Goal: Task Accomplishment & Management: Manage account settings

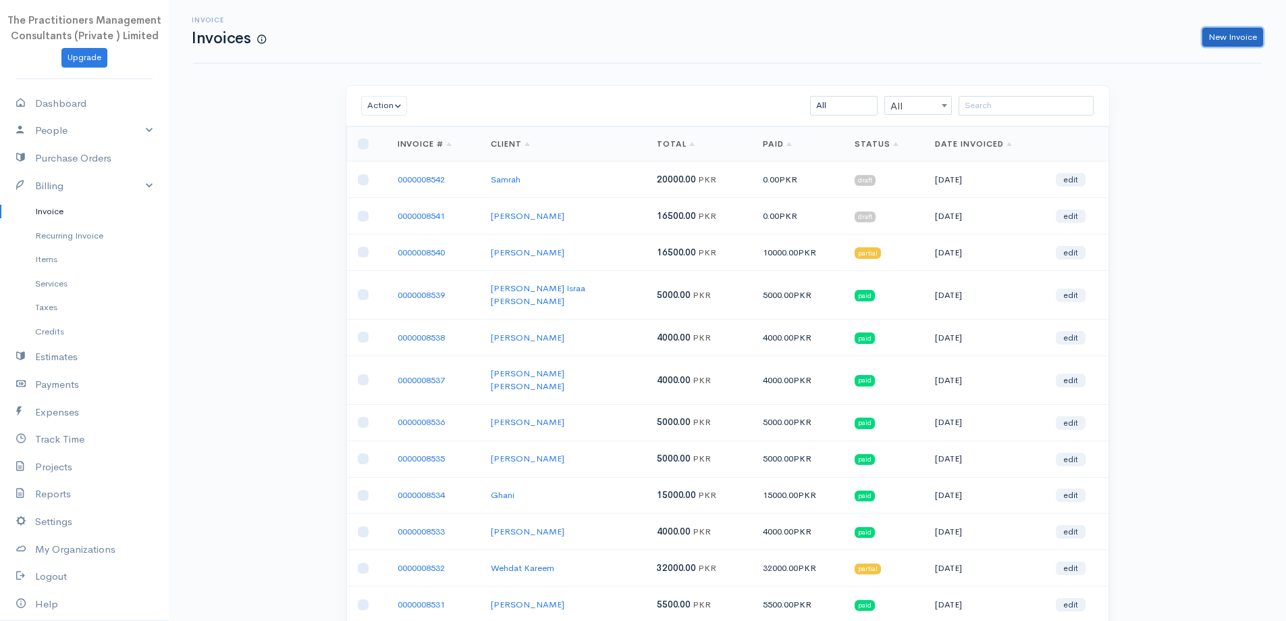
drag, startPoint x: 1224, startPoint y: 41, endPoint x: 1125, endPoint y: 72, distance: 103.4
click at [1225, 40] on link "New Invoice" at bounding box center [1233, 38] width 61 height 20
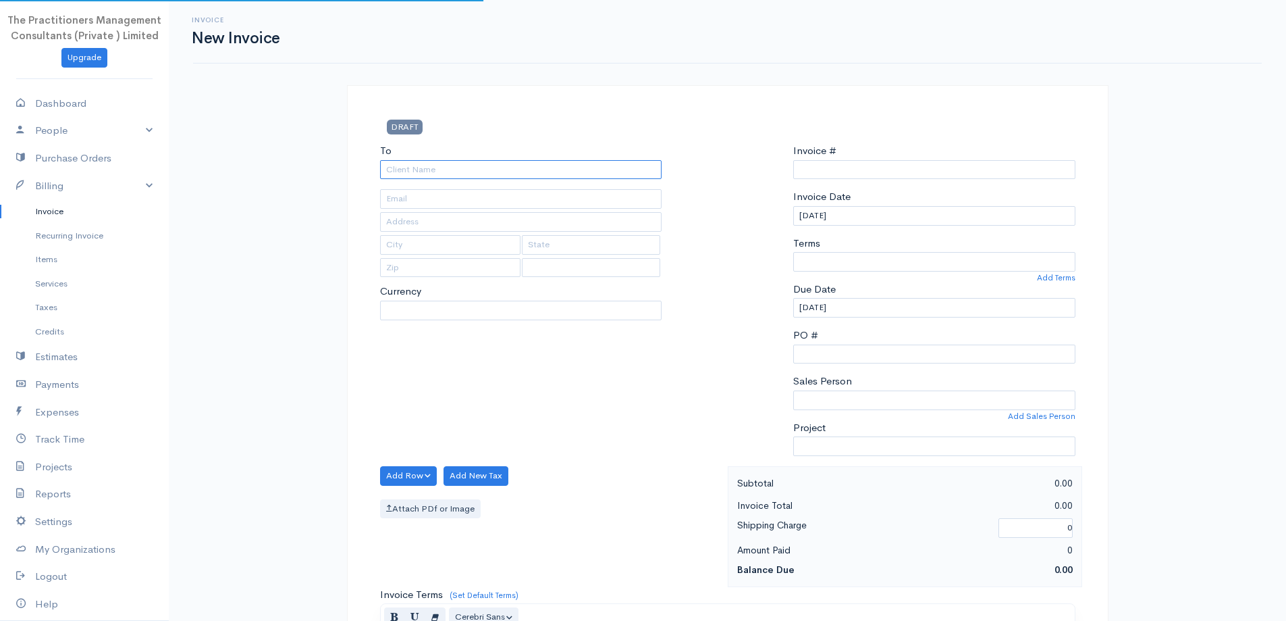
click at [573, 176] on input "To" at bounding box center [521, 170] width 282 height 20
type input "0000008726"
select select "[GEOGRAPHIC_DATA]"
select select "PKR"
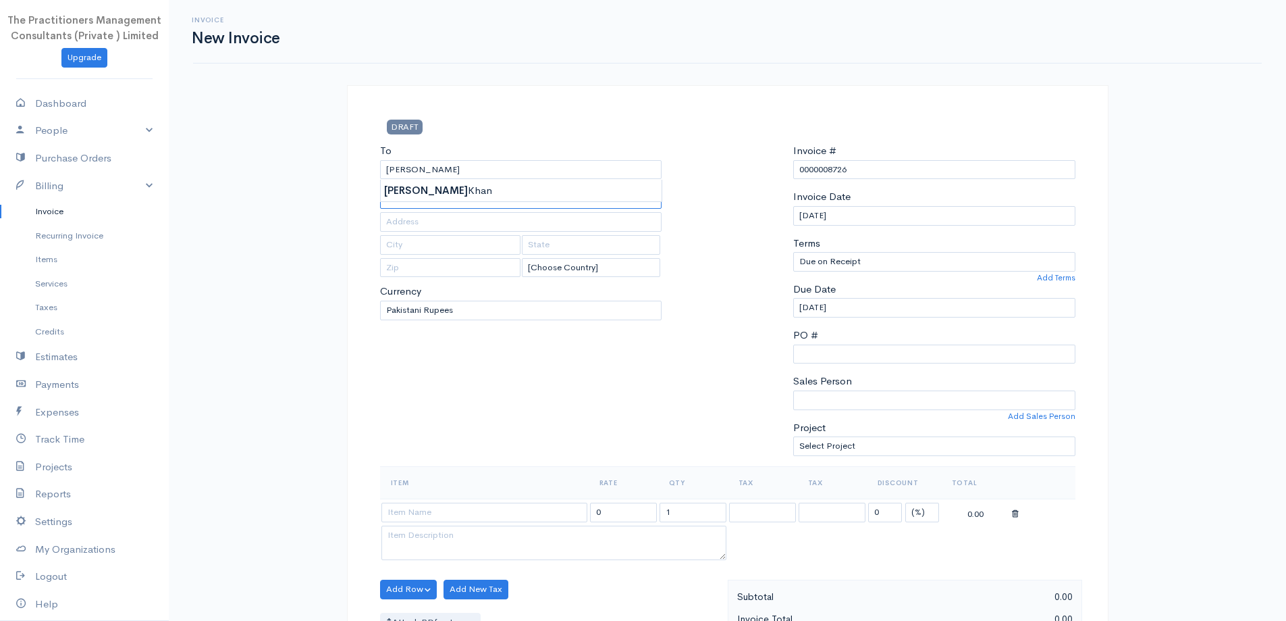
click at [592, 205] on input "text" at bounding box center [521, 199] width 282 height 20
click at [582, 194] on input "text" at bounding box center [521, 199] width 282 height 20
click at [567, 176] on input "[PERSON_NAME]" at bounding box center [521, 170] width 282 height 20
type input "[PERSON_NAME] [PERSON_NAME]"
click at [569, 185] on body "The Practitioners Management Consultants (Private ) Limited Upgrade Dashboard P…" at bounding box center [643, 592] width 1286 height 1185
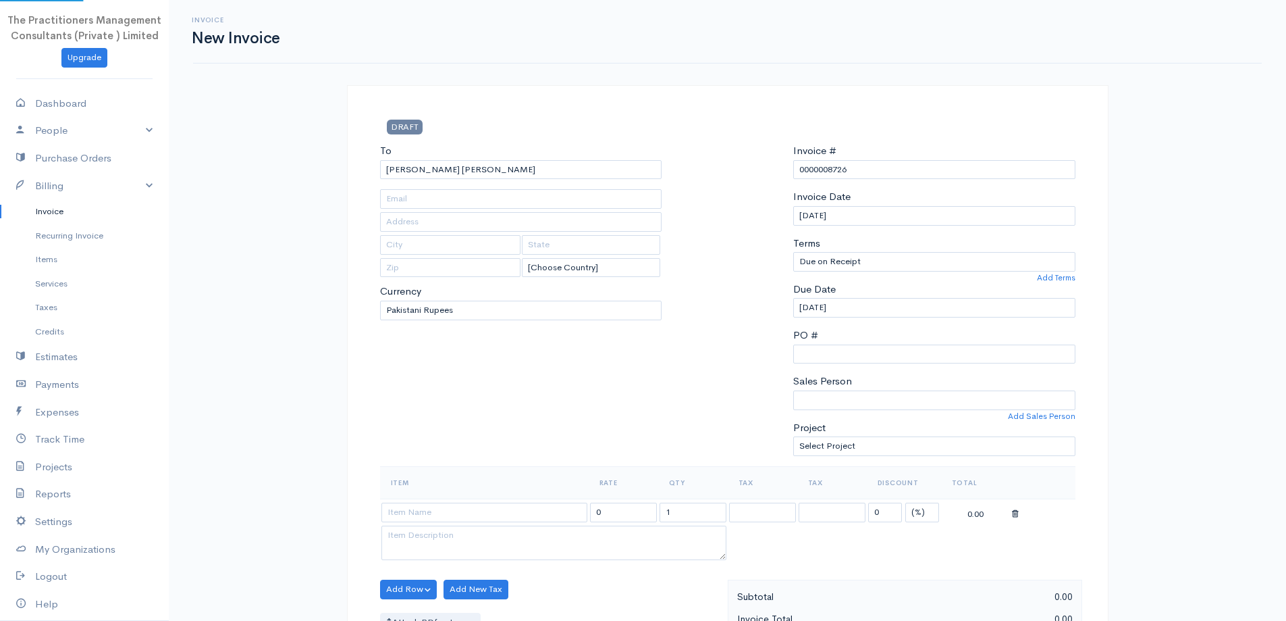
type input "[PHONE_NUMBER]"
type input "2864"
type input "[GEOGRAPHIC_DATA]"
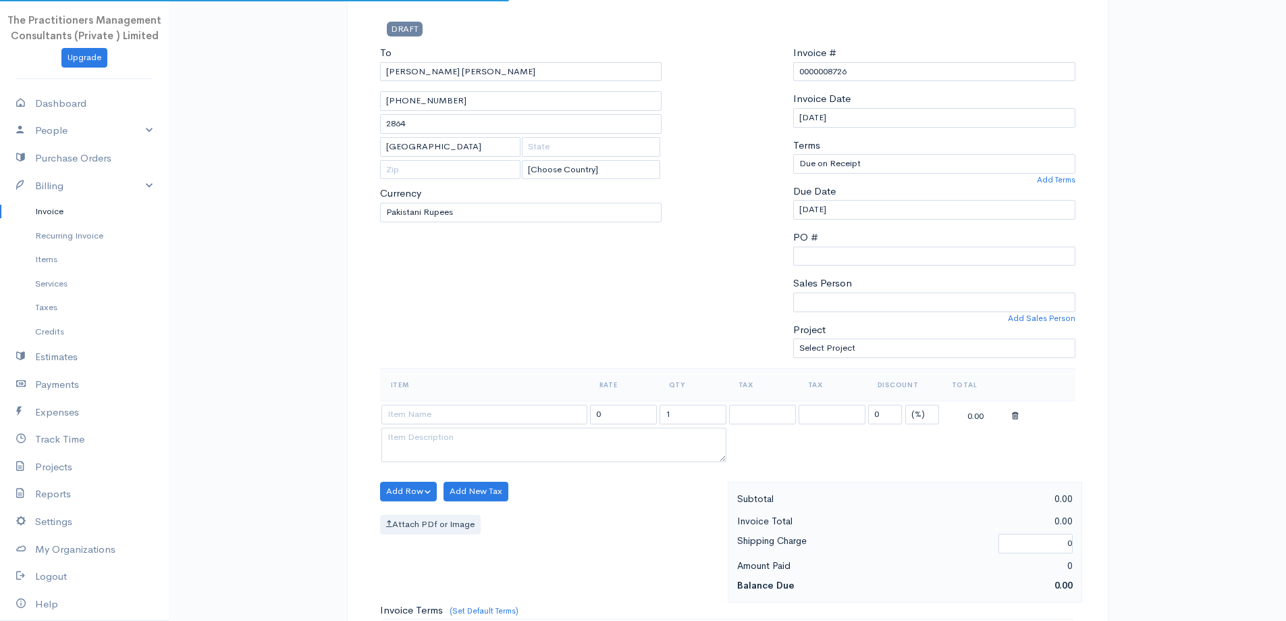
scroll to position [203, 0]
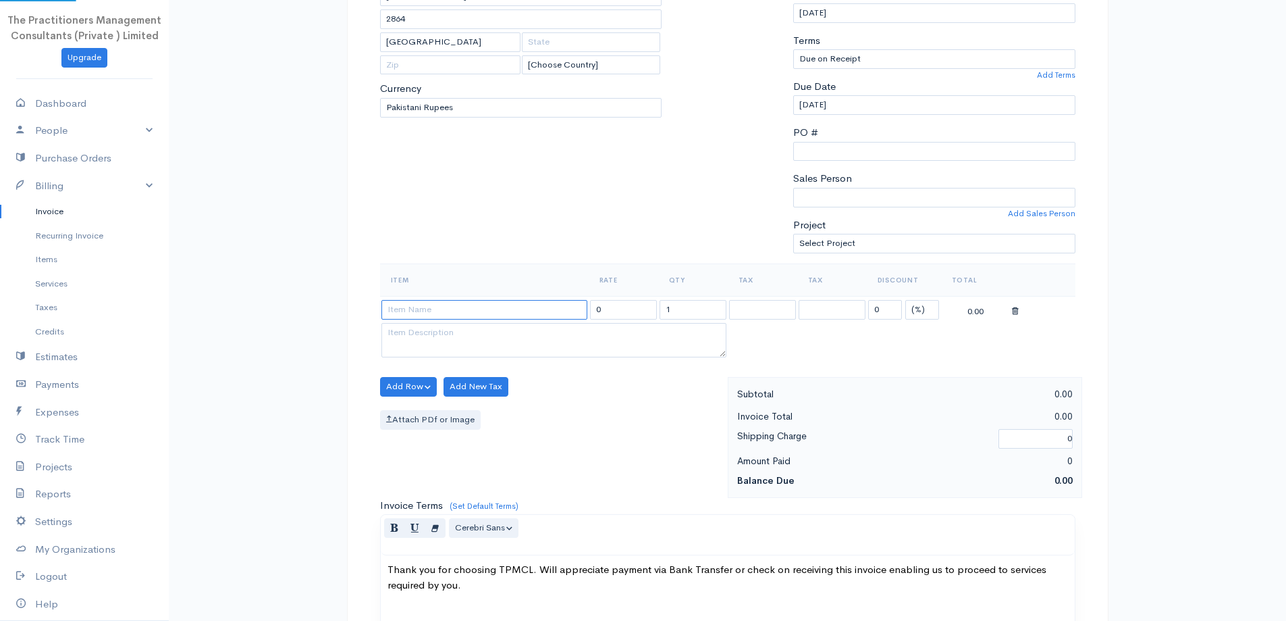
click at [513, 308] on input at bounding box center [485, 310] width 206 height 20
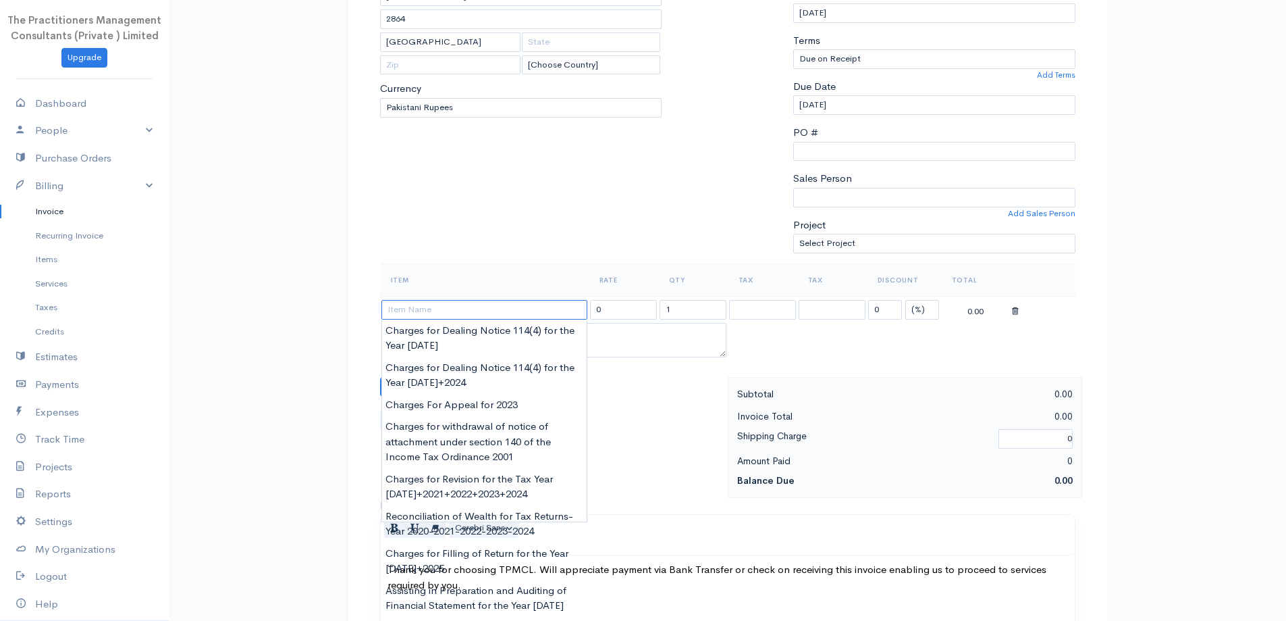
click at [505, 308] on input at bounding box center [485, 310] width 206 height 20
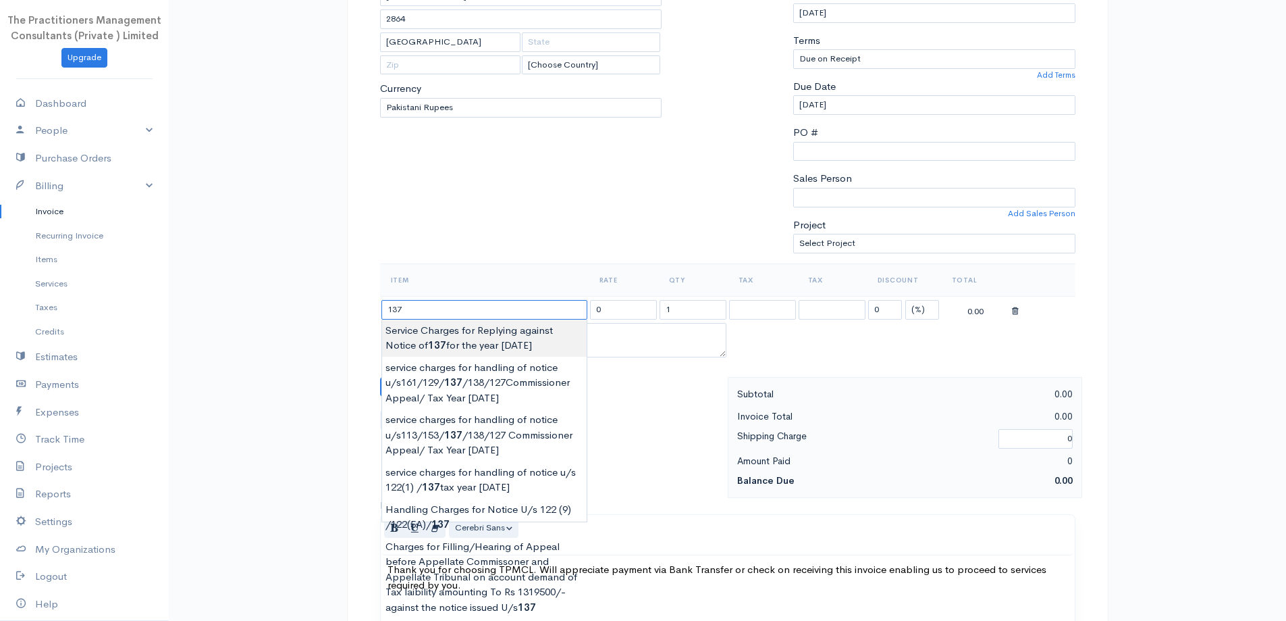
type input "Service Charges for Replying against Notice of 137 for the year [DATE]"
type input "10000.00"
click at [496, 346] on body "The Practitioners Management Consultants (Private ) Limited Upgrade Dashboard P…" at bounding box center [643, 389] width 1286 height 1185
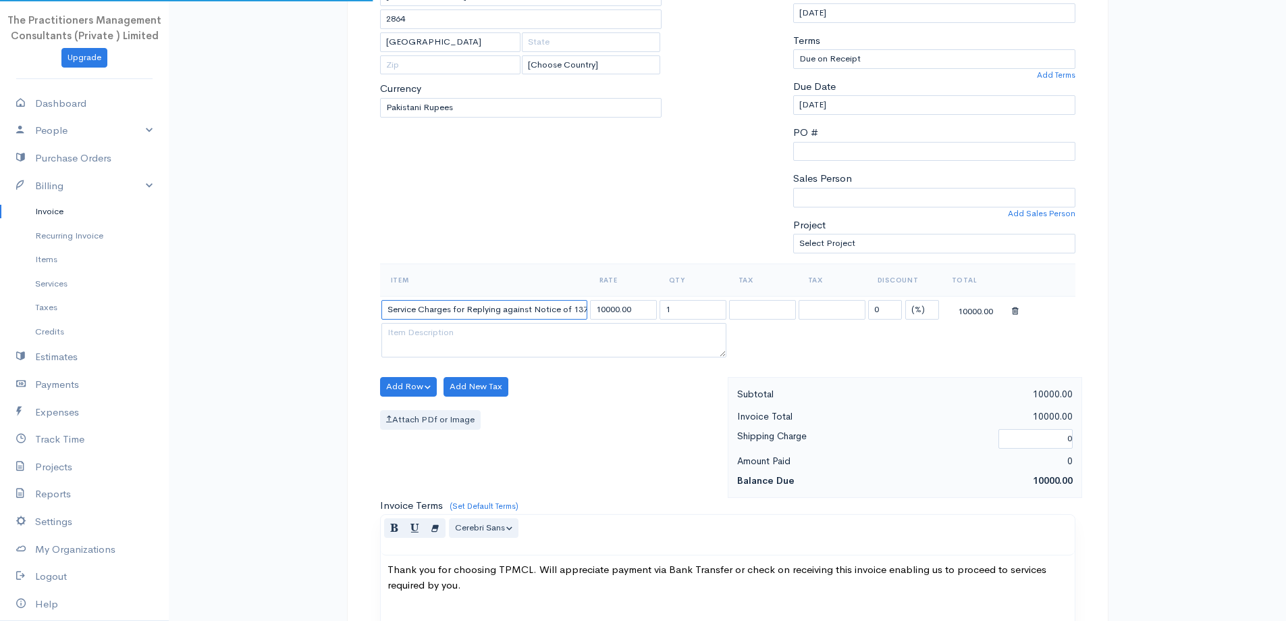
scroll to position [0, 71]
drag, startPoint x: 382, startPoint y: 313, endPoint x: 1027, endPoint y: 375, distance: 647.9
click at [1027, 375] on div "Item Rate Qty Tax Tax Discount Total Service Charges for Replying against Notic…" at bounding box center [728, 319] width 696 height 113
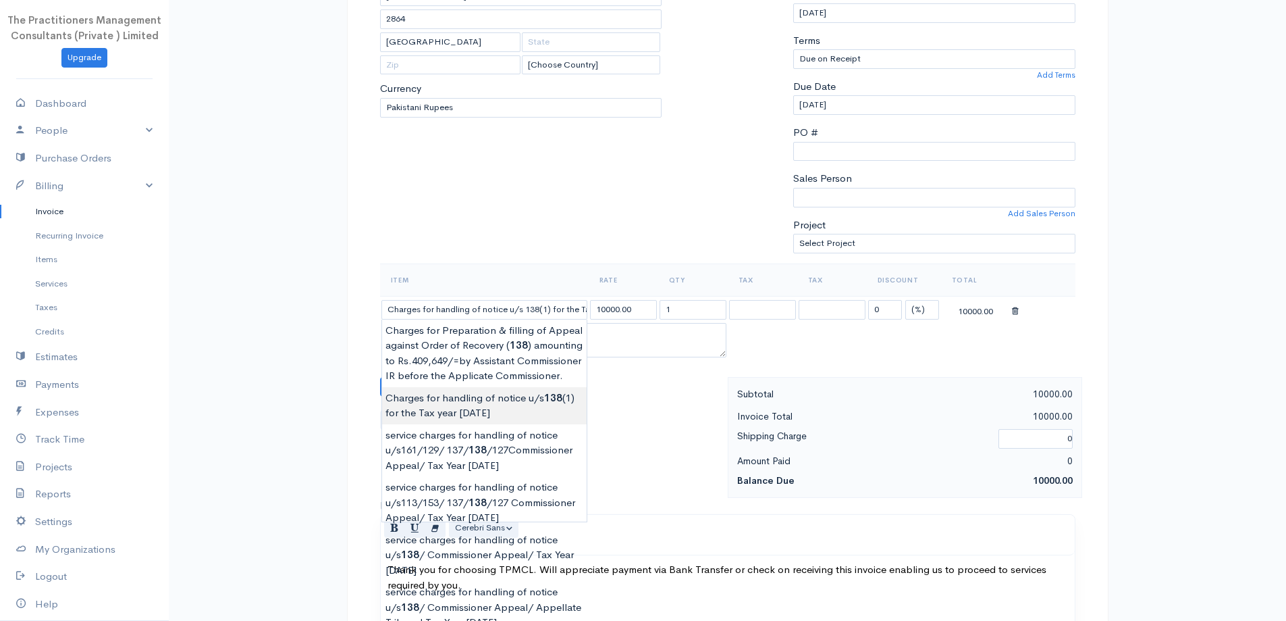
click at [554, 415] on body "The Practitioners Management Consultants (Private ) Limited Upgrade Dashboard P…" at bounding box center [643, 389] width 1286 height 1185
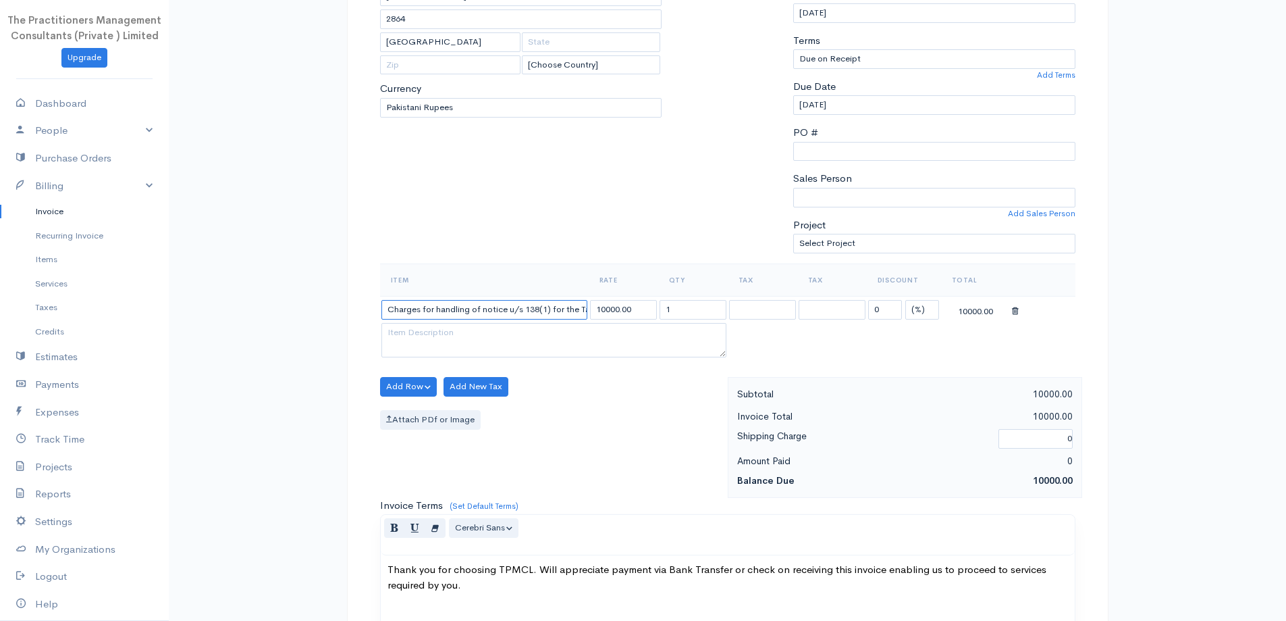
click at [556, 305] on input "Charges for handling of notice u/s 138(1) for the Tax year [DATE]" at bounding box center [485, 310] width 206 height 20
type input "Charges for handling of notice u/s 138(1) for the Tax year [DATE]"
click at [603, 306] on input "10000.00" at bounding box center [623, 310] width 67 height 20
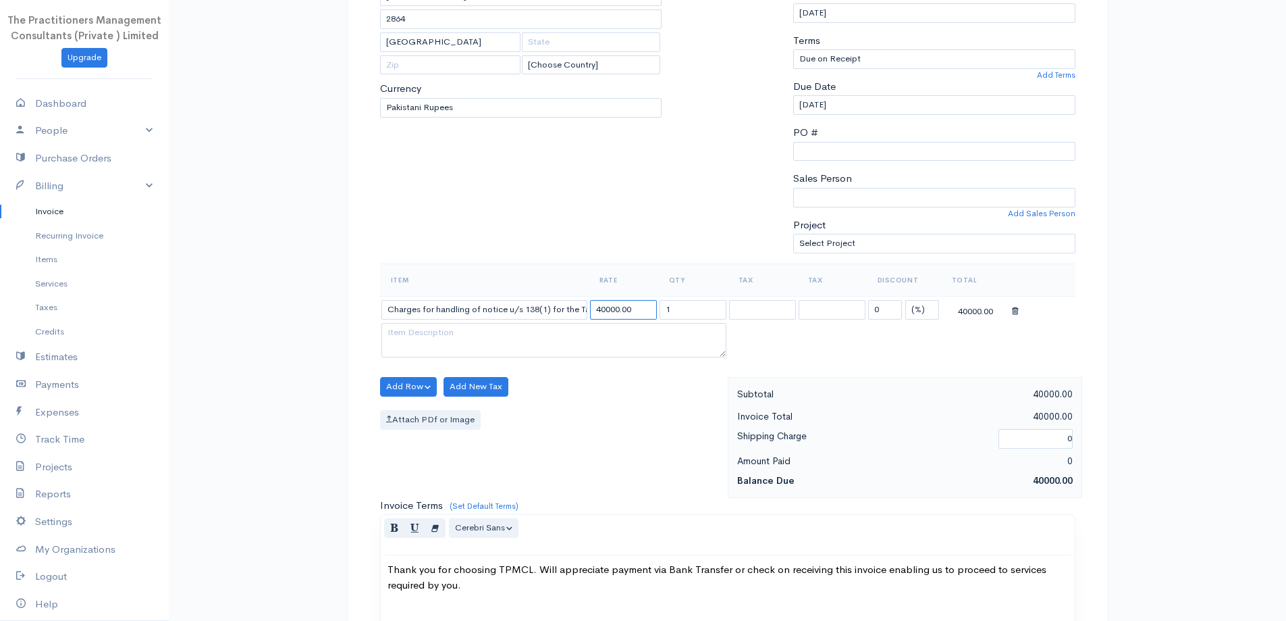
type input "40000.00"
click at [585, 265] on th "Item" at bounding box center [484, 279] width 209 height 32
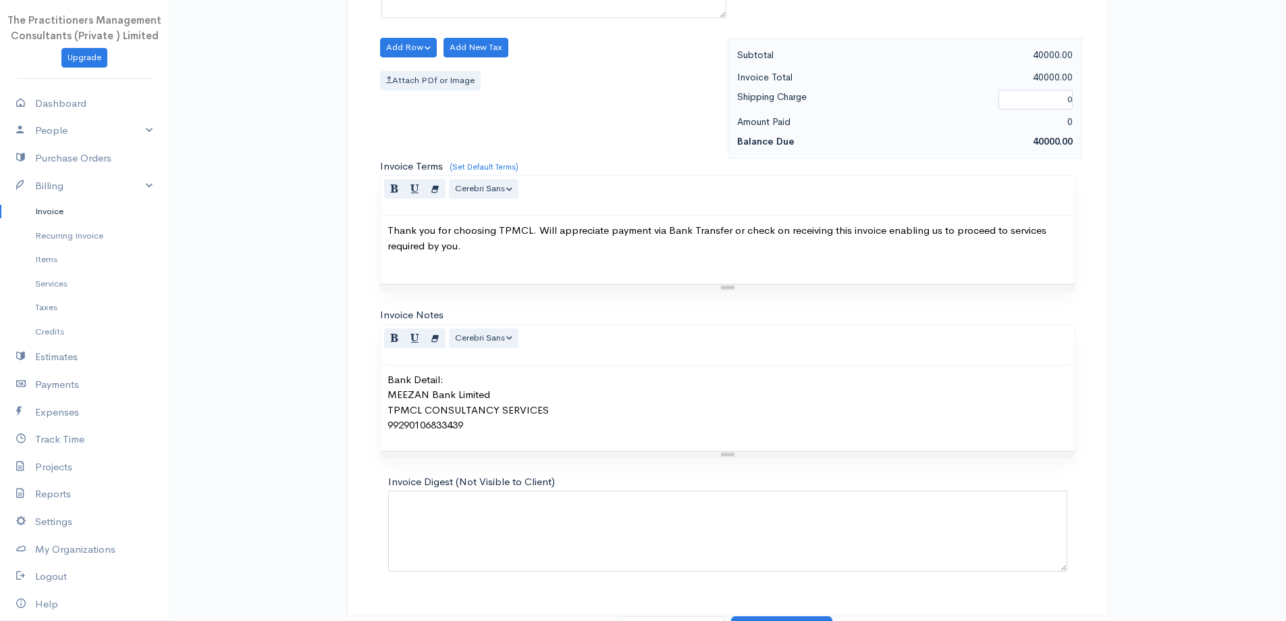
scroll to position [565, 0]
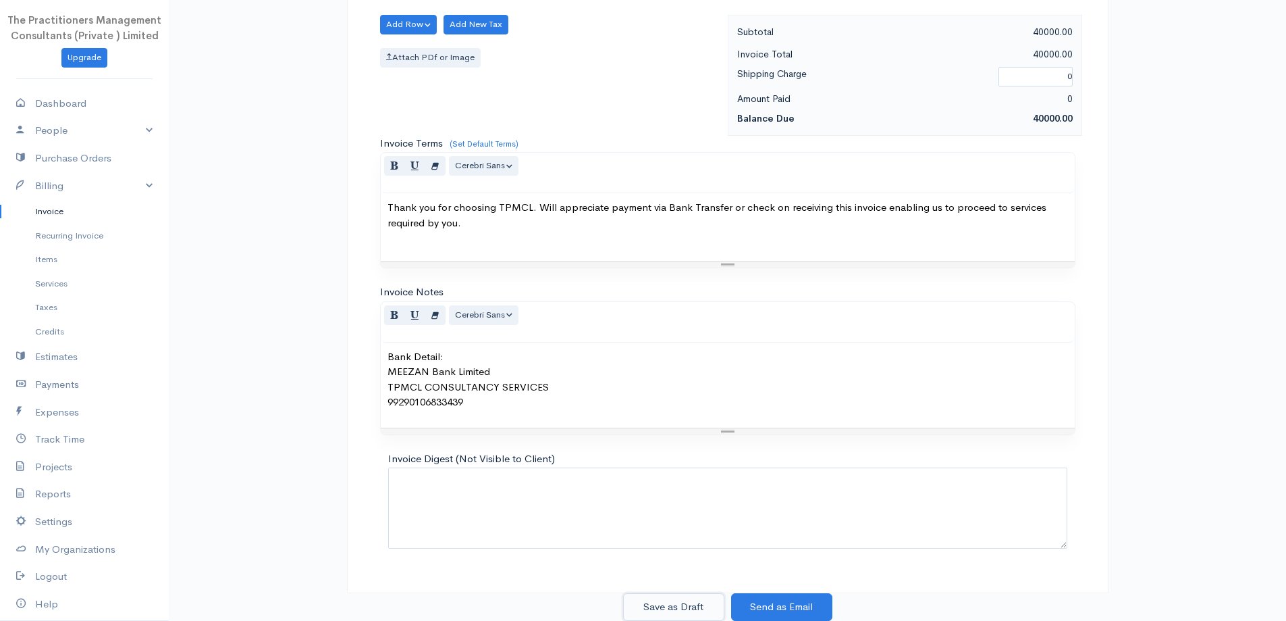
click at [710, 604] on button "Save as Draft" at bounding box center [673, 607] width 101 height 28
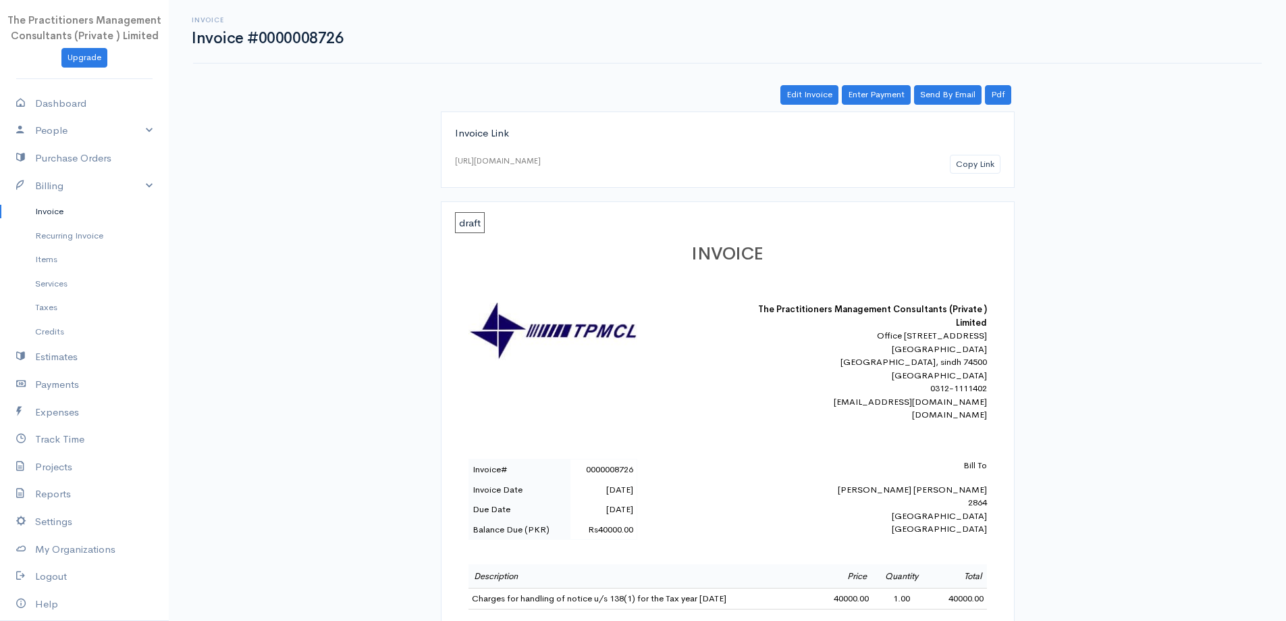
click at [96, 210] on link "Invoice" at bounding box center [84, 211] width 169 height 24
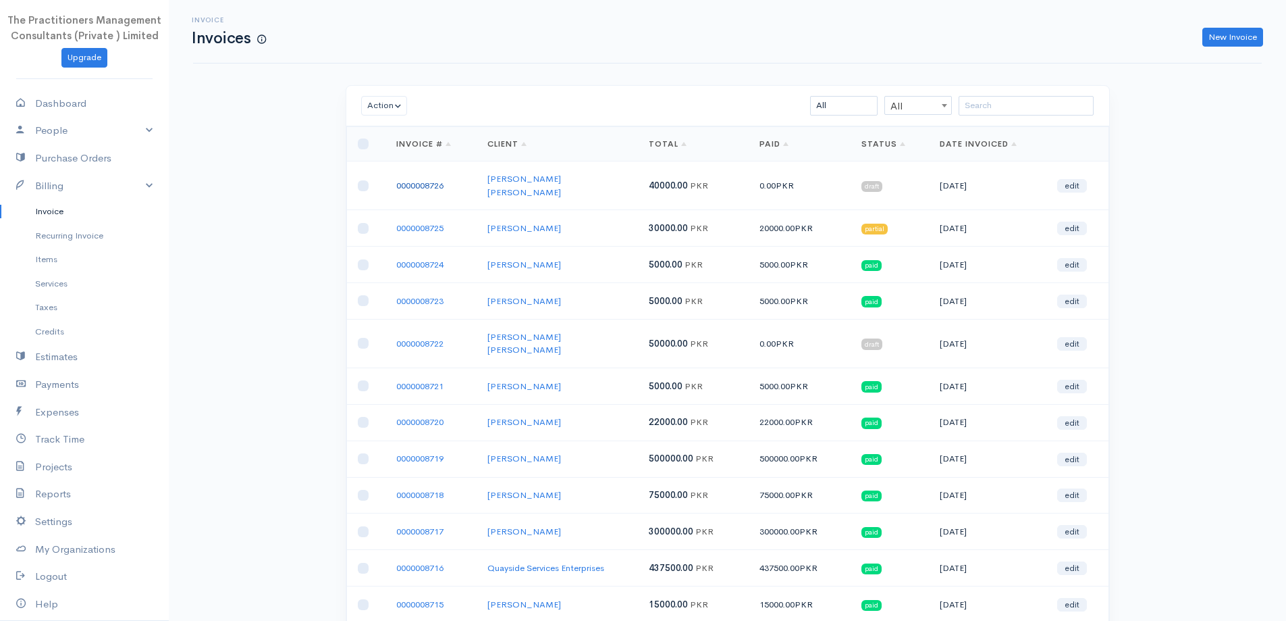
click at [419, 180] on link "0000008726" at bounding box center [419, 185] width 47 height 11
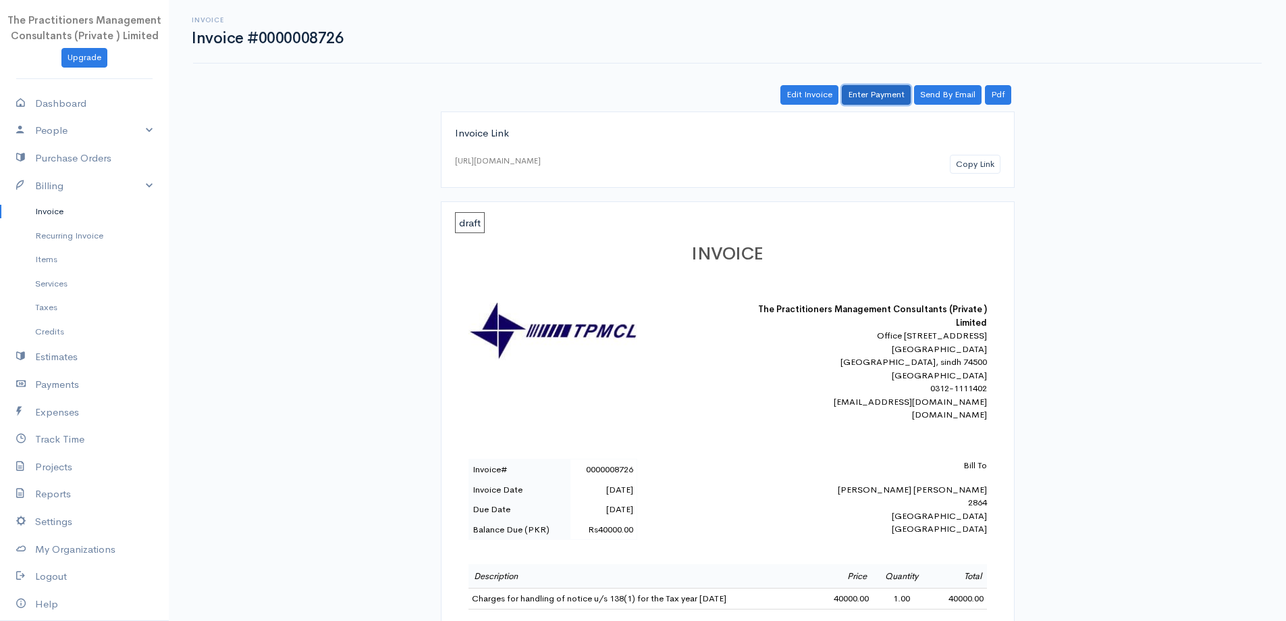
click at [882, 88] on link "Enter Payment" at bounding box center [876, 95] width 69 height 20
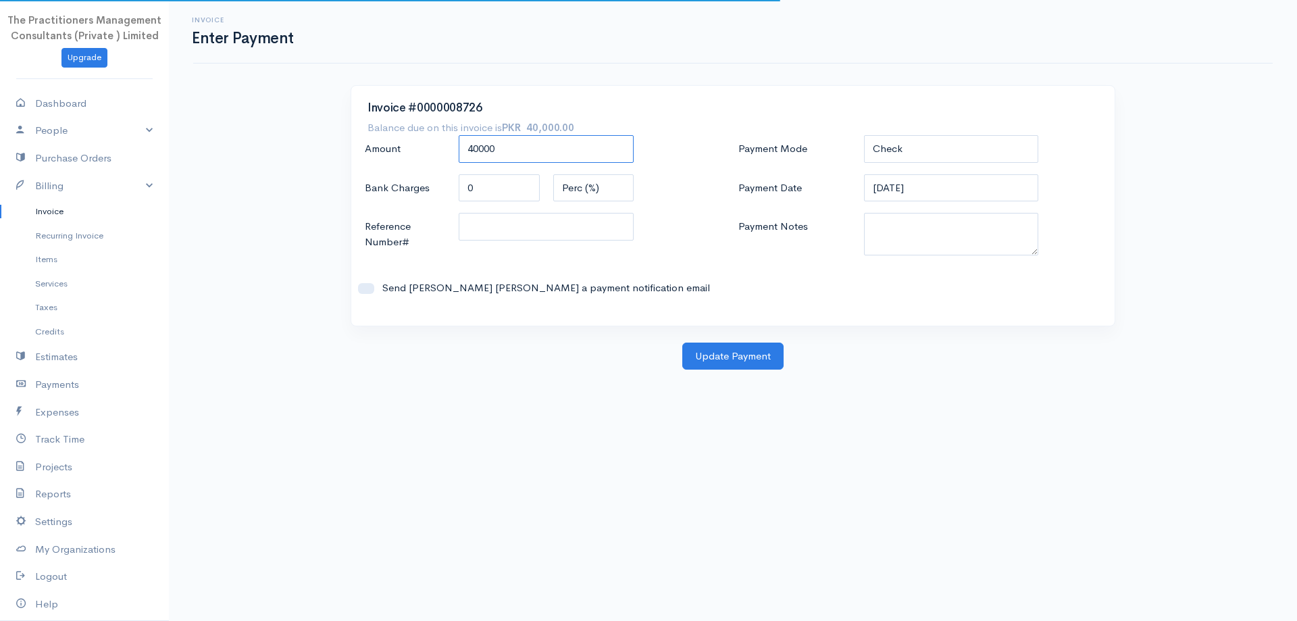
click at [615, 155] on input "40000" at bounding box center [546, 149] width 175 height 28
click at [612, 154] on input "40000" at bounding box center [546, 149] width 175 height 28
type input "4"
type input "3"
click at [682, 342] on button "Update Payment" at bounding box center [732, 356] width 101 height 28
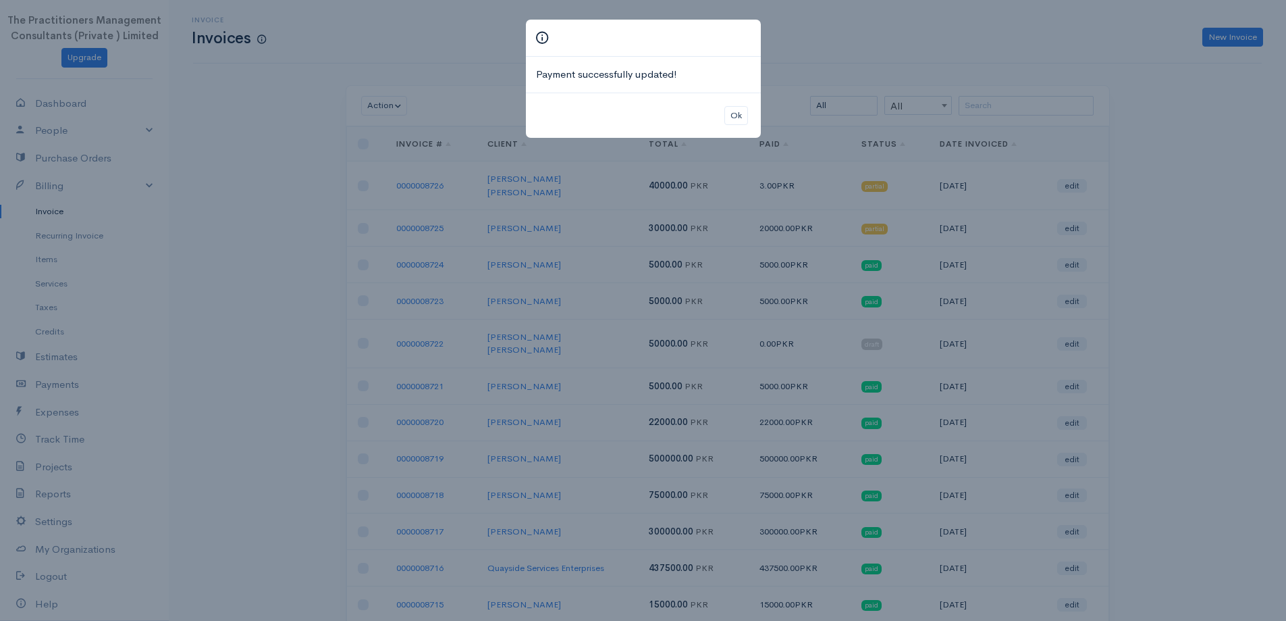
click at [720, 117] on div "Ok" at bounding box center [643, 116] width 235 height 46
click at [732, 113] on button "Ok" at bounding box center [737, 116] width 24 height 20
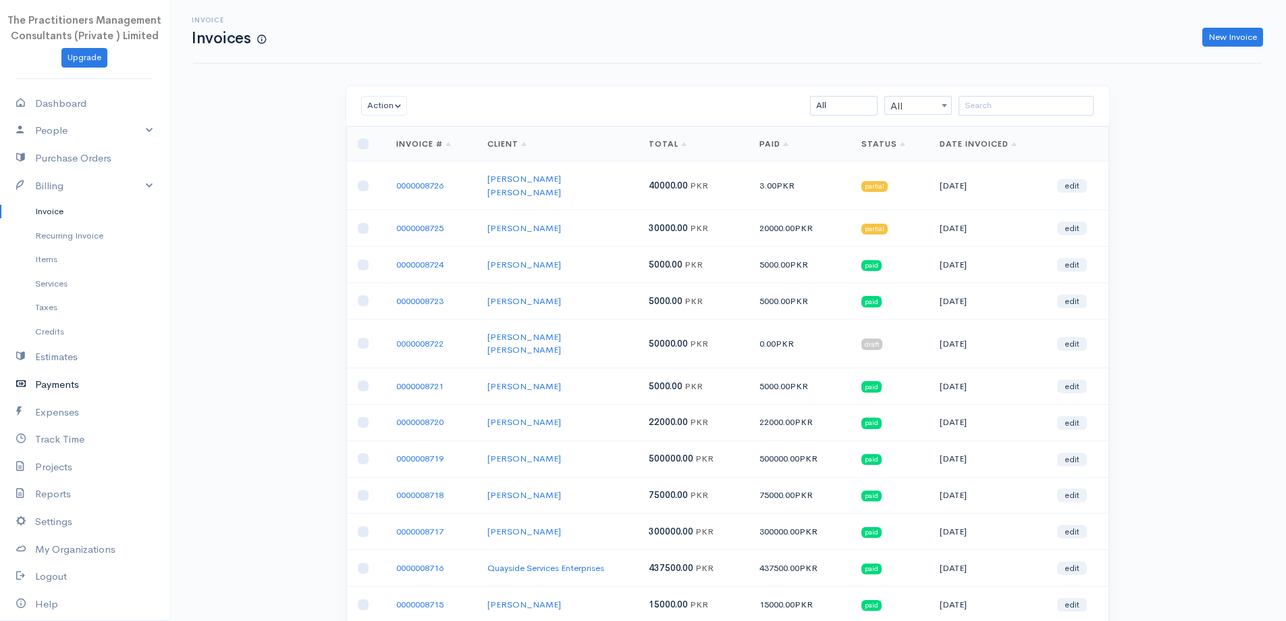
click at [118, 385] on link "Payments" at bounding box center [84, 385] width 169 height 28
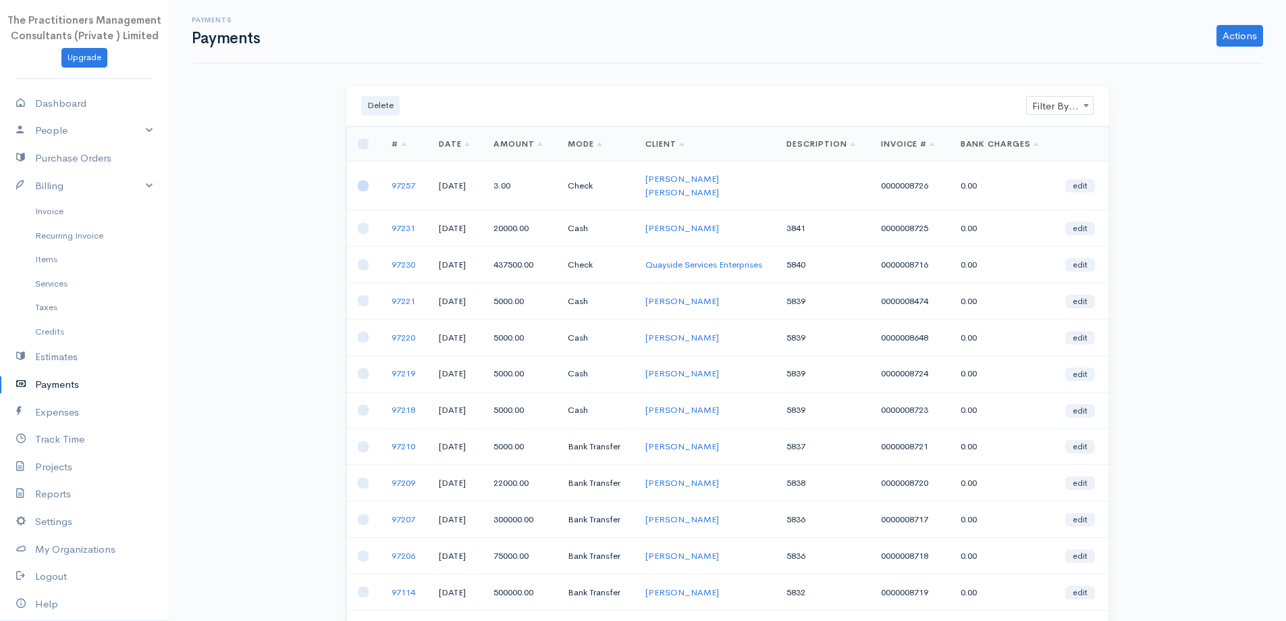
click at [361, 184] on input "checkbox" at bounding box center [363, 185] width 11 height 11
checkbox input "true"
click at [362, 106] on button "Delete" at bounding box center [380, 106] width 38 height 20
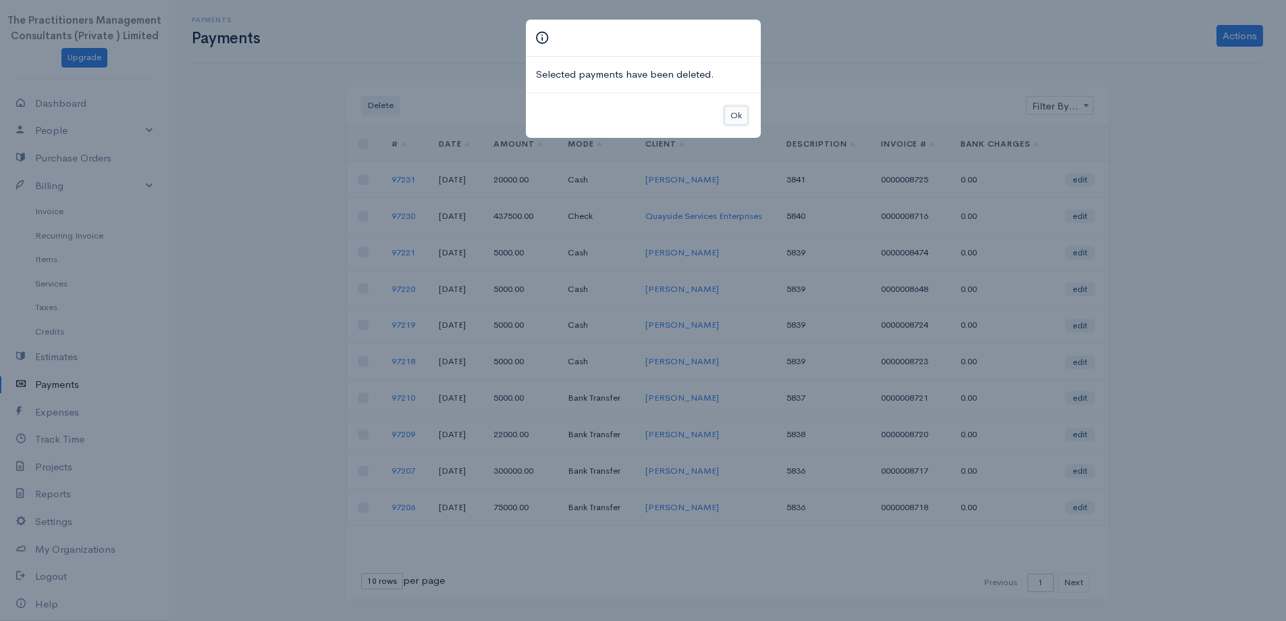
click at [746, 107] on button "Ok" at bounding box center [737, 116] width 24 height 20
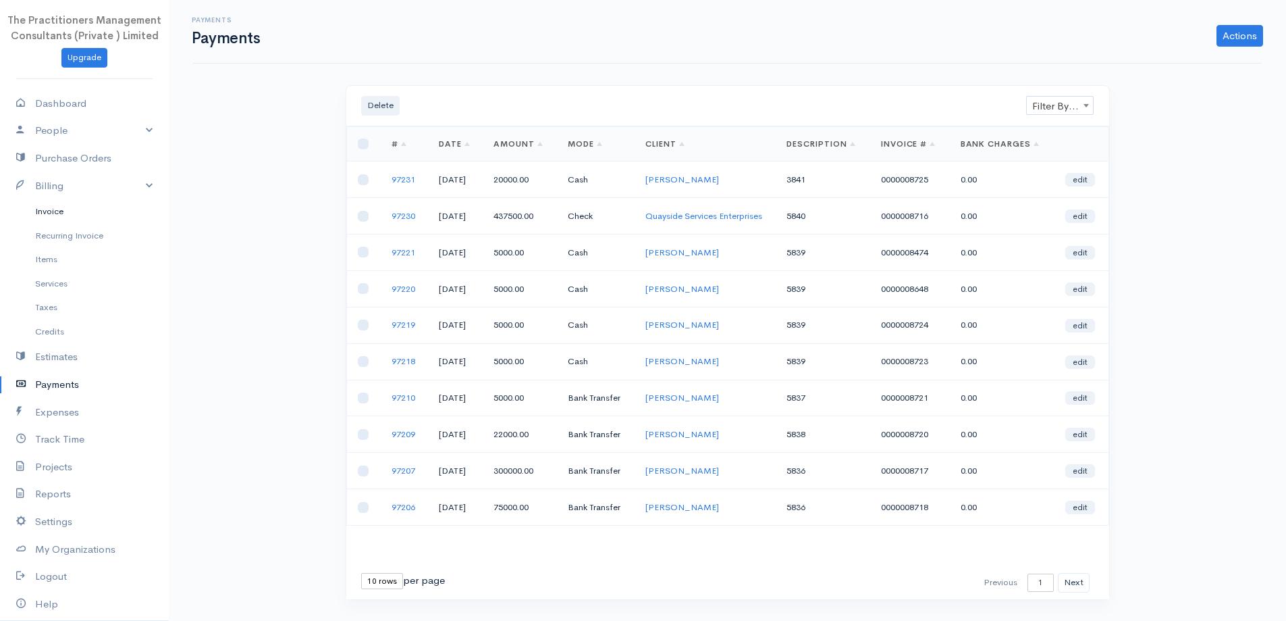
click at [72, 207] on link "Invoice" at bounding box center [84, 211] width 169 height 24
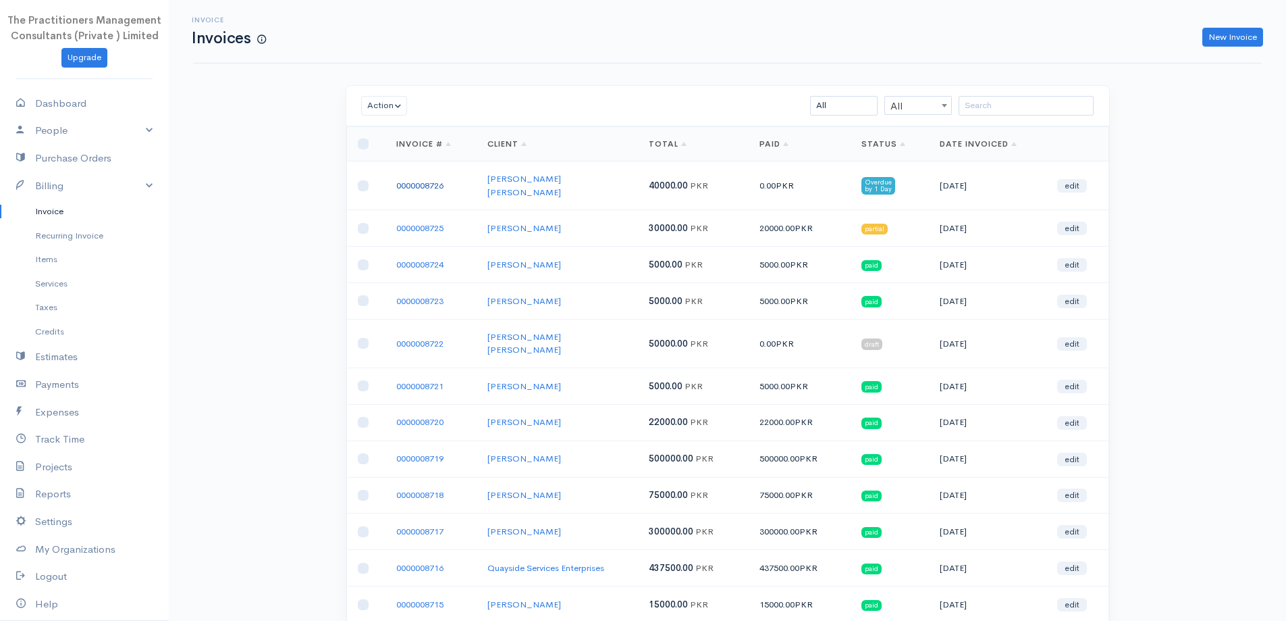
click at [433, 180] on link "0000008726" at bounding box center [419, 185] width 47 height 11
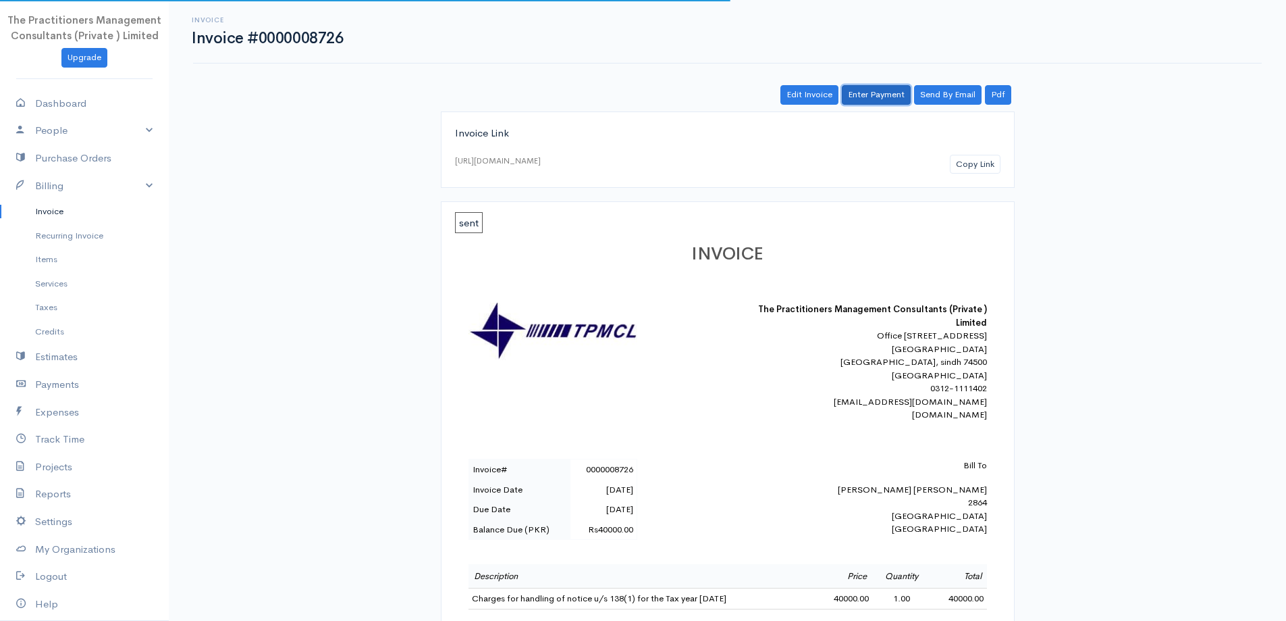
click at [856, 95] on link "Enter Payment" at bounding box center [876, 95] width 69 height 20
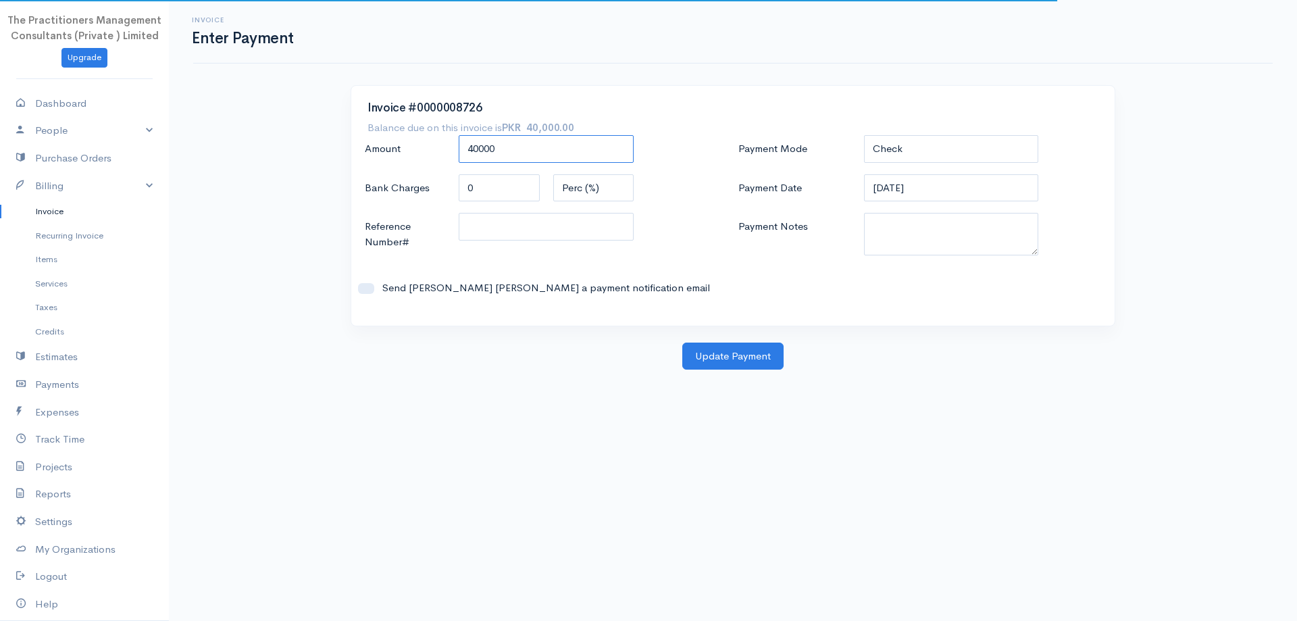
click at [590, 143] on input "40000" at bounding box center [546, 149] width 175 height 28
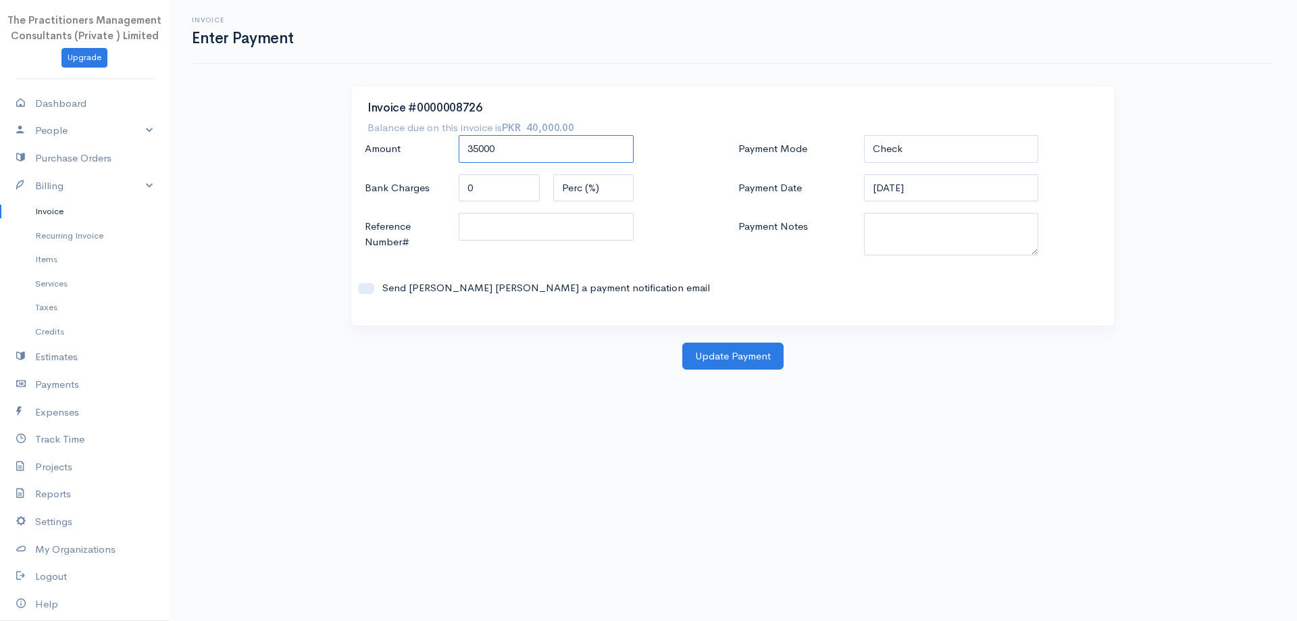
type input "35000"
drag, startPoint x: 877, startPoint y: 155, endPoint x: 882, endPoint y: 161, distance: 7.7
click at [878, 155] on select "Check Bank Transfer Credit Cash Debit ACH VISA MASTERCARD AMEX DISCOVER DINERS …" at bounding box center [951, 149] width 175 height 28
select select "Bank Transfer"
click at [864, 135] on select "Check Bank Transfer Credit Cash Debit ACH VISA MASTERCARD AMEX DISCOVER DINERS …" at bounding box center [951, 149] width 175 height 28
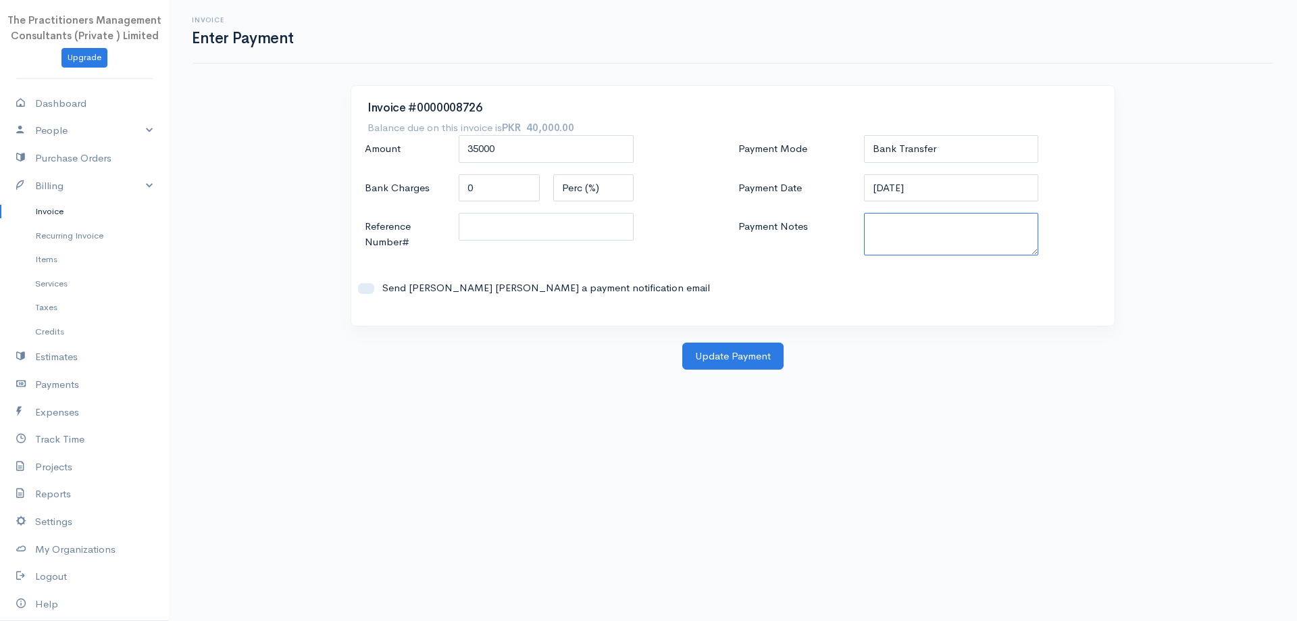
click at [904, 241] on textarea "Payment Notes" at bounding box center [951, 234] width 175 height 43
type textarea "5842"
click at [605, 238] on input "Reference Number#" at bounding box center [546, 227] width 175 height 28
type input "5842"
click at [779, 355] on button "Update Payment" at bounding box center [732, 356] width 101 height 28
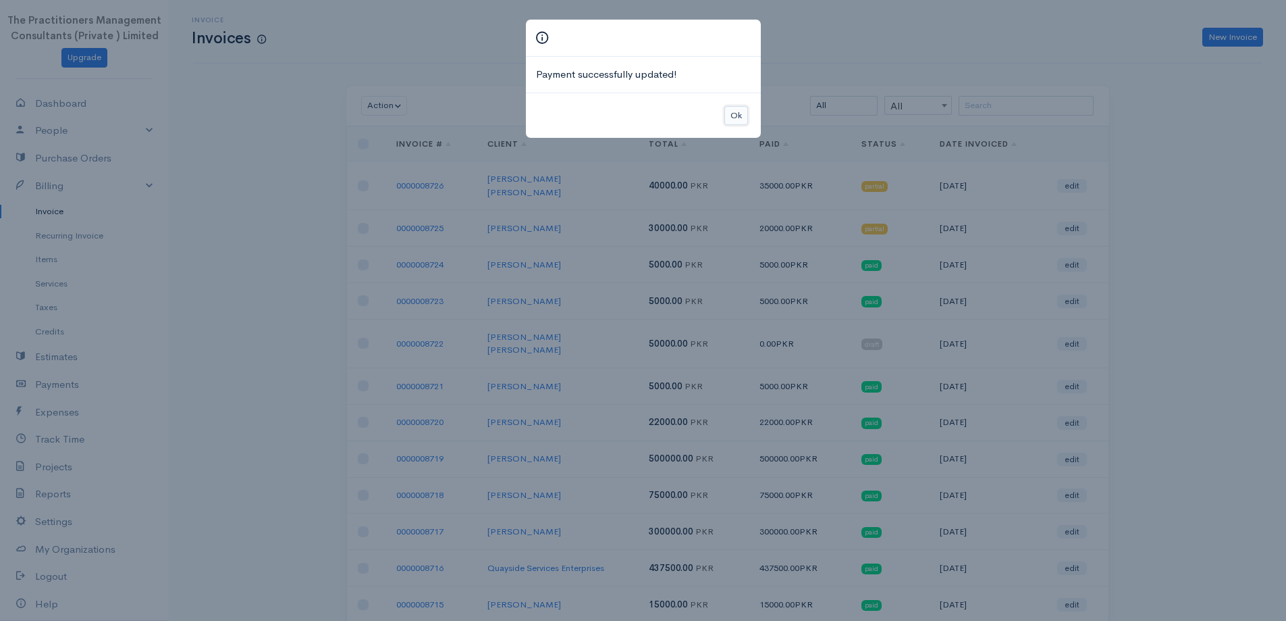
click at [732, 124] on button "Ok" at bounding box center [737, 116] width 24 height 20
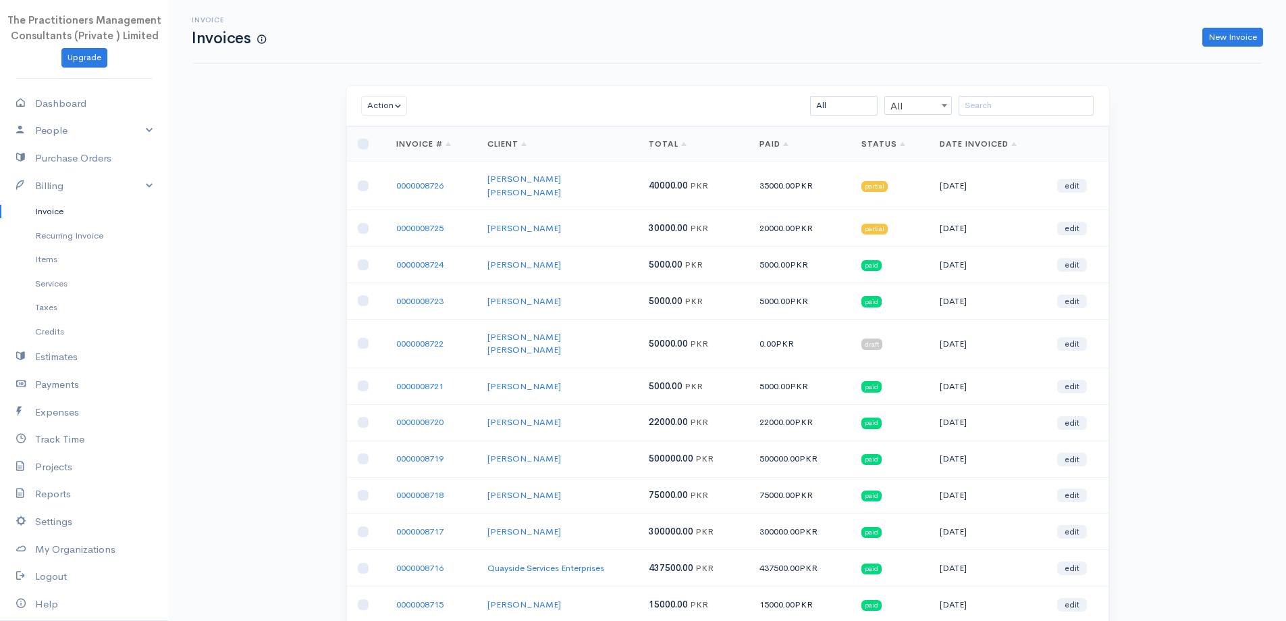
drag, startPoint x: 1074, startPoint y: 120, endPoint x: 1068, endPoint y: 113, distance: 8.6
click at [1071, 120] on div "Action Archive Delete Download PDF Send Mark as Sent Mark Un-Sent Enter Payment…" at bounding box center [727, 106] width 763 height 41
click at [1064, 107] on input "search" at bounding box center [1026, 106] width 135 height 20
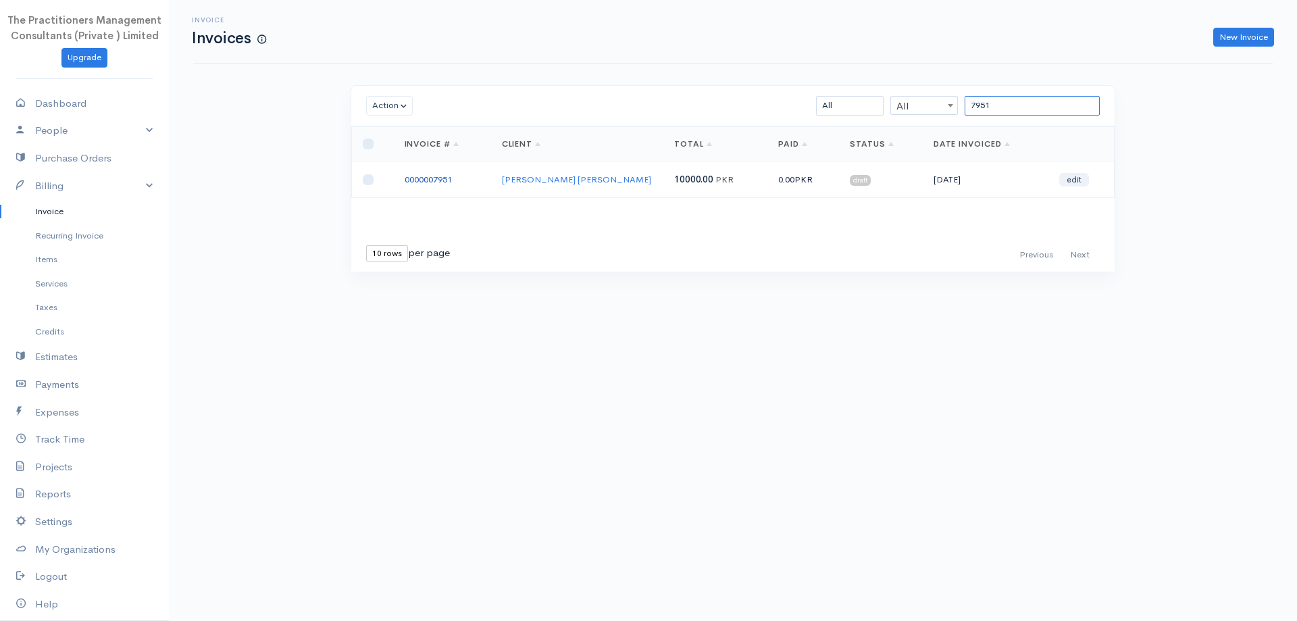
type input "7951"
click at [437, 176] on link "0000007951" at bounding box center [427, 179] width 47 height 11
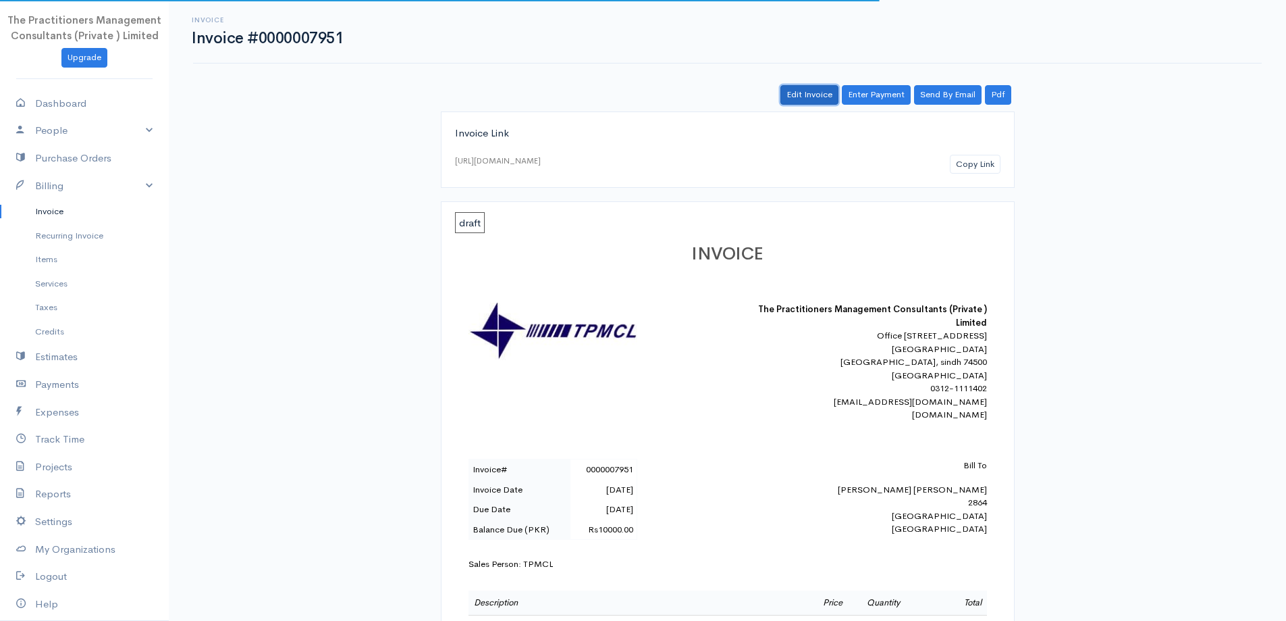
click at [806, 91] on link "Edit Invoice" at bounding box center [810, 95] width 58 height 20
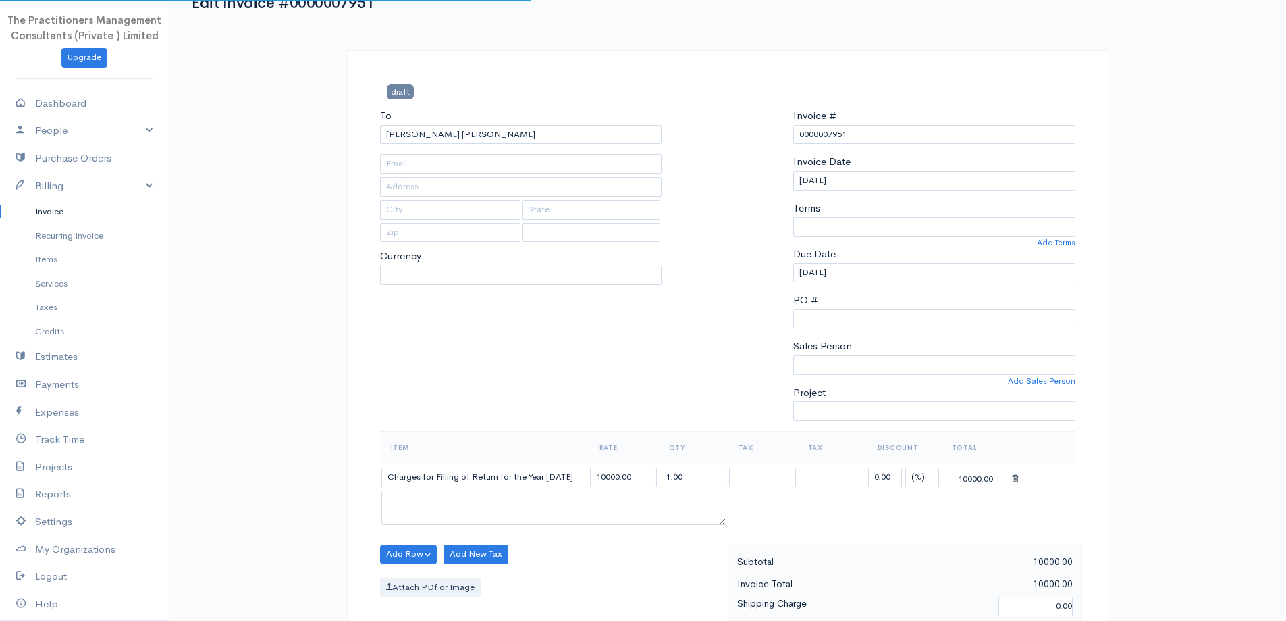
type input "[PHONE_NUMBER]"
type input "2864"
type input "[GEOGRAPHIC_DATA]"
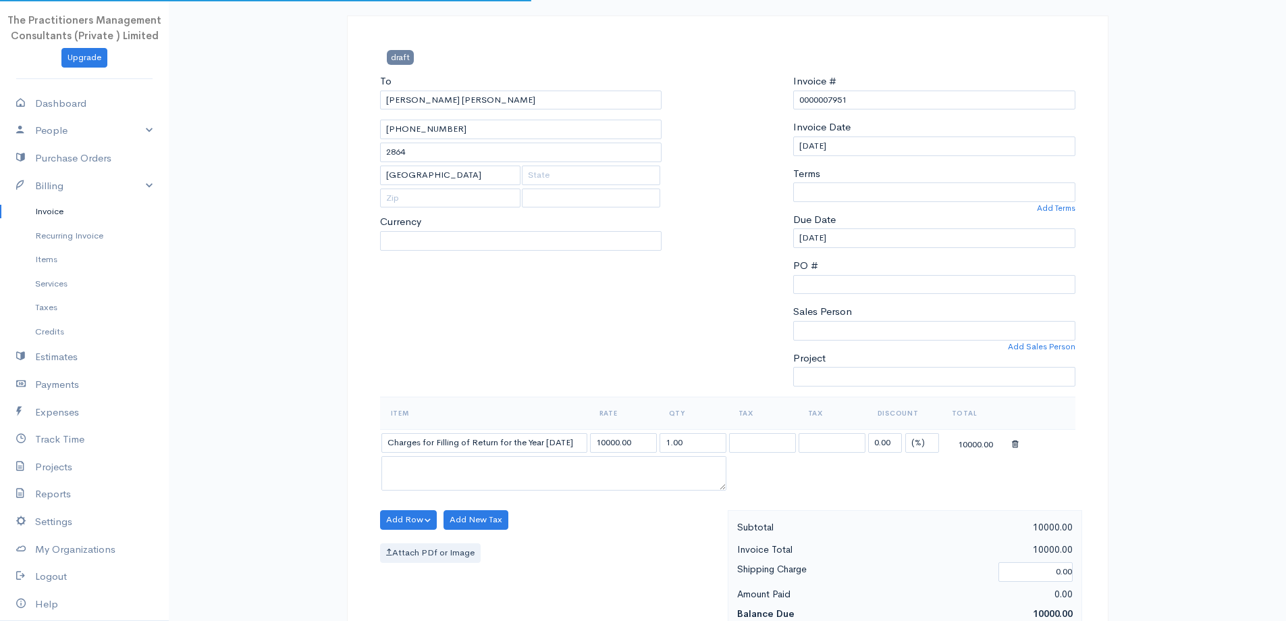
select select "TPMCL"
select select
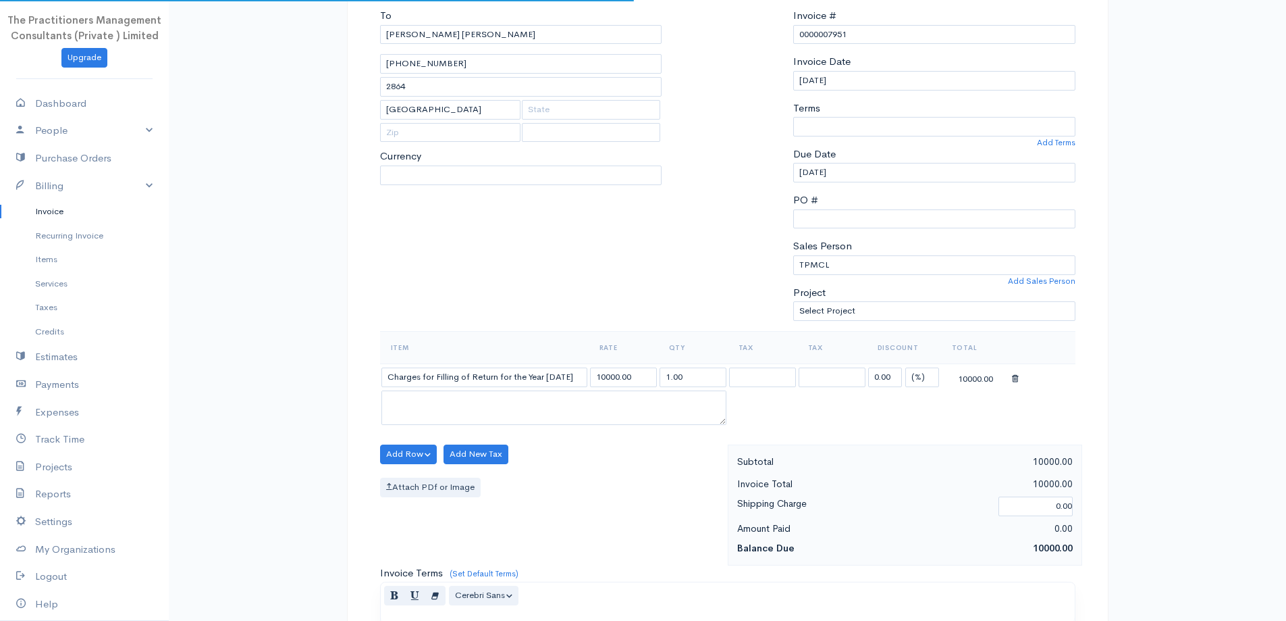
select select "[GEOGRAPHIC_DATA]"
select select "0"
select select "PKR"
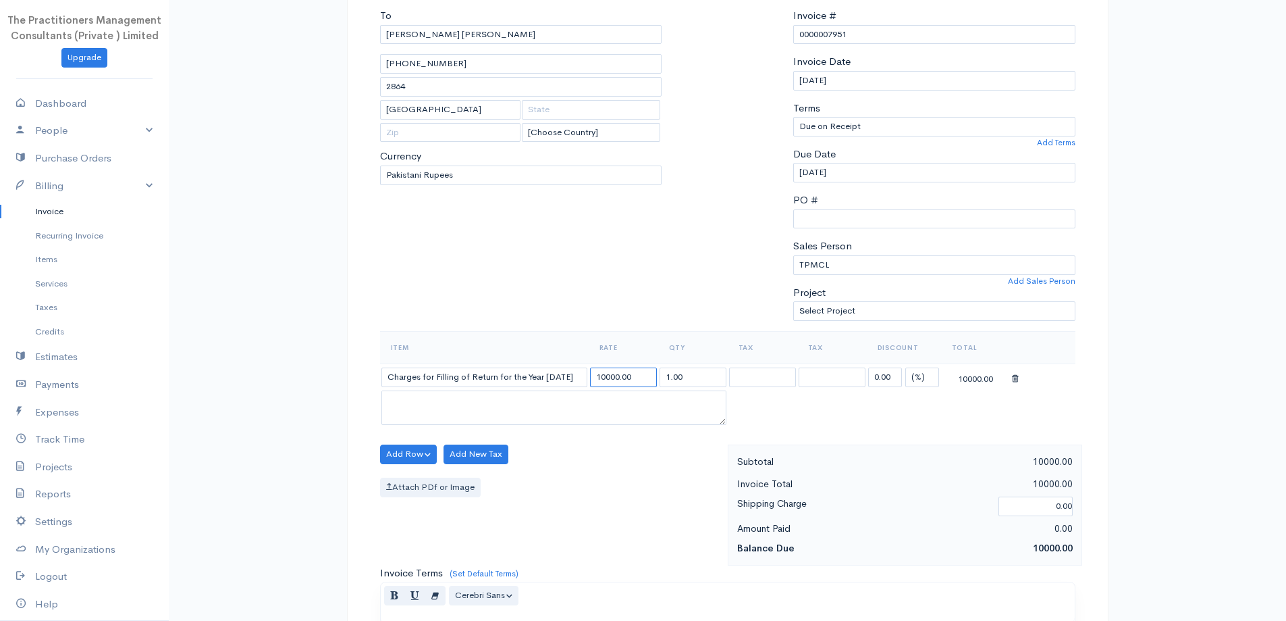
click at [610, 377] on input "10000.00" at bounding box center [623, 377] width 67 height 20
click at [611, 375] on input "10000.00" at bounding box center [623, 377] width 67 height 20
type input "5000"
click at [698, 237] on div at bounding box center [728, 169] width 118 height 323
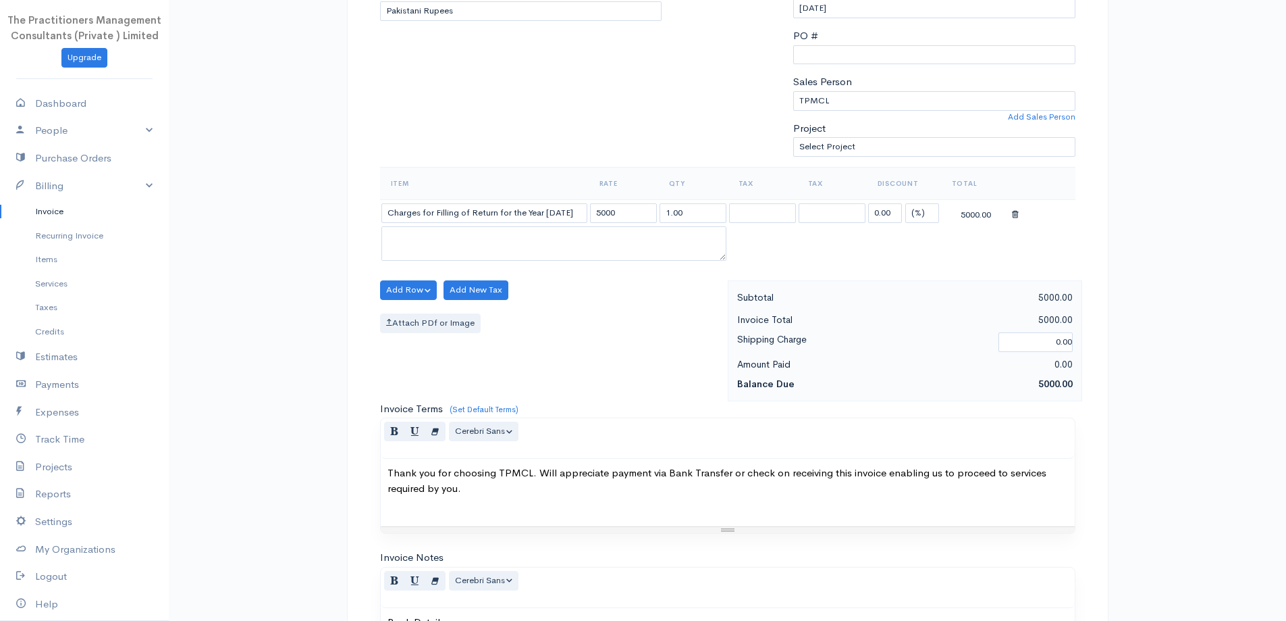
scroll to position [565, 0]
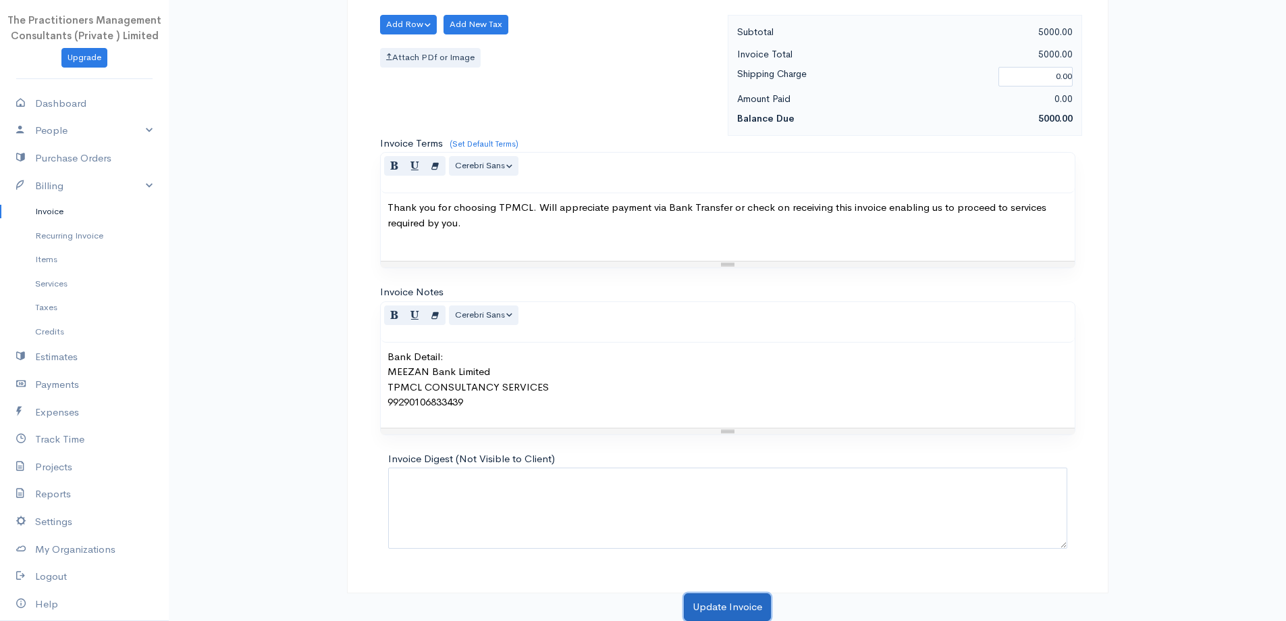
click at [717, 602] on button "Update Invoice" at bounding box center [727, 607] width 87 height 28
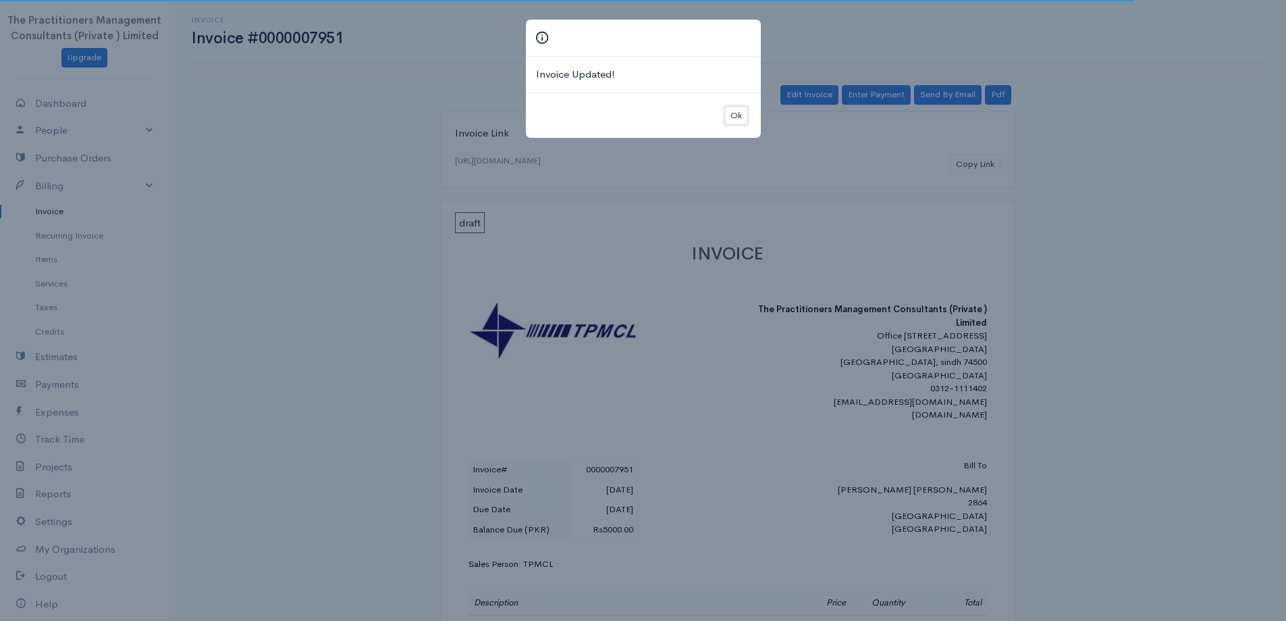
click at [725, 111] on button "Ok" at bounding box center [737, 116] width 24 height 20
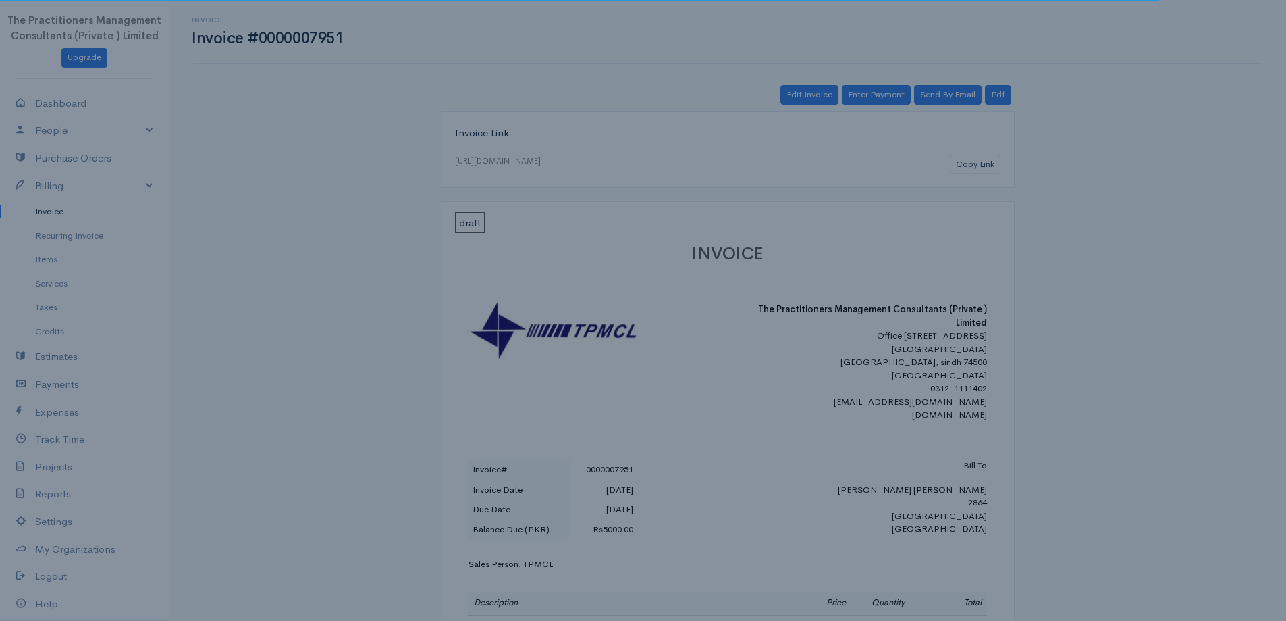
click at [729, 110] on body "The Practitioners Management Consultants (Private ) Limited Upgrade Dashboard P…" at bounding box center [643, 533] width 1286 height 1066
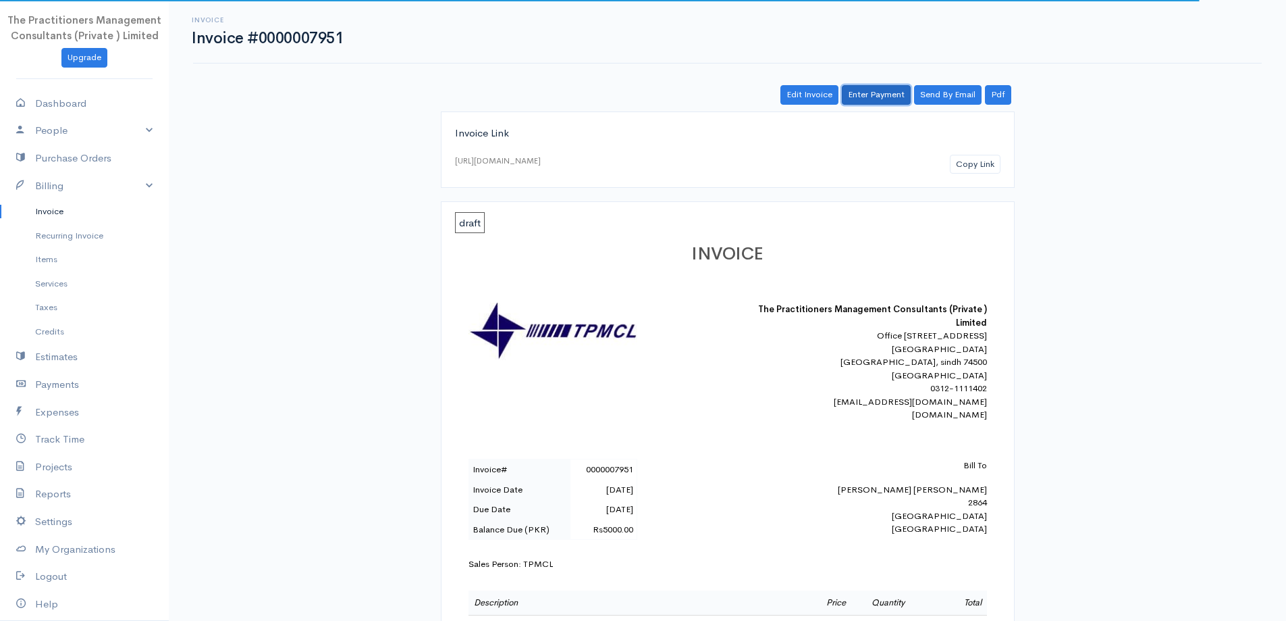
click at [870, 85] on link "Enter Payment" at bounding box center [876, 95] width 69 height 20
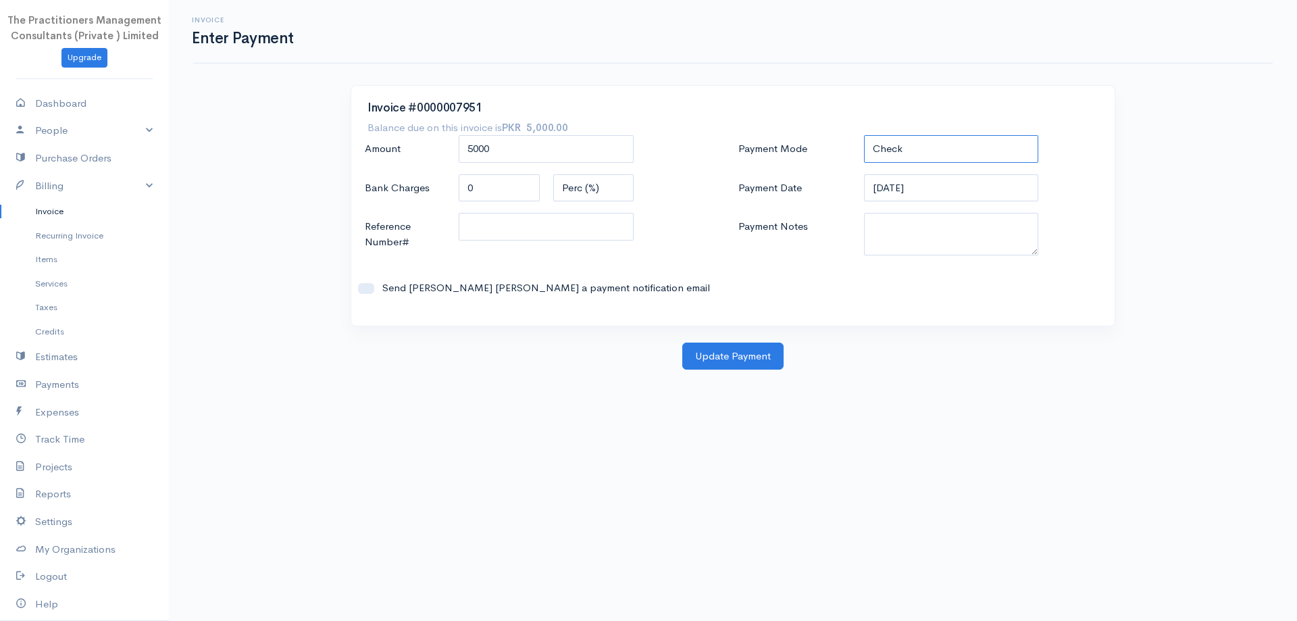
click at [903, 137] on select "Check Bank Transfer Credit Cash Debit ACH VISA MASTERCARD AMEX DISCOVER DINERS …" at bounding box center [951, 149] width 175 height 28
select select "Bank Transfer"
click at [864, 135] on select "Check Bank Transfer Credit Cash Debit ACH VISA MASTERCARD AMEX DISCOVER DINERS …" at bounding box center [951, 149] width 175 height 28
click at [930, 230] on textarea "Payment Notes" at bounding box center [951, 234] width 175 height 43
type textarea "5842"
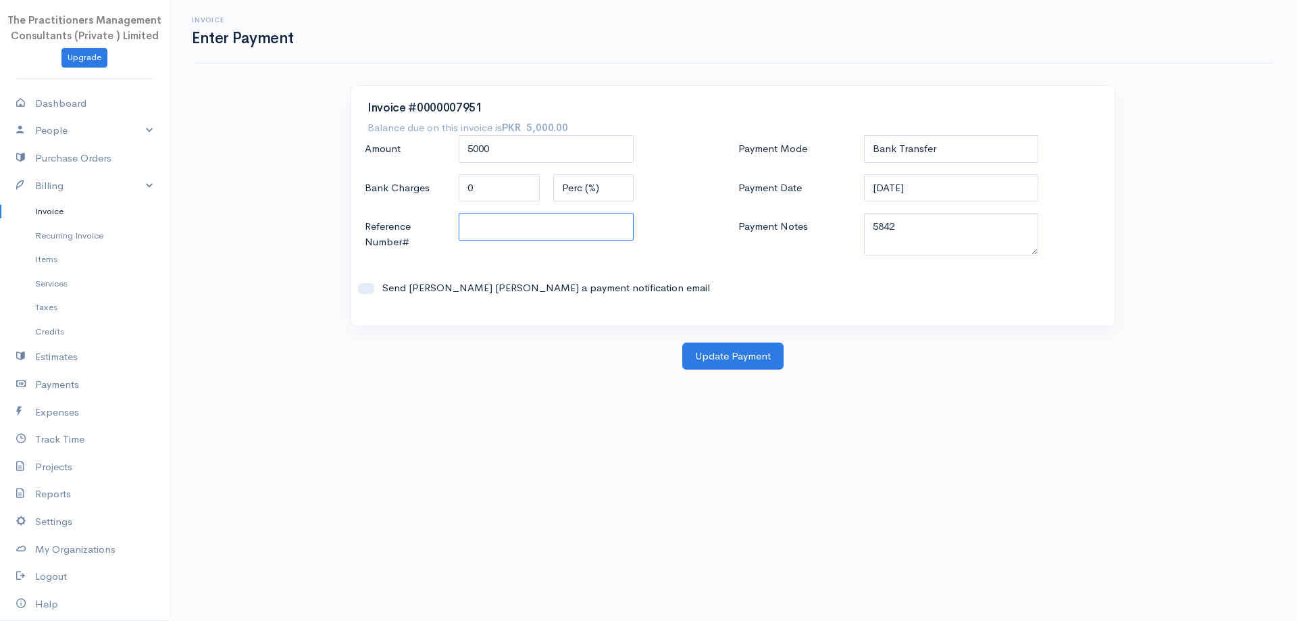
click at [498, 236] on input "Reference Number#" at bounding box center [546, 227] width 175 height 28
type input "5842"
click at [727, 355] on button "Update Payment" at bounding box center [732, 356] width 101 height 28
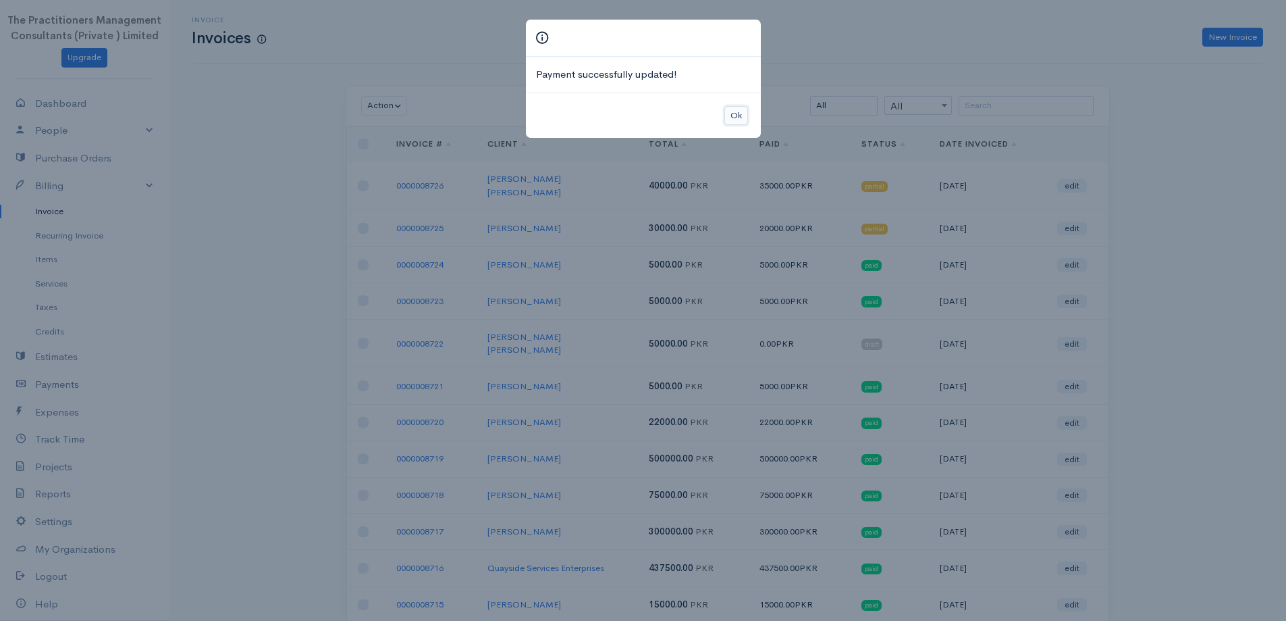
click at [745, 118] on button "Ok" at bounding box center [737, 116] width 24 height 20
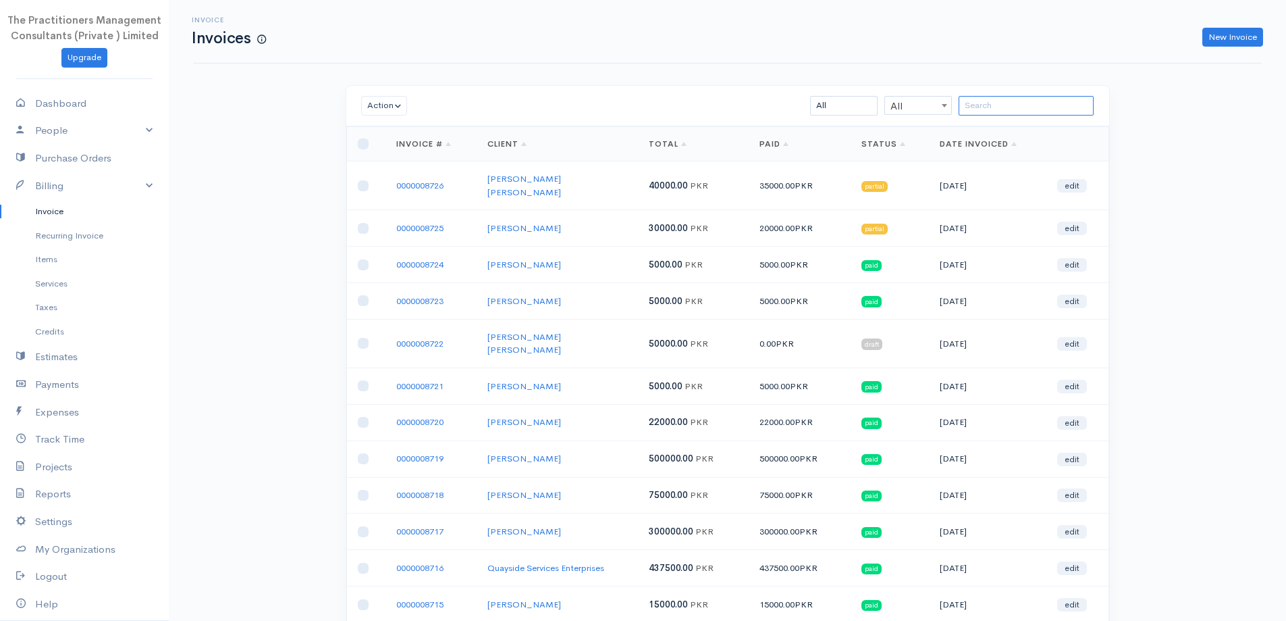
click at [1049, 100] on input "search" at bounding box center [1026, 106] width 135 height 20
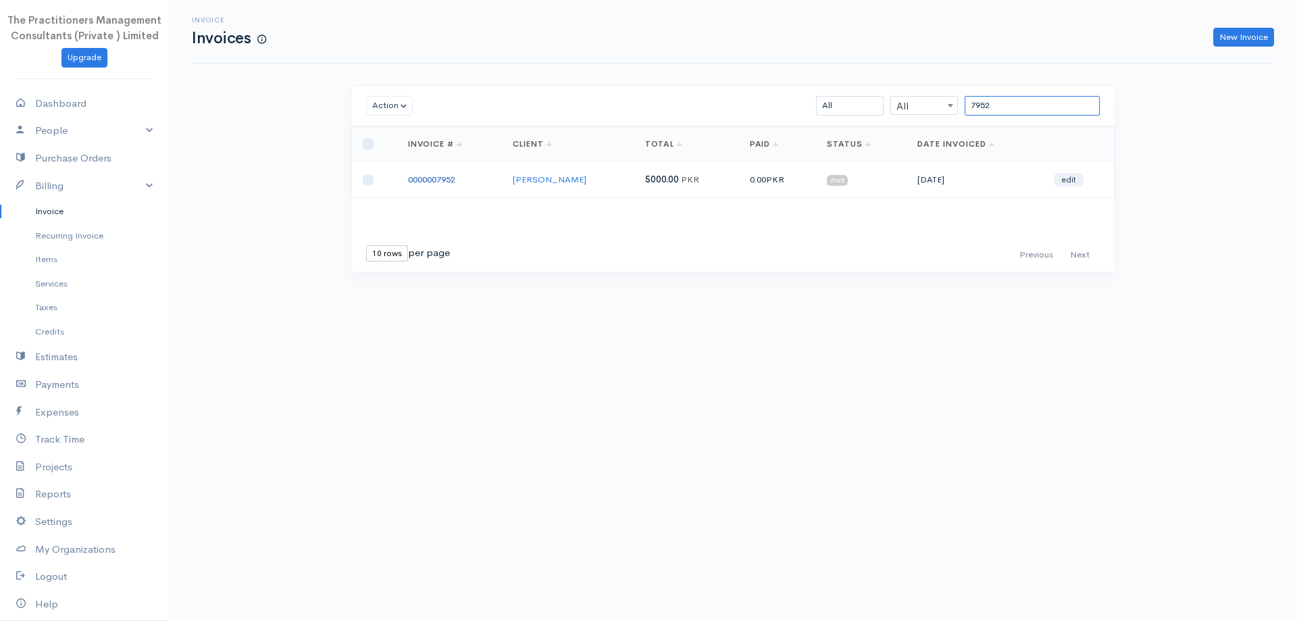
type input "7952"
click at [420, 183] on link "0000007952" at bounding box center [431, 179] width 47 height 11
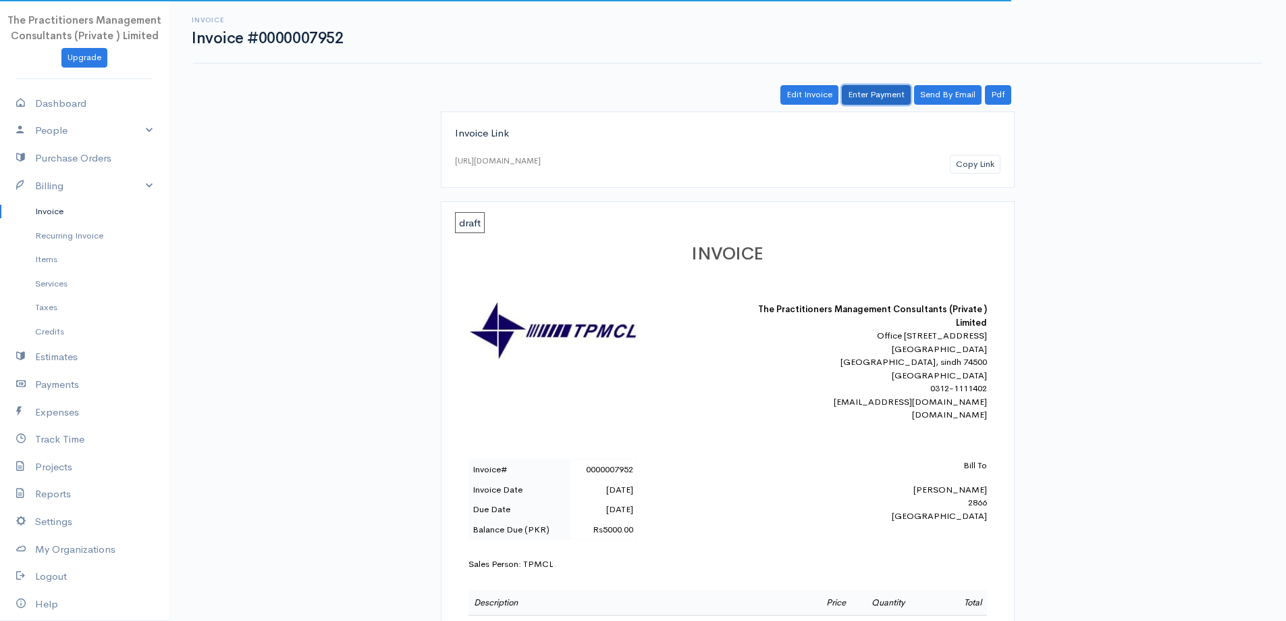
click at [881, 89] on link "Enter Payment" at bounding box center [876, 95] width 69 height 20
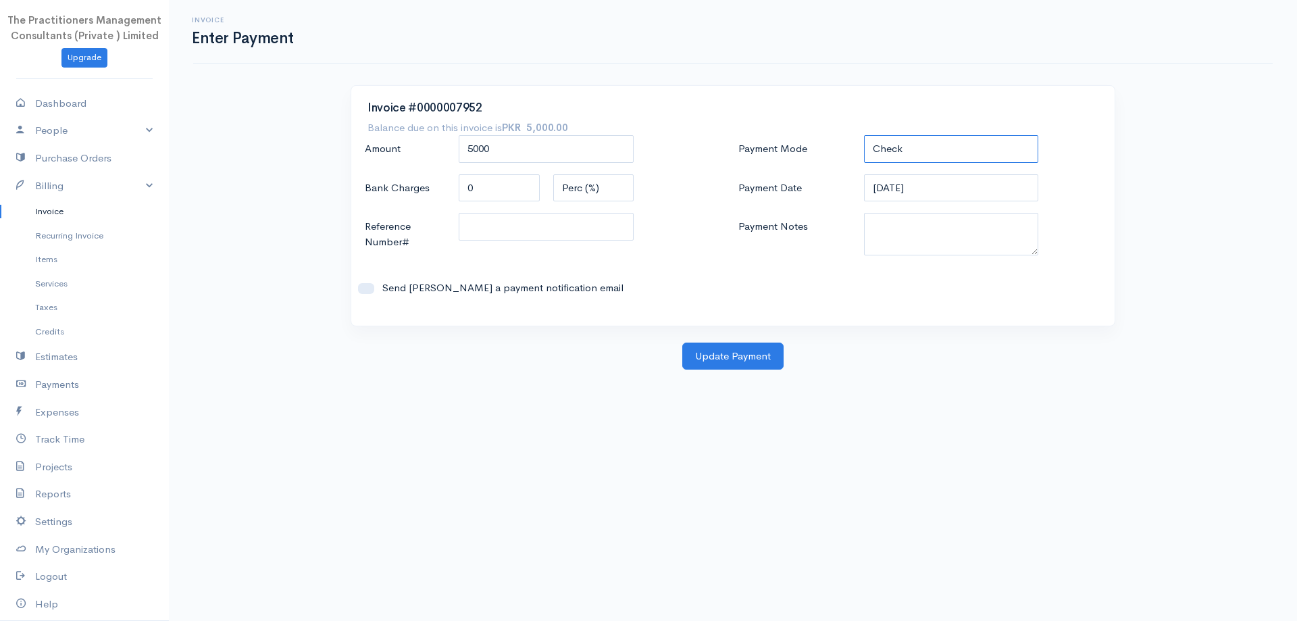
click at [912, 144] on select "Check Bank Transfer Credit Cash Debit ACH VISA MASTERCARD AMEX DISCOVER DINERS …" at bounding box center [951, 149] width 175 height 28
select select "Bank Transfer"
click at [864, 135] on select "Check Bank Transfer Credit Cash Debit ACH VISA MASTERCARD AMEX DISCOVER DINERS …" at bounding box center [951, 149] width 175 height 28
click at [890, 234] on textarea "Payment Notes" at bounding box center [951, 234] width 175 height 43
type textarea "5842"
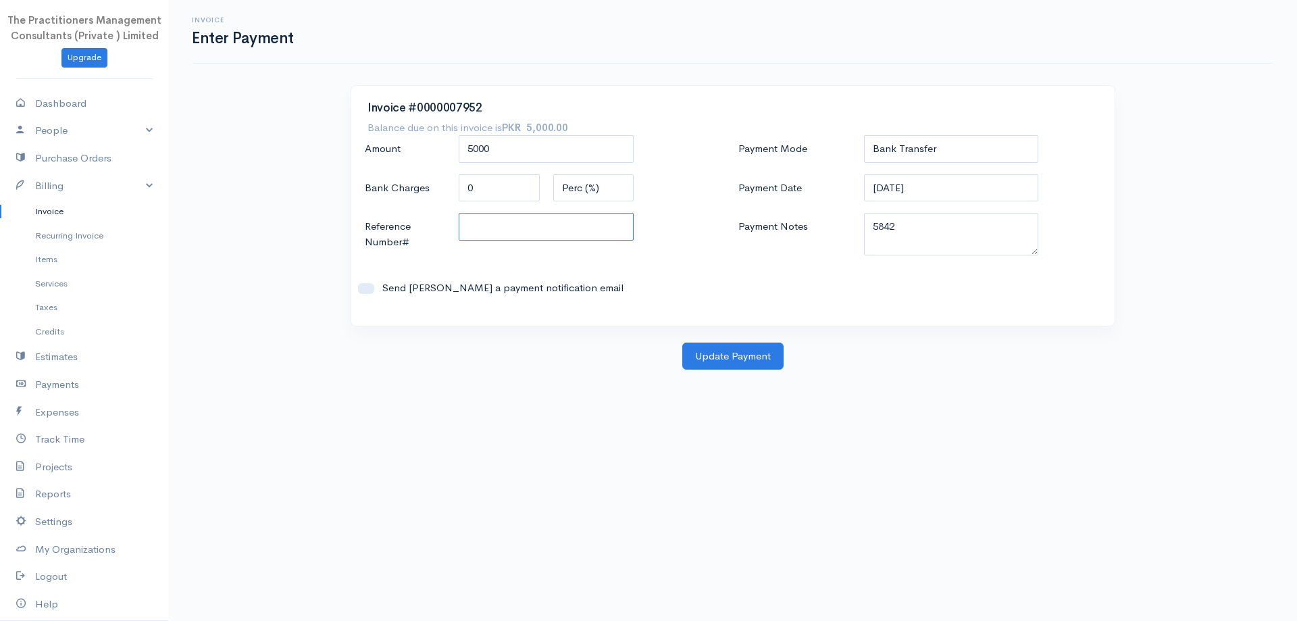
click at [560, 232] on input "Reference Number#" at bounding box center [546, 227] width 175 height 28
type input "5842"
click at [708, 356] on button "Update Payment" at bounding box center [732, 356] width 101 height 28
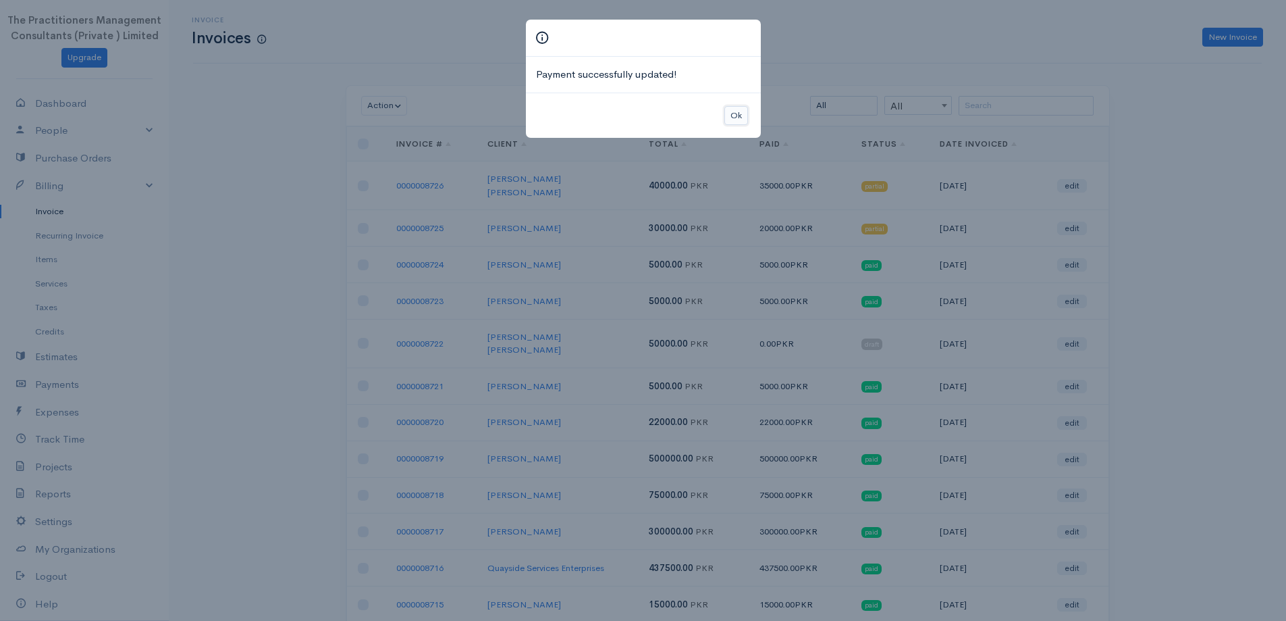
click at [739, 111] on button "Ok" at bounding box center [737, 116] width 24 height 20
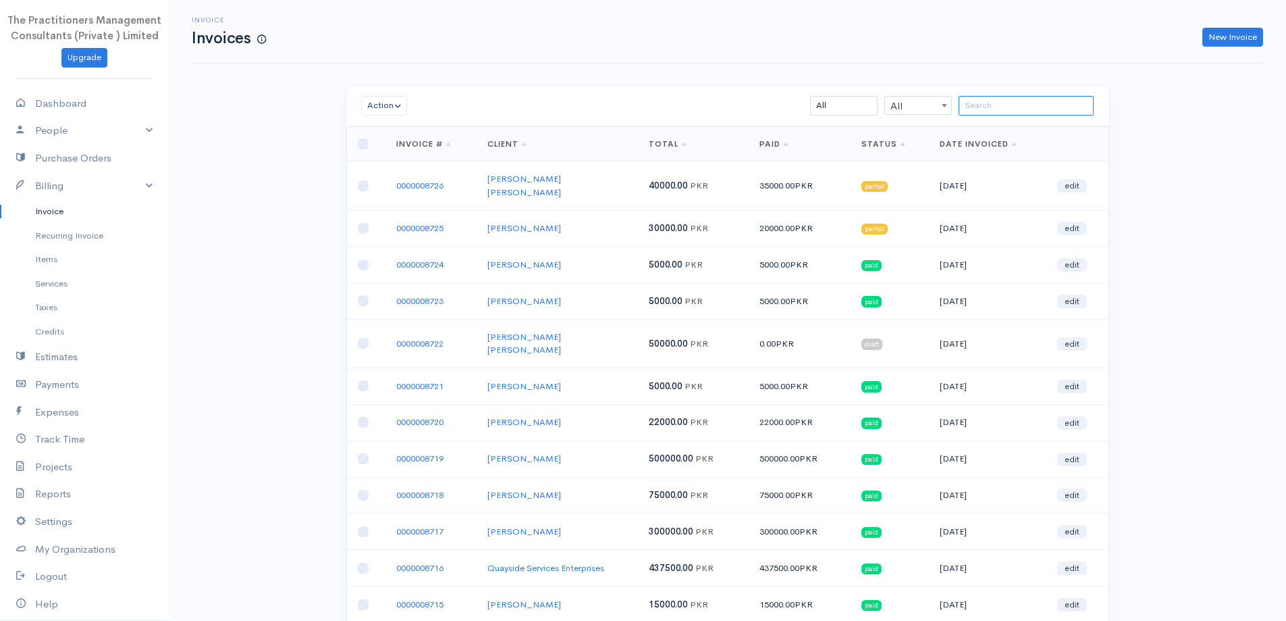
click at [1010, 101] on input "search" at bounding box center [1026, 106] width 135 height 20
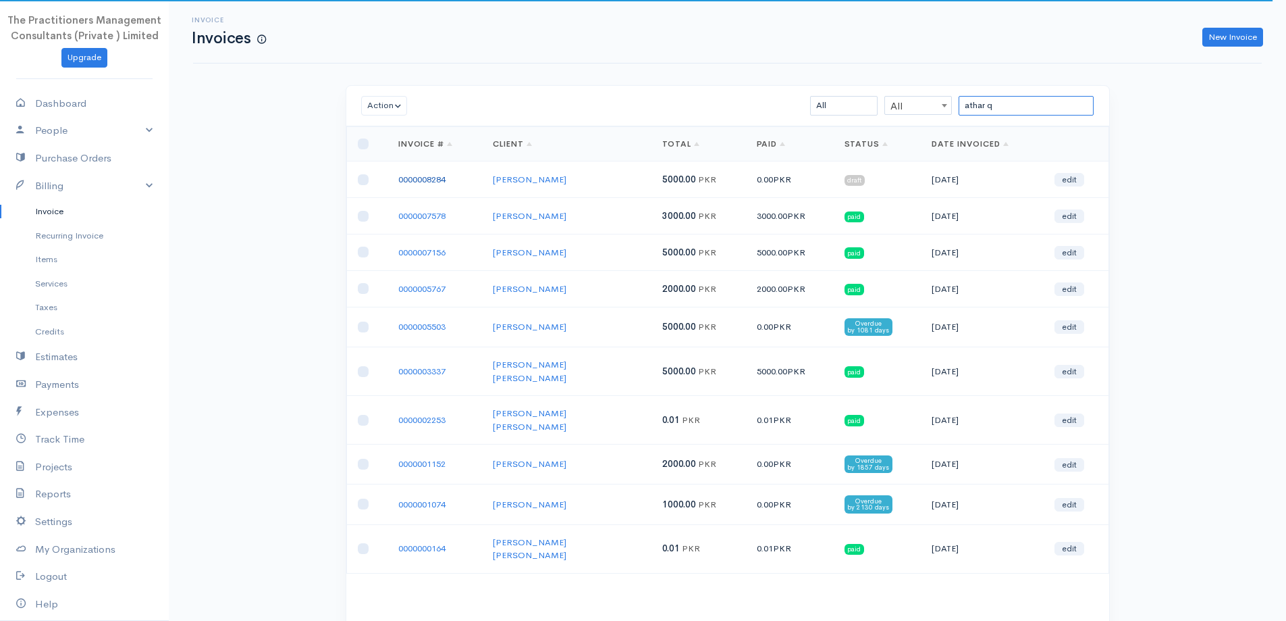
type input "athar q"
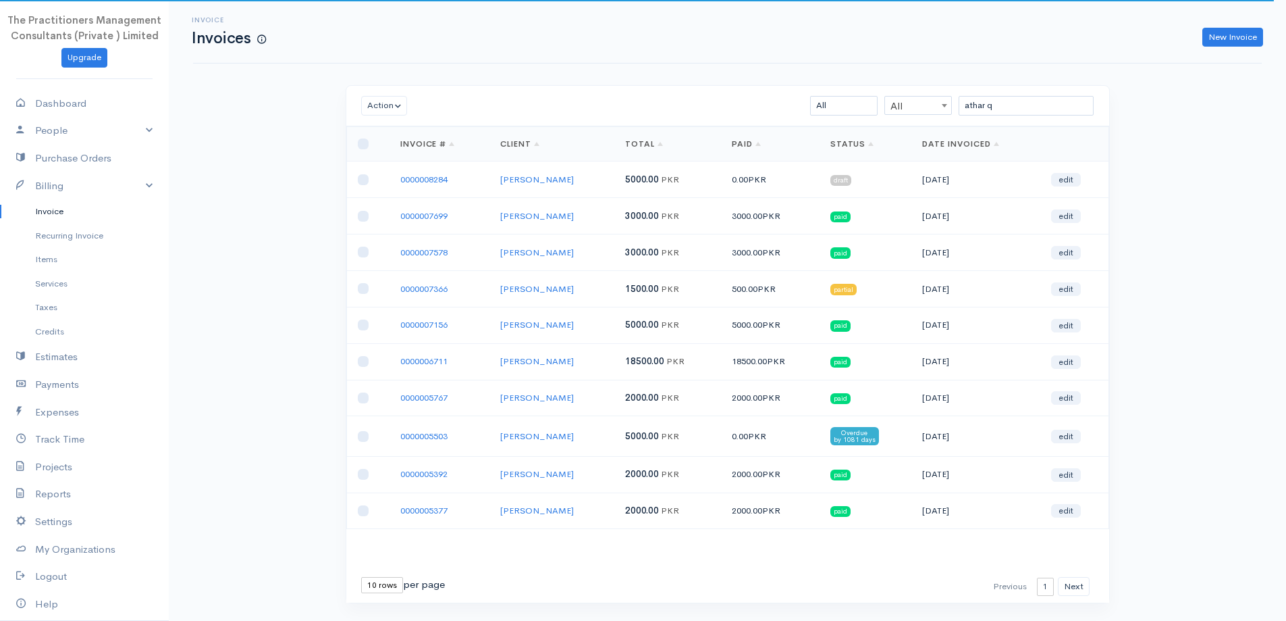
click at [433, 180] on link "0000008284" at bounding box center [423, 179] width 47 height 11
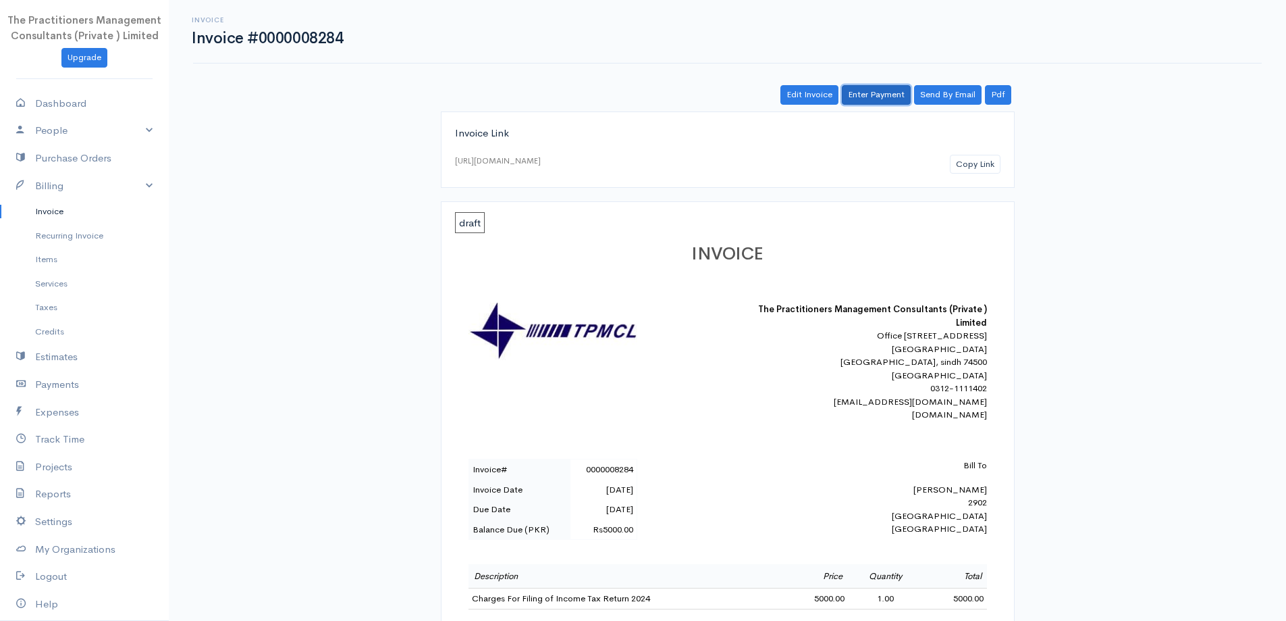
click at [897, 92] on link "Enter Payment" at bounding box center [876, 95] width 69 height 20
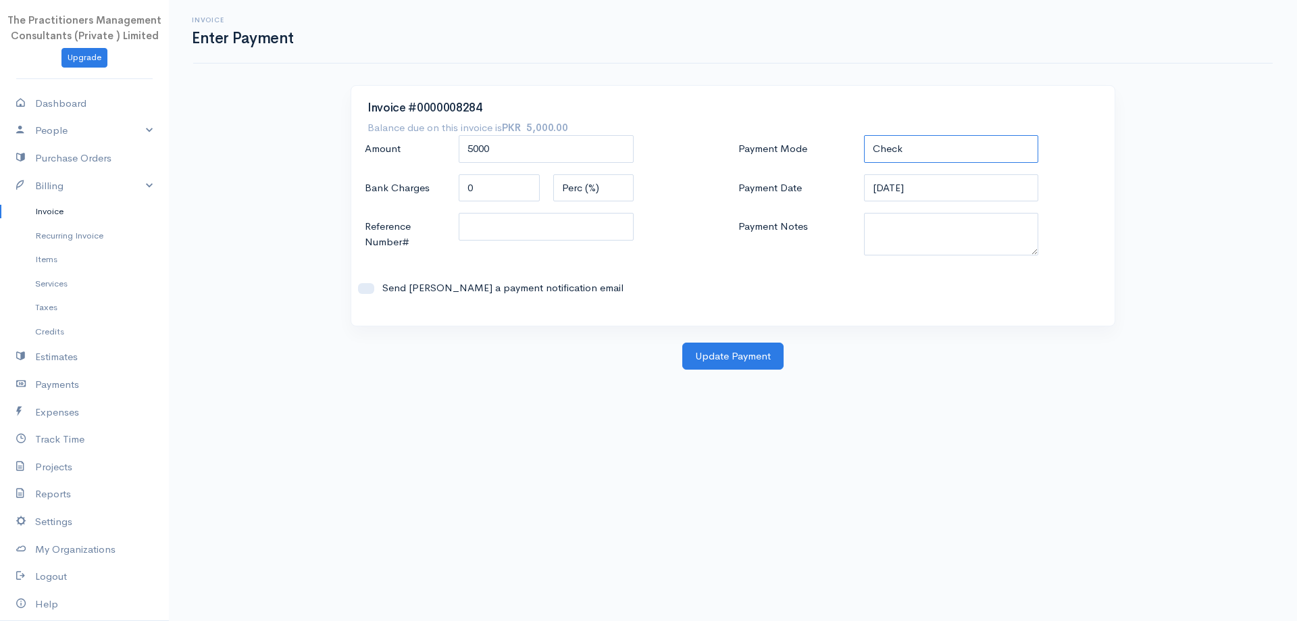
click at [876, 153] on select "Check Bank Transfer Credit Cash Debit ACH VISA MASTERCARD AMEX DISCOVER DINERS …" at bounding box center [951, 149] width 175 height 28
select select "Bank Transfer"
click at [864, 135] on select "Check Bank Transfer Credit Cash Debit ACH VISA MASTERCARD AMEX DISCOVER DINERS …" at bounding box center [951, 149] width 175 height 28
click at [894, 244] on textarea "Payment Notes" at bounding box center [951, 234] width 175 height 43
type textarea "5842"
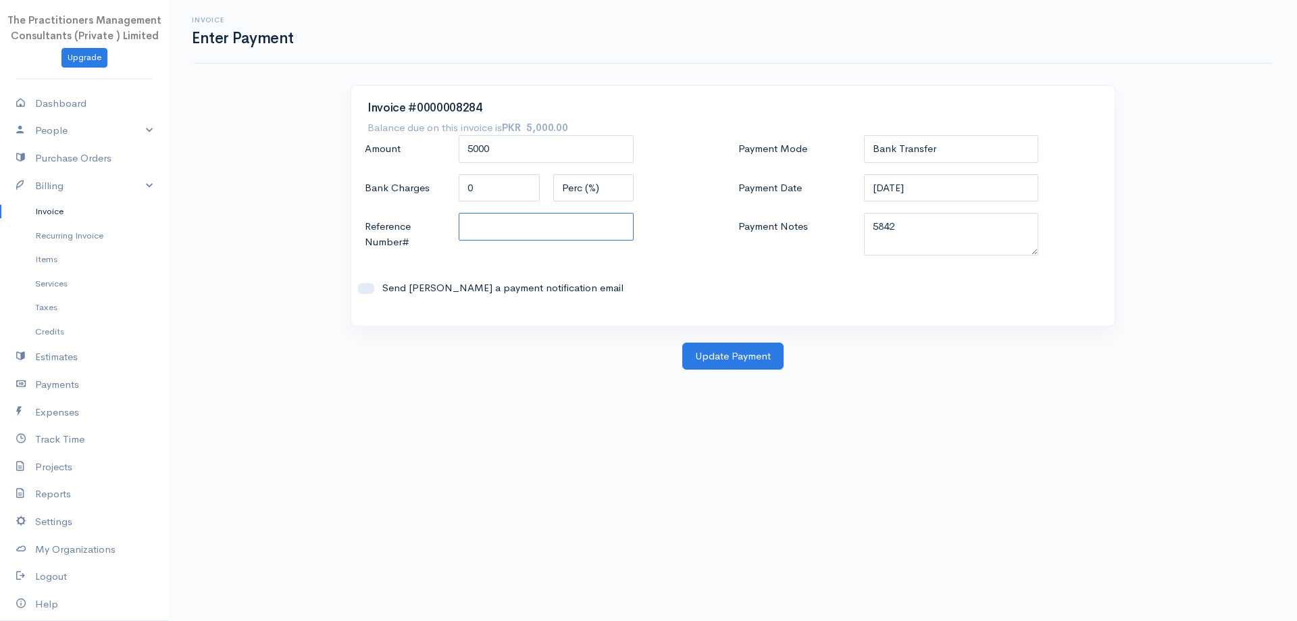
click at [621, 232] on input "Reference Number#" at bounding box center [546, 227] width 175 height 28
type input "5842"
click at [717, 348] on button "Update Payment" at bounding box center [732, 356] width 101 height 28
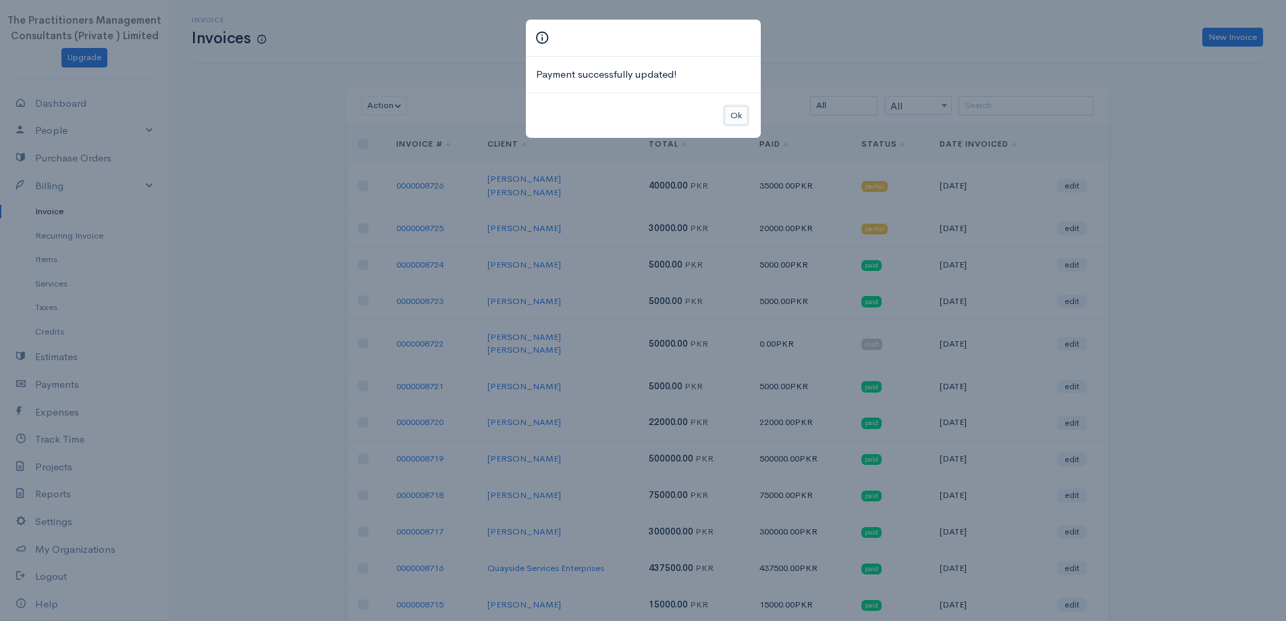
click at [743, 122] on button "Ok" at bounding box center [737, 116] width 24 height 20
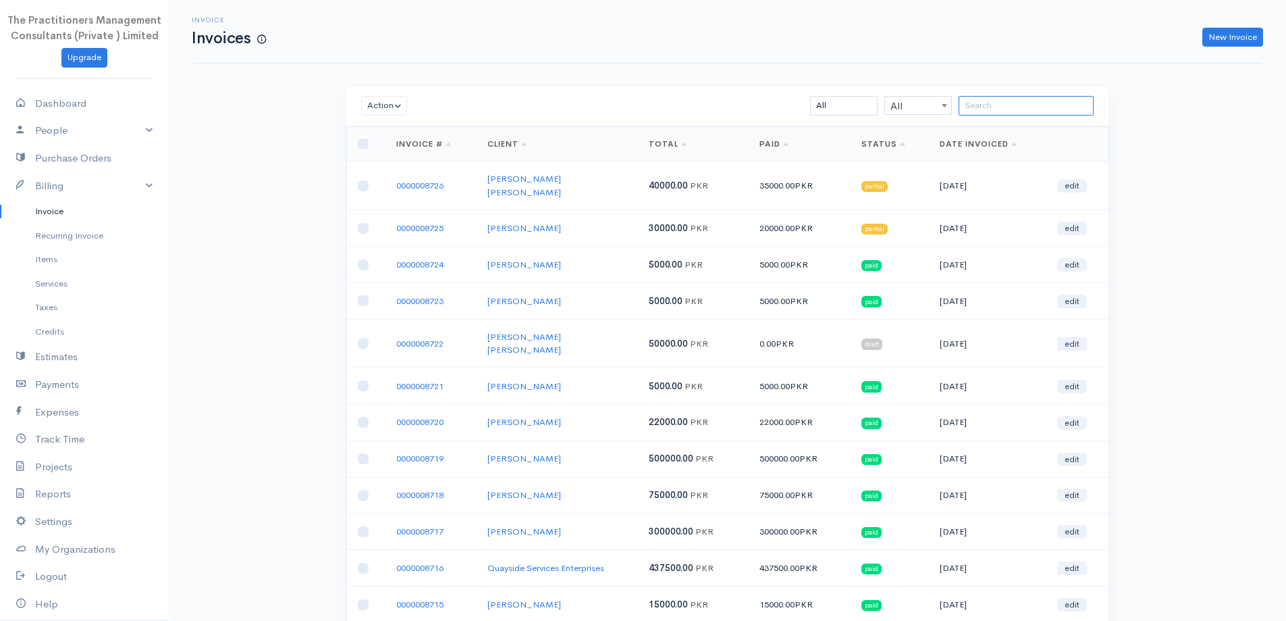
click at [1092, 104] on input "search" at bounding box center [1026, 106] width 135 height 20
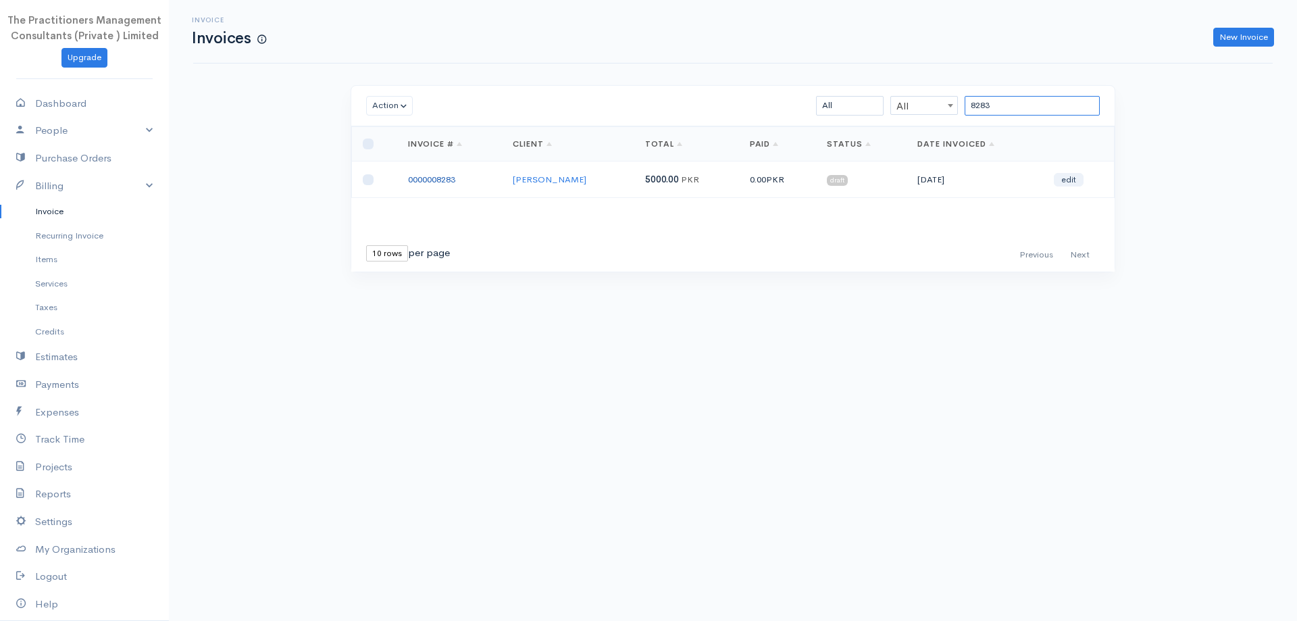
type input "8283"
click at [431, 176] on link "0000008283" at bounding box center [431, 179] width 47 height 11
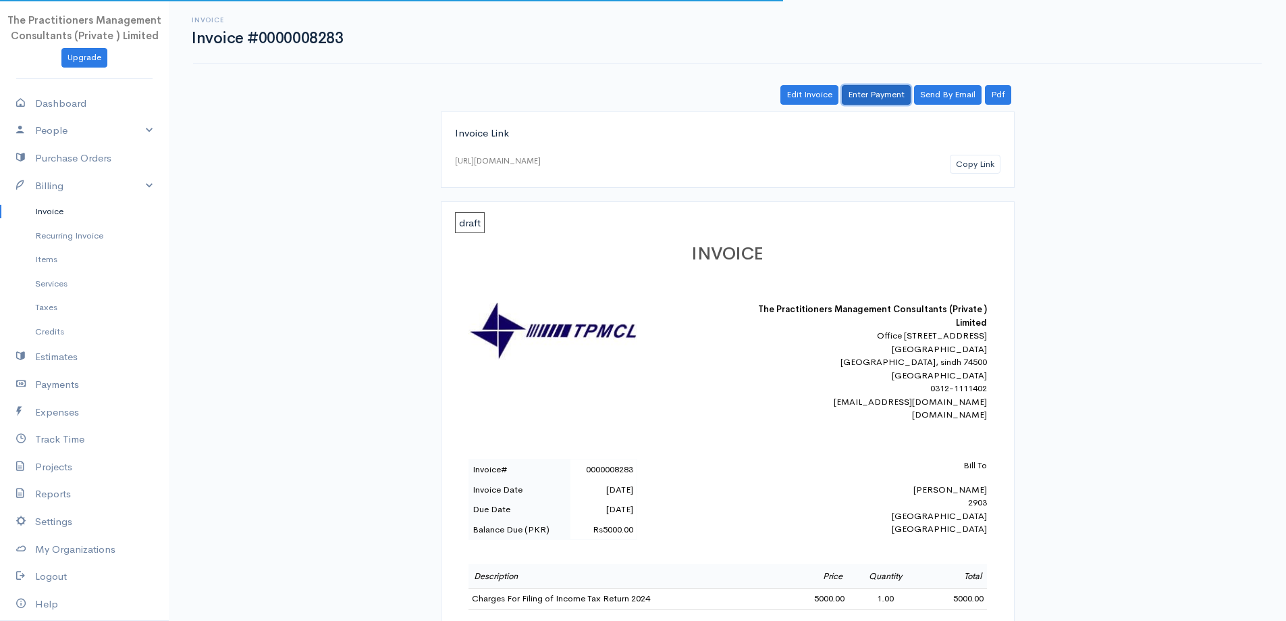
click at [890, 99] on link "Enter Payment" at bounding box center [876, 95] width 69 height 20
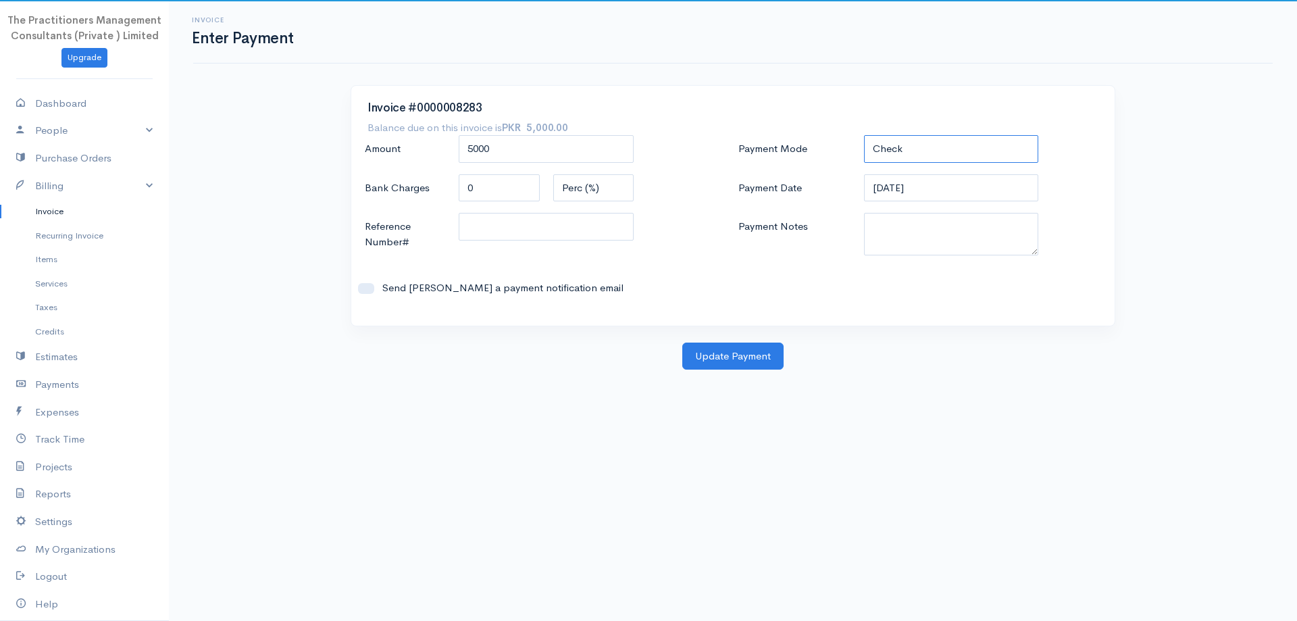
click at [895, 161] on select "Check Bank Transfer Credit Cash Debit ACH VISA MASTERCARD AMEX DISCOVER DINERS …" at bounding box center [951, 149] width 175 height 28
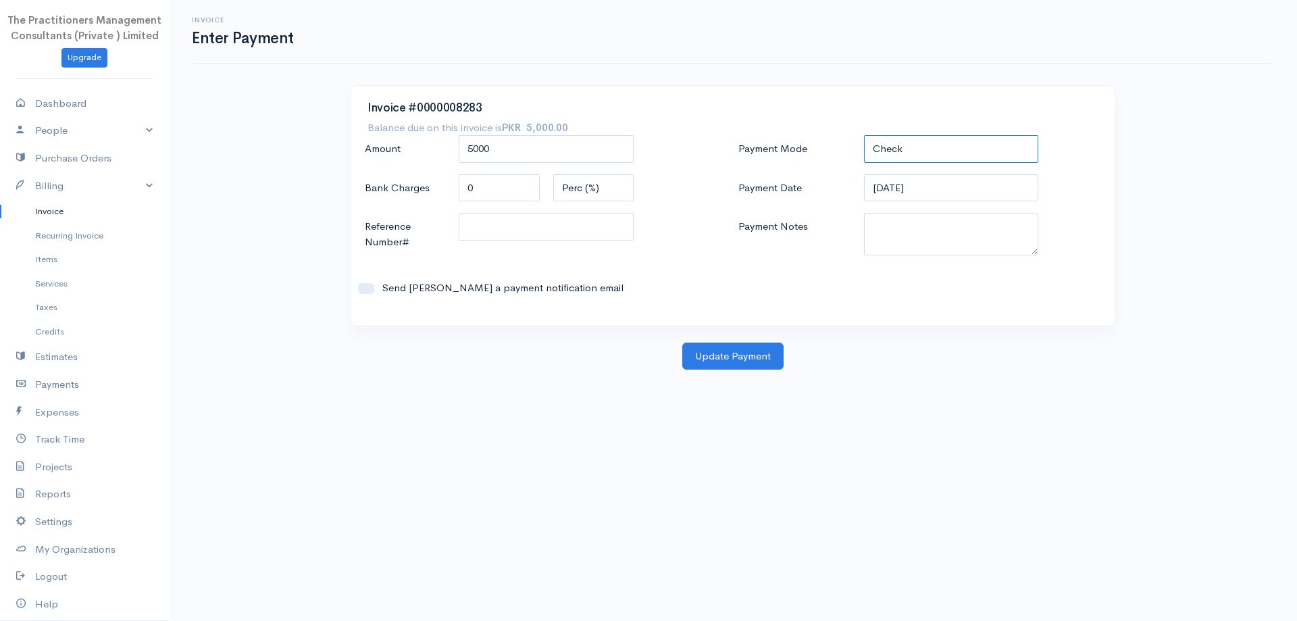
select select "Bank Transfer"
click at [864, 135] on select "Check Bank Transfer Credit Cash Debit ACH VISA MASTERCARD AMEX DISCOVER DINERS …" at bounding box center [951, 149] width 175 height 28
click at [878, 246] on textarea "Payment Notes" at bounding box center [951, 234] width 175 height 43
type textarea "5842"
click at [626, 234] on input "Reference Number#" at bounding box center [546, 227] width 175 height 28
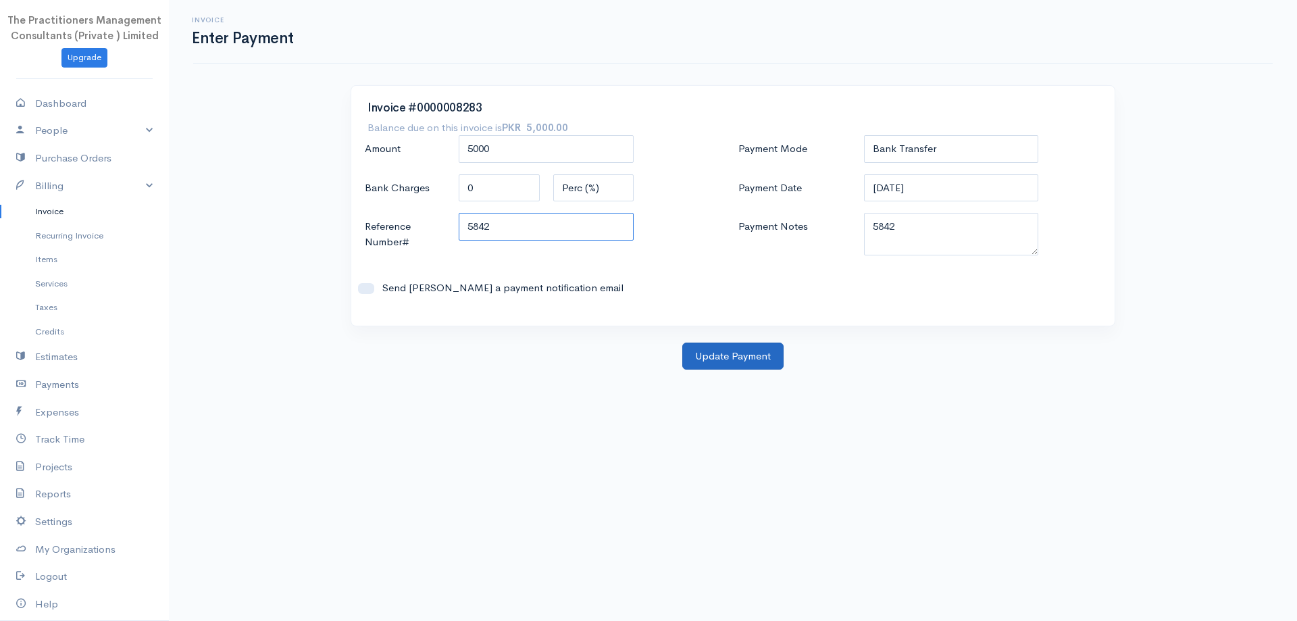
type input "5842"
click at [722, 363] on button "Update Payment" at bounding box center [732, 356] width 101 height 28
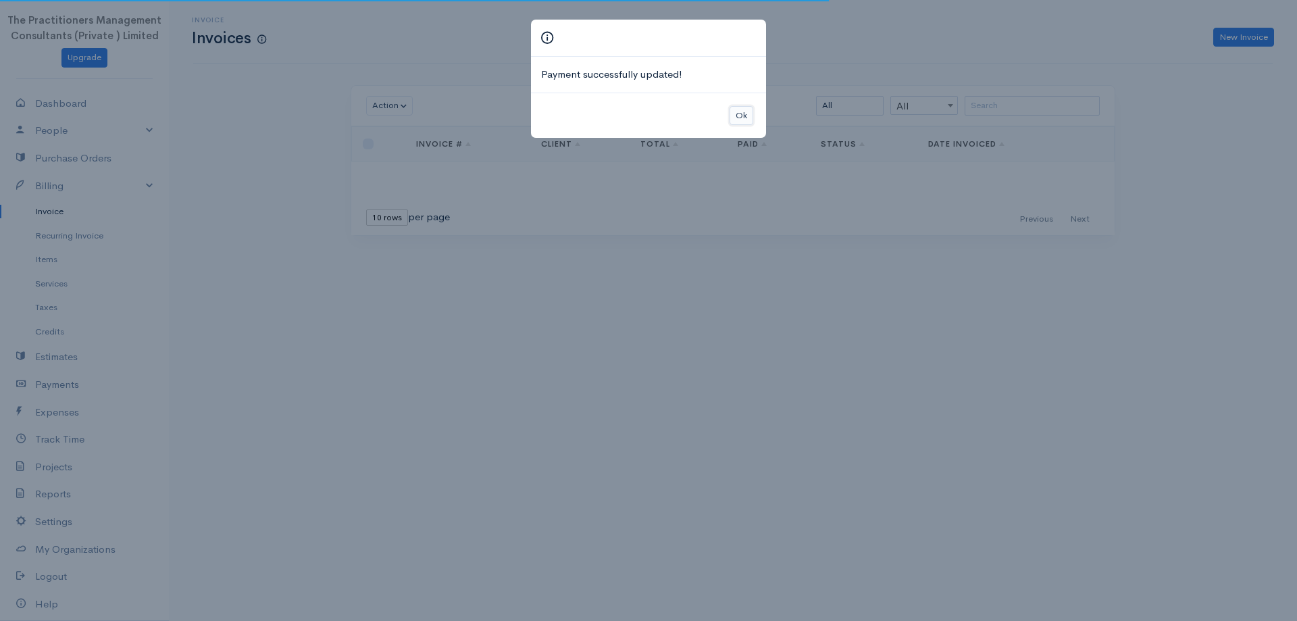
click at [745, 112] on button "Ok" at bounding box center [741, 116] width 24 height 20
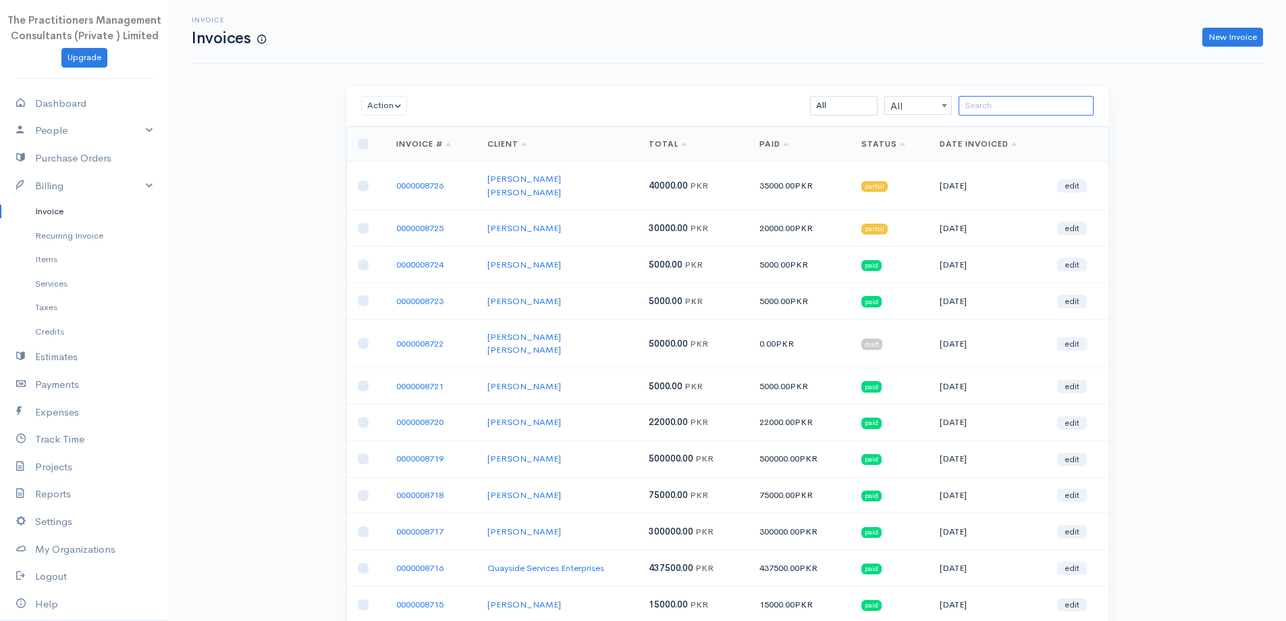
click at [1039, 109] on input "search" at bounding box center [1026, 106] width 135 height 20
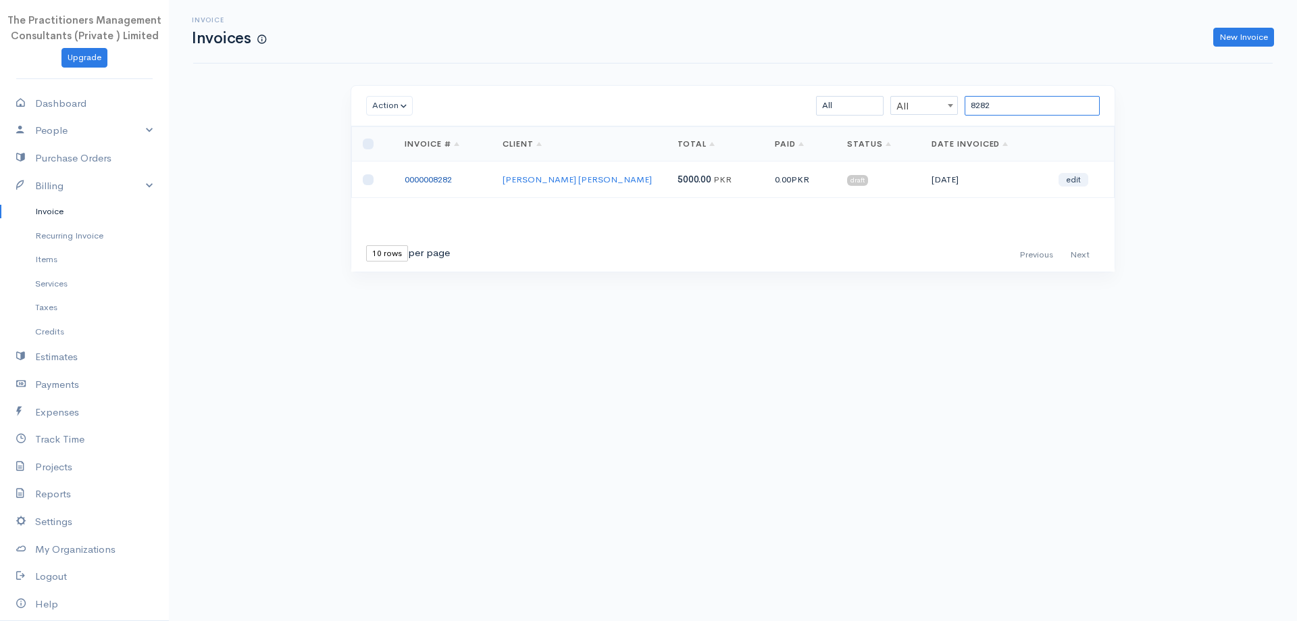
type input "8282"
click at [433, 184] on td "0000008282" at bounding box center [443, 179] width 98 height 36
click at [438, 178] on link "0000008282" at bounding box center [427, 179] width 47 height 11
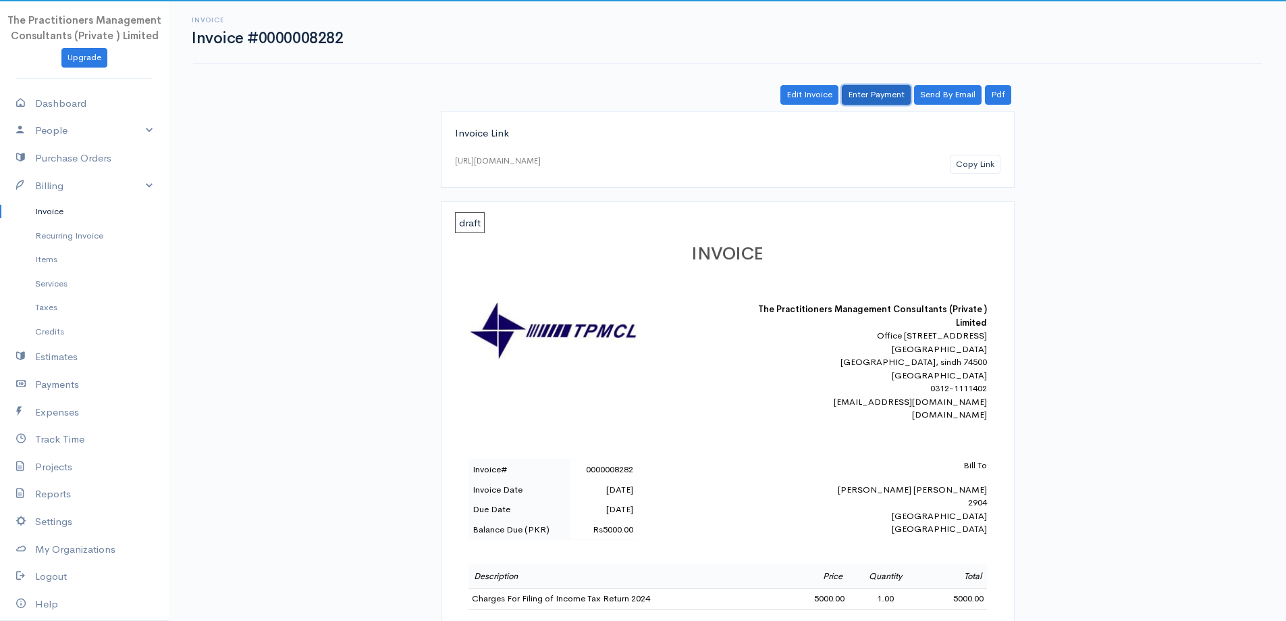
click at [852, 92] on link "Enter Payment" at bounding box center [876, 95] width 69 height 20
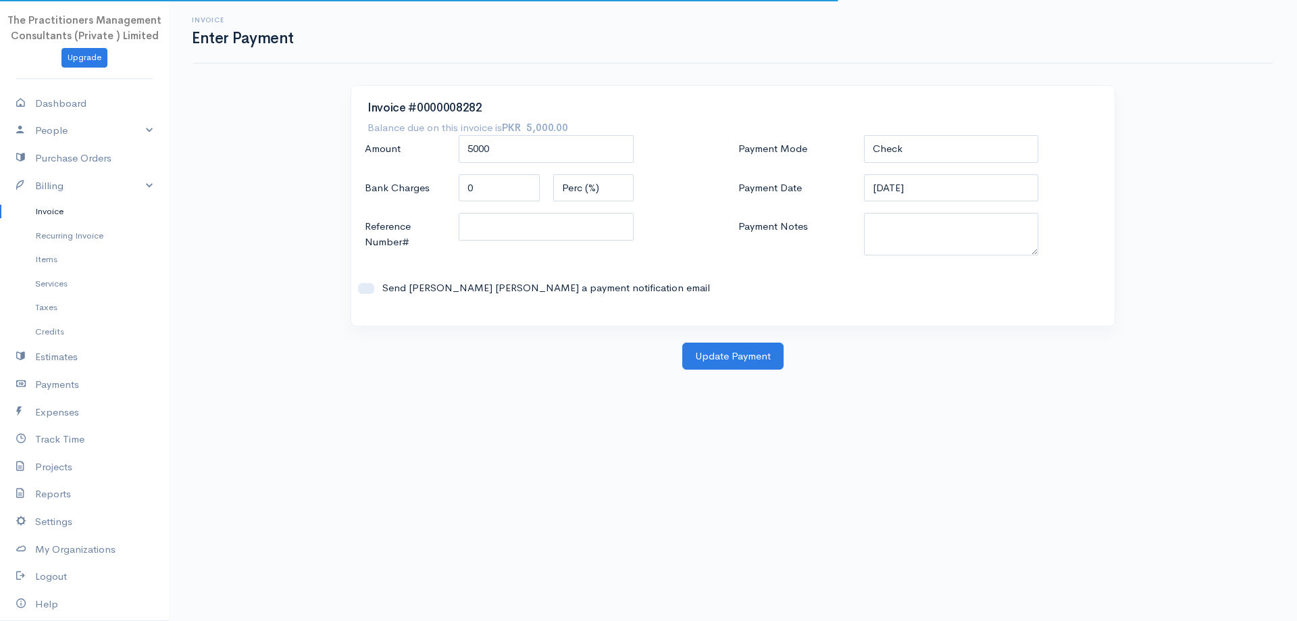
drag, startPoint x: 921, startPoint y: 129, endPoint x: 912, endPoint y: 145, distance: 17.8
click at [919, 134] on div "Invoice #0000008282 Balance due on this invoice is PKR 5,000.00 Amount 5000 Ban…" at bounding box center [732, 206] width 763 height 240
click at [912, 145] on select "Check Bank Transfer Credit Cash Debit ACH VISA MASTERCARD AMEX DISCOVER DINERS …" at bounding box center [951, 149] width 175 height 28
select select "Bank Transfer"
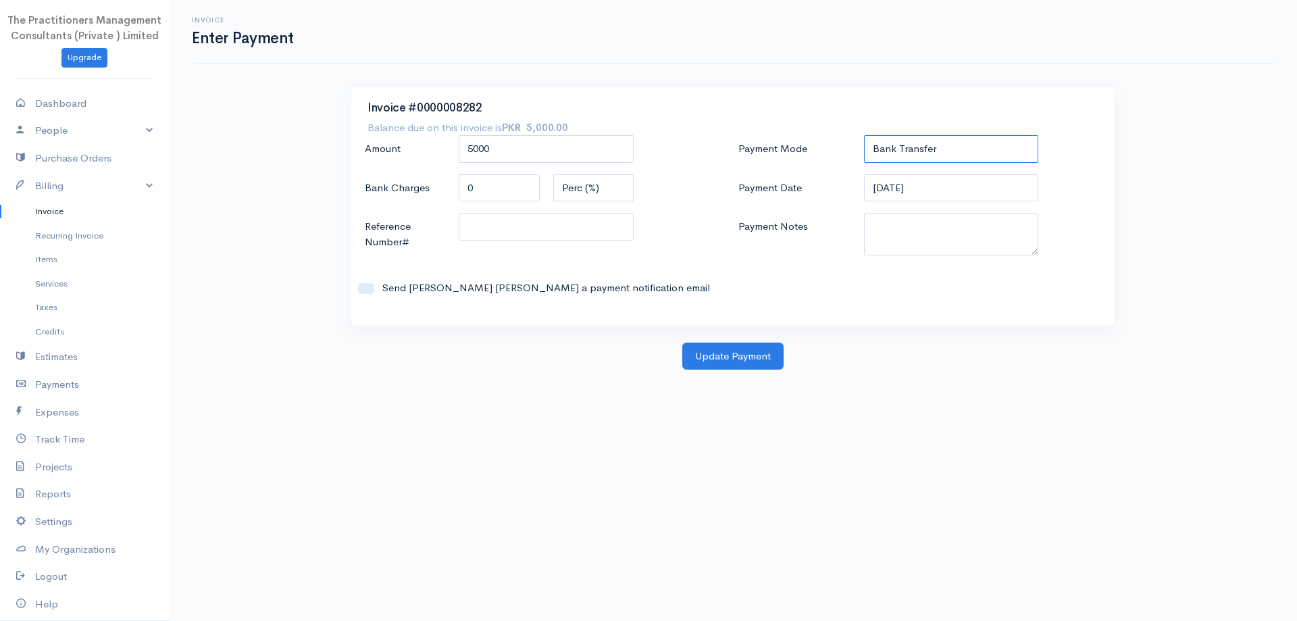
click at [864, 135] on select "Check Bank Transfer Credit Cash Debit ACH VISA MASTERCARD AMEX DISCOVER DINERS …" at bounding box center [951, 149] width 175 height 28
click at [888, 229] on textarea "Payment Notes" at bounding box center [951, 234] width 175 height 43
type textarea "5842"
click at [602, 253] on div at bounding box center [546, 235] width 188 height 44
click at [594, 236] on input "Reference Number#" at bounding box center [546, 227] width 175 height 28
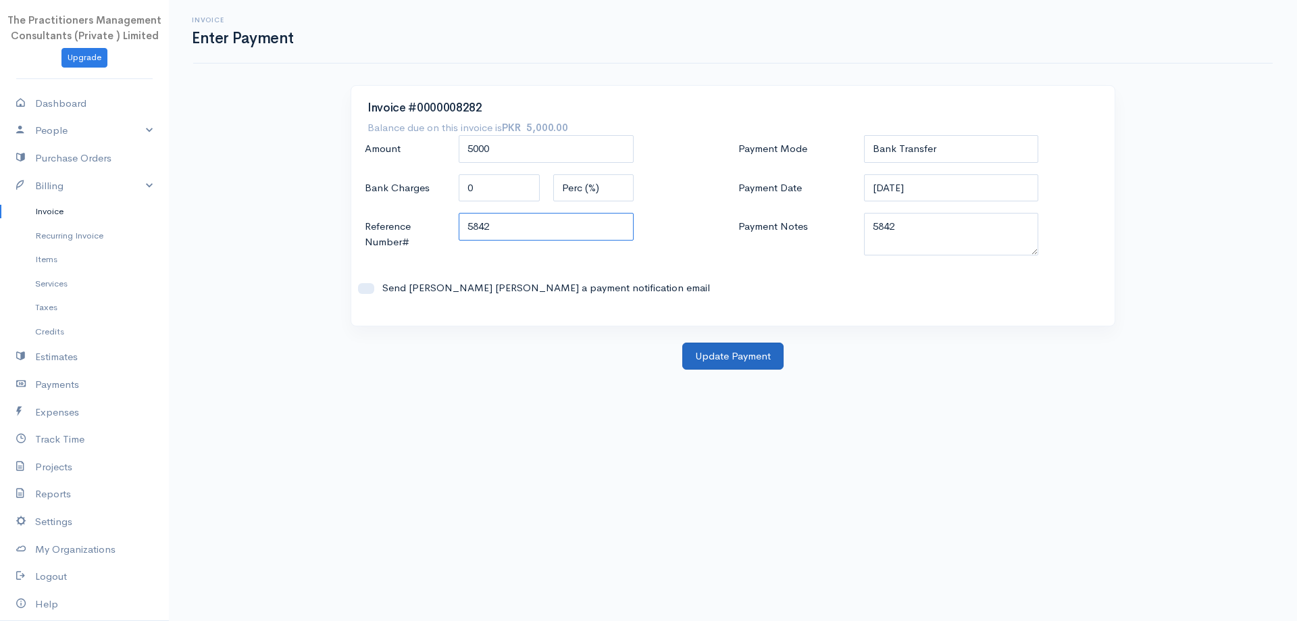
type input "5842"
click at [737, 351] on button "Update Payment" at bounding box center [732, 356] width 101 height 28
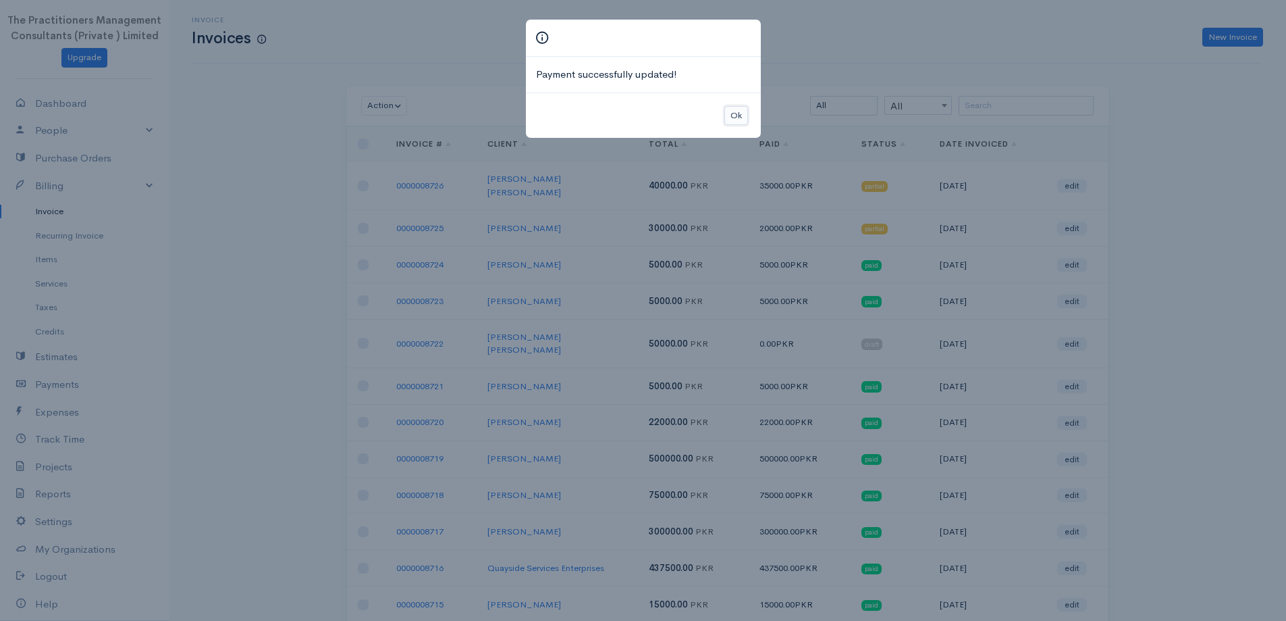
click at [733, 120] on button "Ok" at bounding box center [737, 116] width 24 height 20
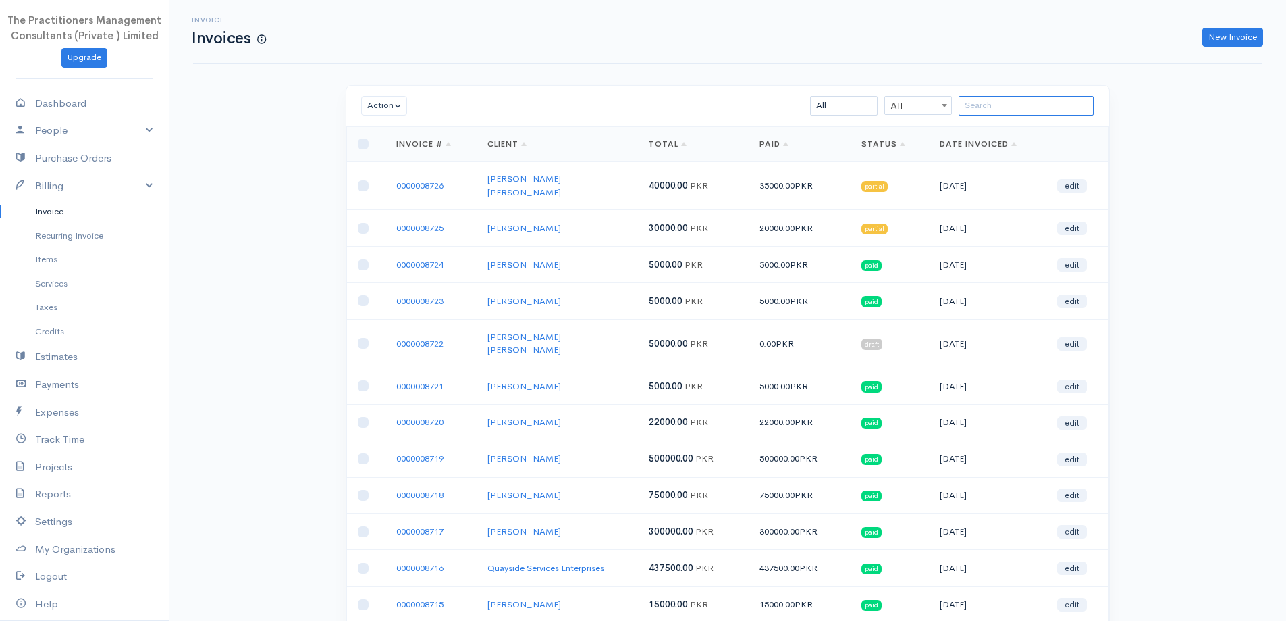
click at [1061, 111] on input "search" at bounding box center [1026, 106] width 135 height 20
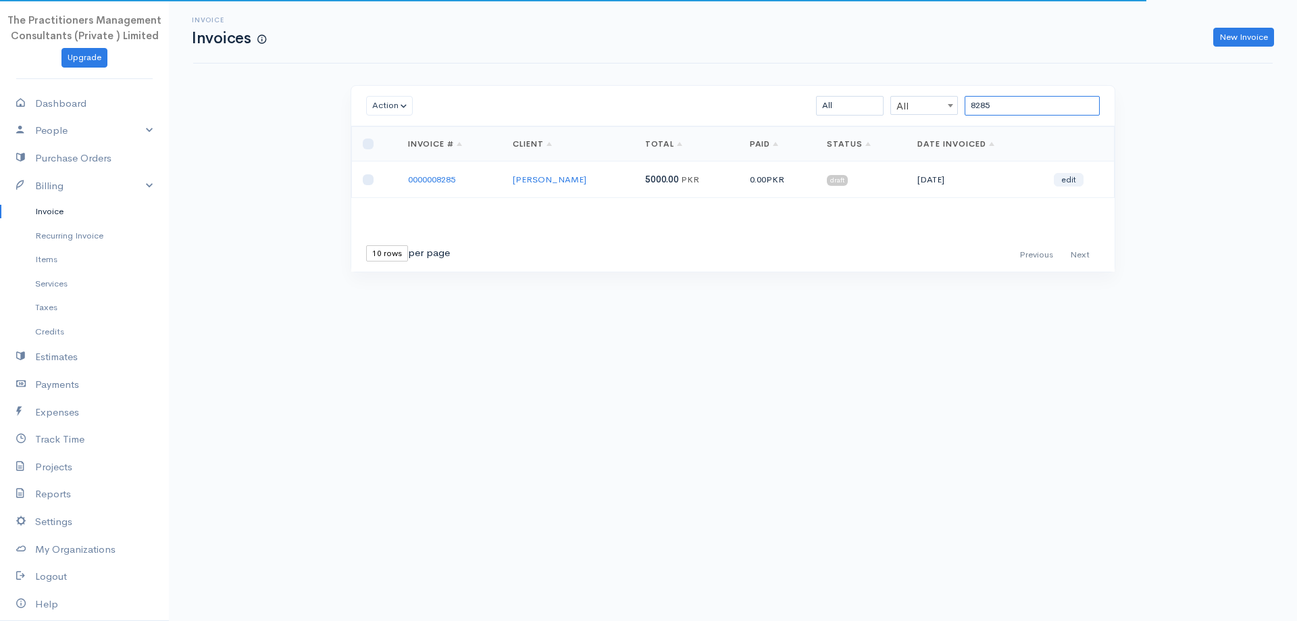
type input "8285"
click at [431, 182] on link "0000008285" at bounding box center [431, 179] width 47 height 11
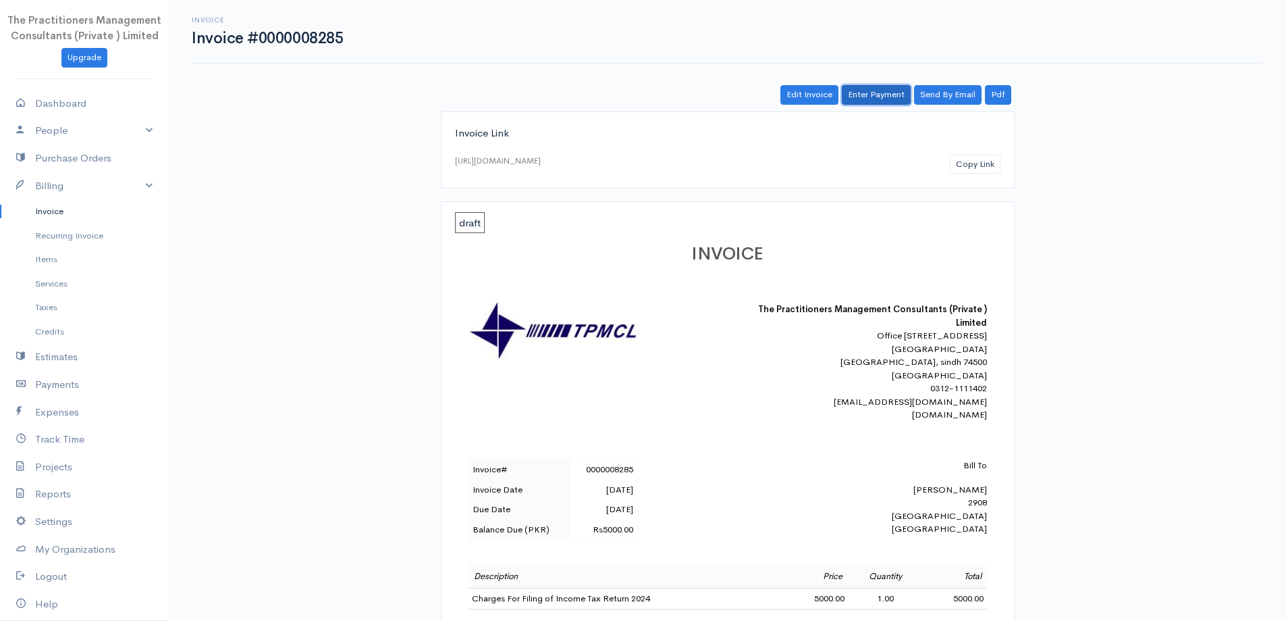
click at [859, 88] on link "Enter Payment" at bounding box center [876, 95] width 69 height 20
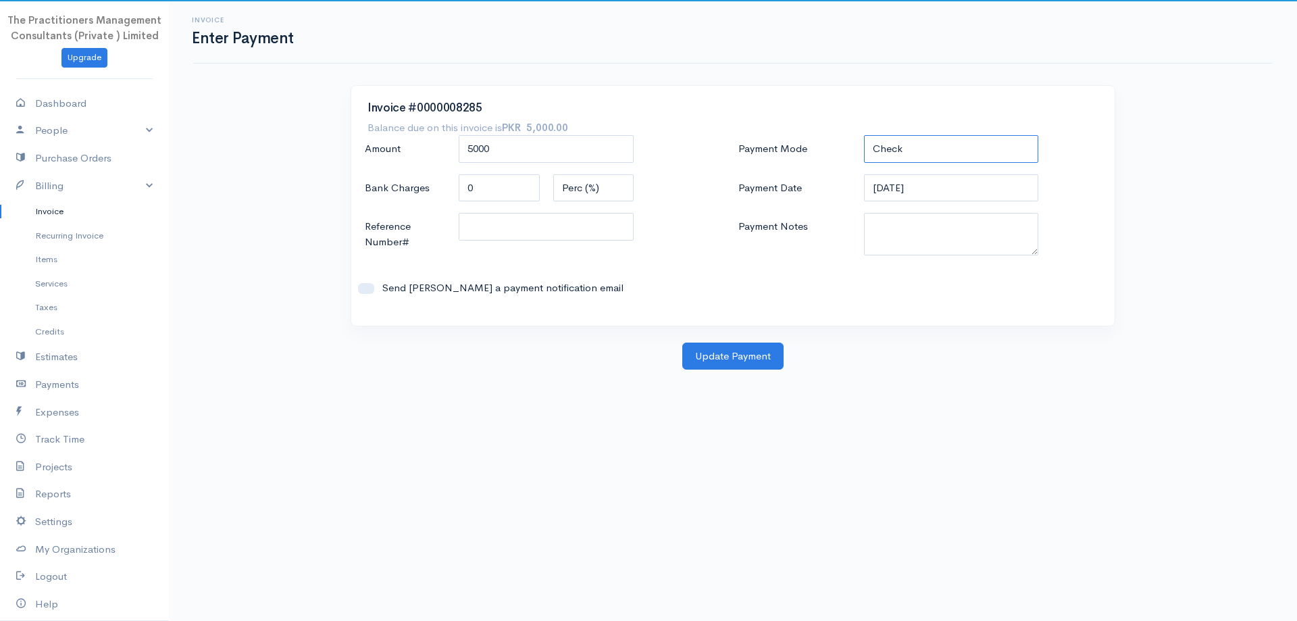
click at [907, 152] on select "Check Bank Transfer Credit Cash Debit ACH VISA MASTERCARD AMEX DISCOVER DINERS …" at bounding box center [951, 149] width 175 height 28
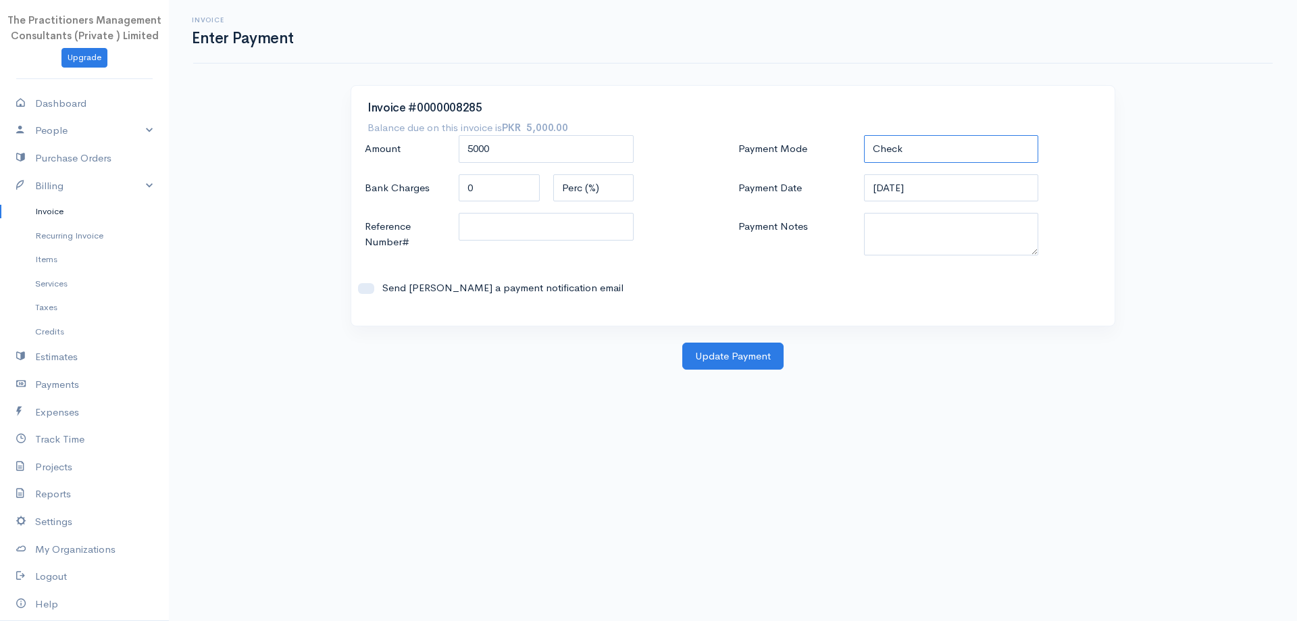
select select "Bank Transfer"
click at [864, 135] on select "Check Bank Transfer Credit Cash Debit ACH VISA MASTERCARD AMEX DISCOVER DINERS …" at bounding box center [951, 149] width 175 height 28
click at [886, 243] on textarea "Payment Notes" at bounding box center [951, 234] width 175 height 43
type textarea "5842"
click at [551, 232] on input "Reference Number#" at bounding box center [546, 227] width 175 height 28
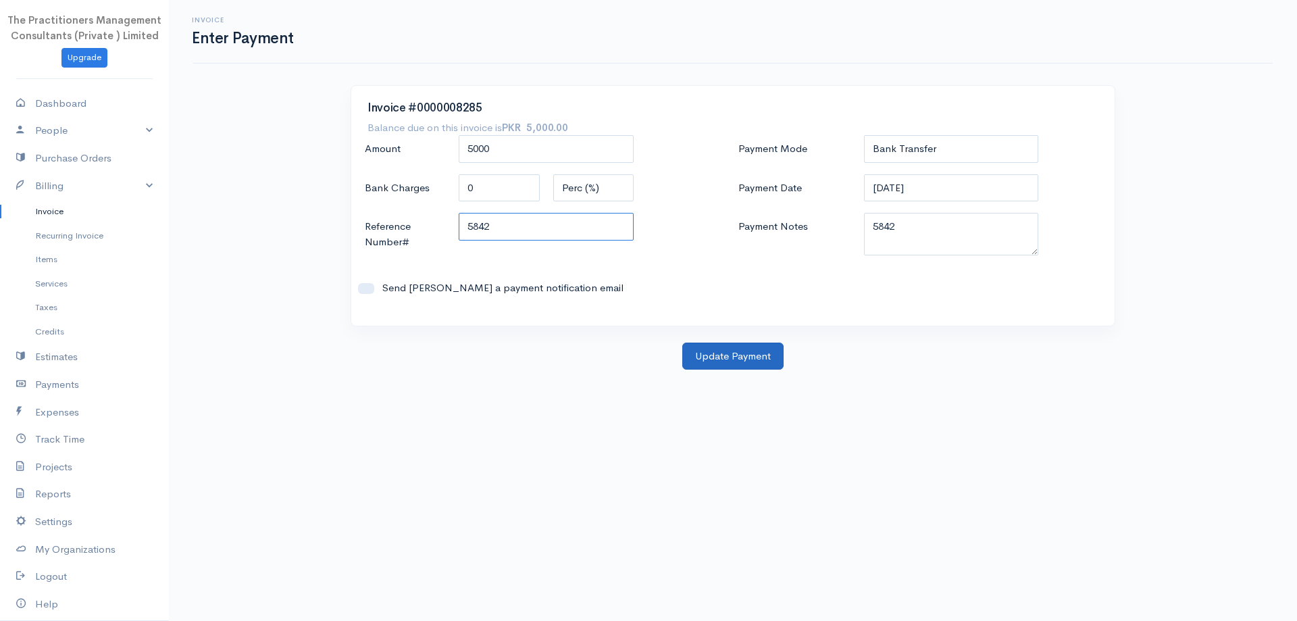
type input "5842"
click at [706, 365] on button "Update Payment" at bounding box center [732, 356] width 101 height 28
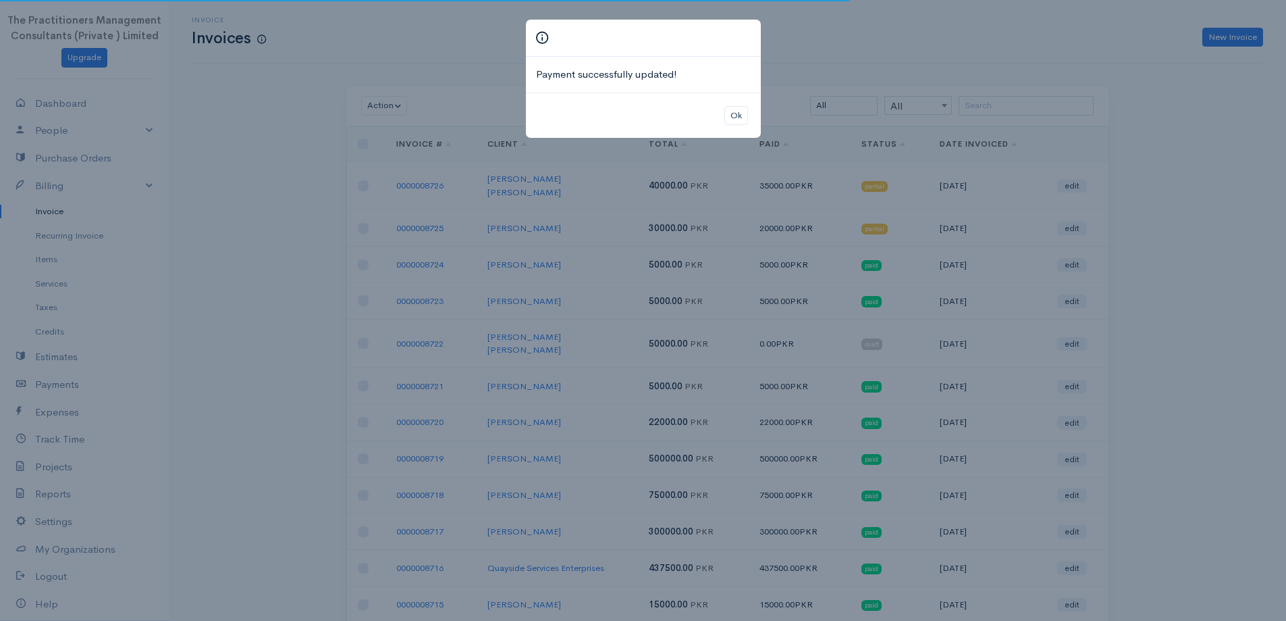
click at [738, 126] on div "Ok" at bounding box center [643, 116] width 235 height 46
click at [739, 119] on button "Ok" at bounding box center [737, 116] width 24 height 20
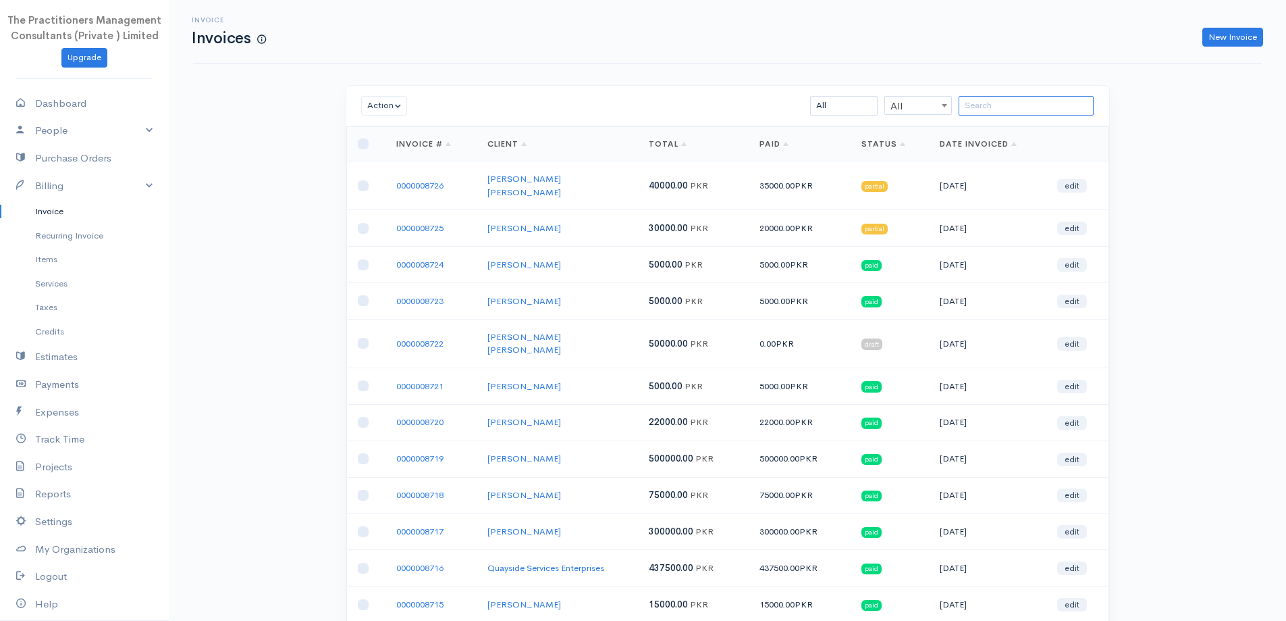
click at [970, 98] on input "search" at bounding box center [1026, 106] width 135 height 20
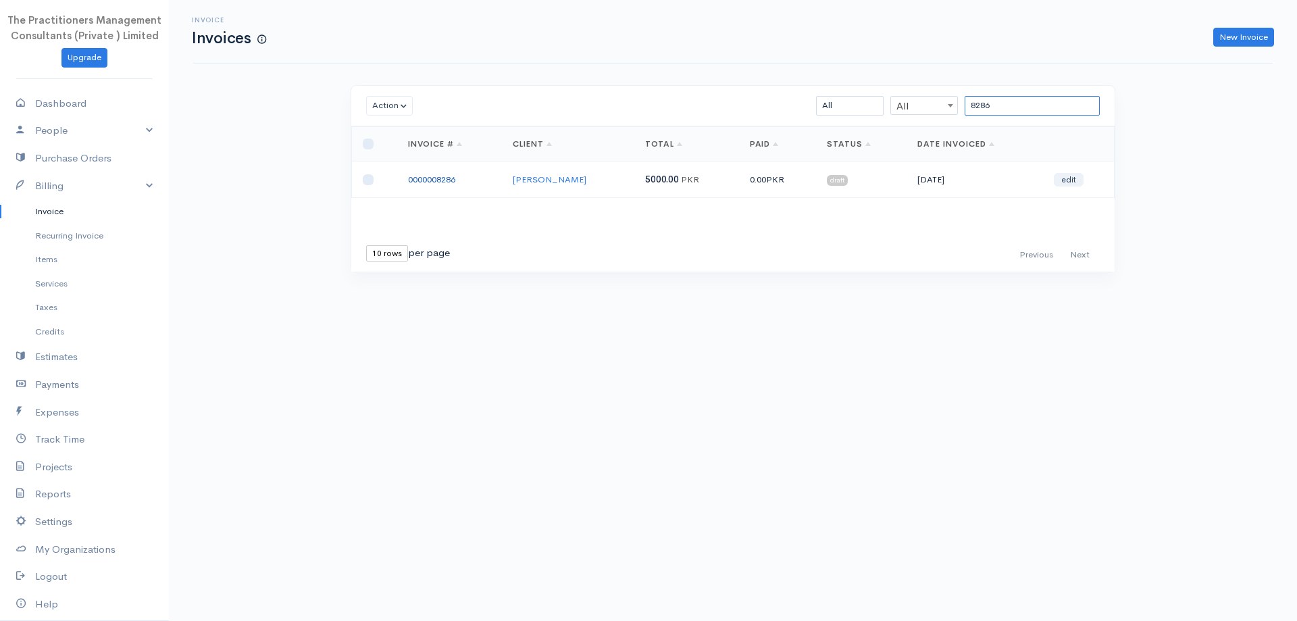
type input "8286"
click at [439, 181] on link "0000008286" at bounding box center [431, 179] width 47 height 11
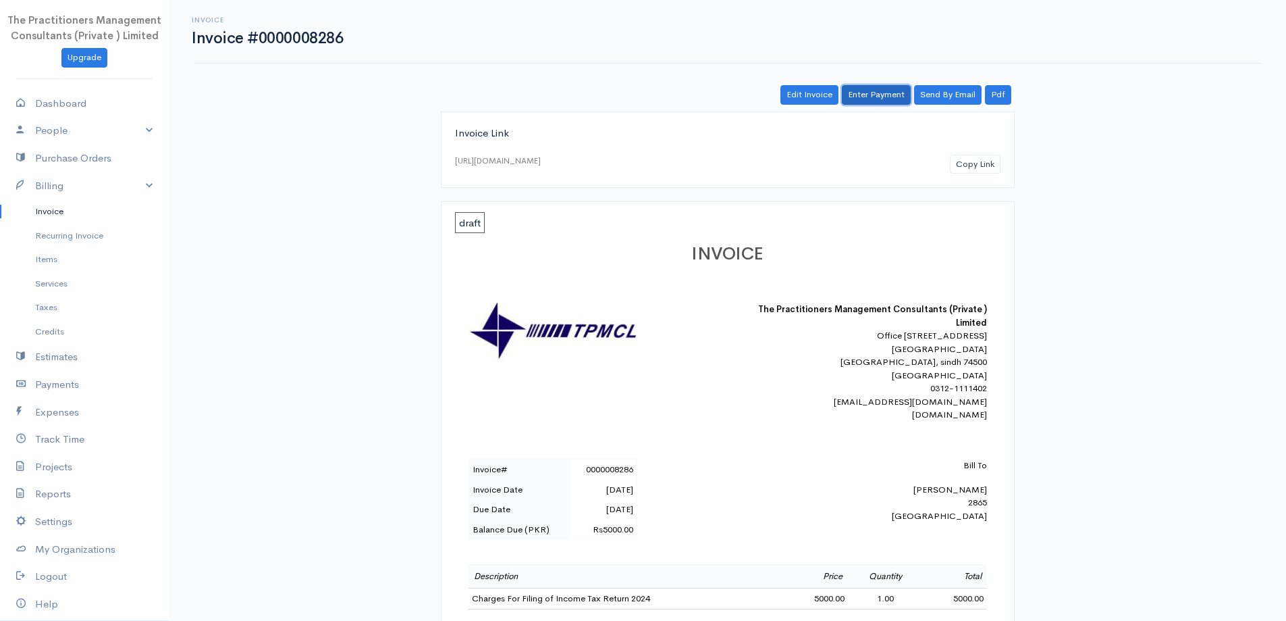
click at [858, 103] on link "Enter Payment" at bounding box center [876, 95] width 69 height 20
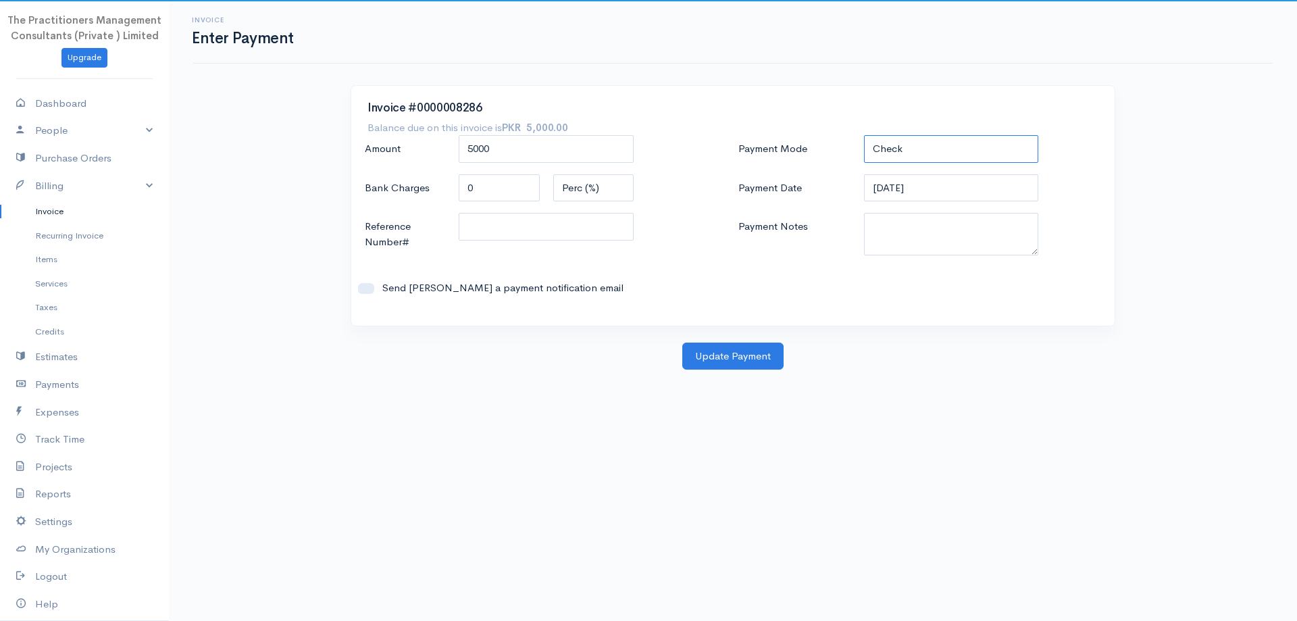
click at [892, 142] on select "Check Bank Transfer Credit Cash Debit ACH VISA MASTERCARD AMEX DISCOVER DINERS …" at bounding box center [951, 149] width 175 height 28
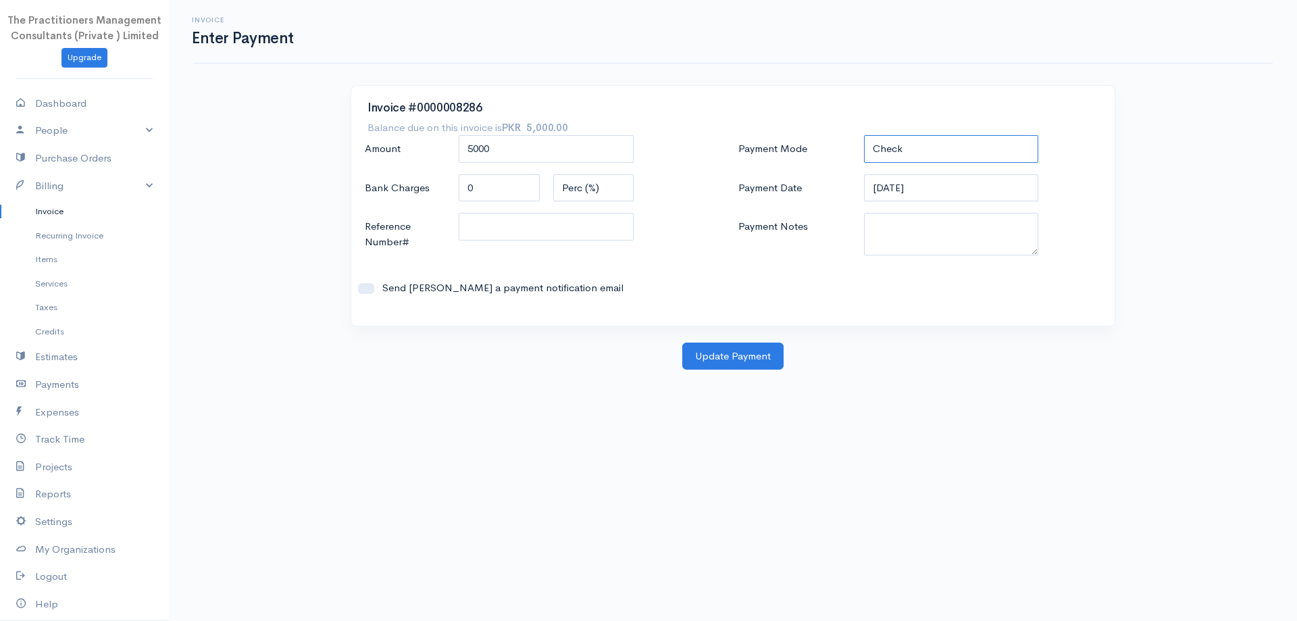
select select "Bank Transfer"
click at [864, 135] on select "Check Bank Transfer Credit Cash Debit ACH VISA MASTERCARD AMEX DISCOVER DINERS …" at bounding box center [951, 149] width 175 height 28
click at [890, 246] on textarea "Payment Notes" at bounding box center [951, 234] width 175 height 43
type textarea "5842"
click at [531, 217] on input "Reference Number#" at bounding box center [546, 227] width 175 height 28
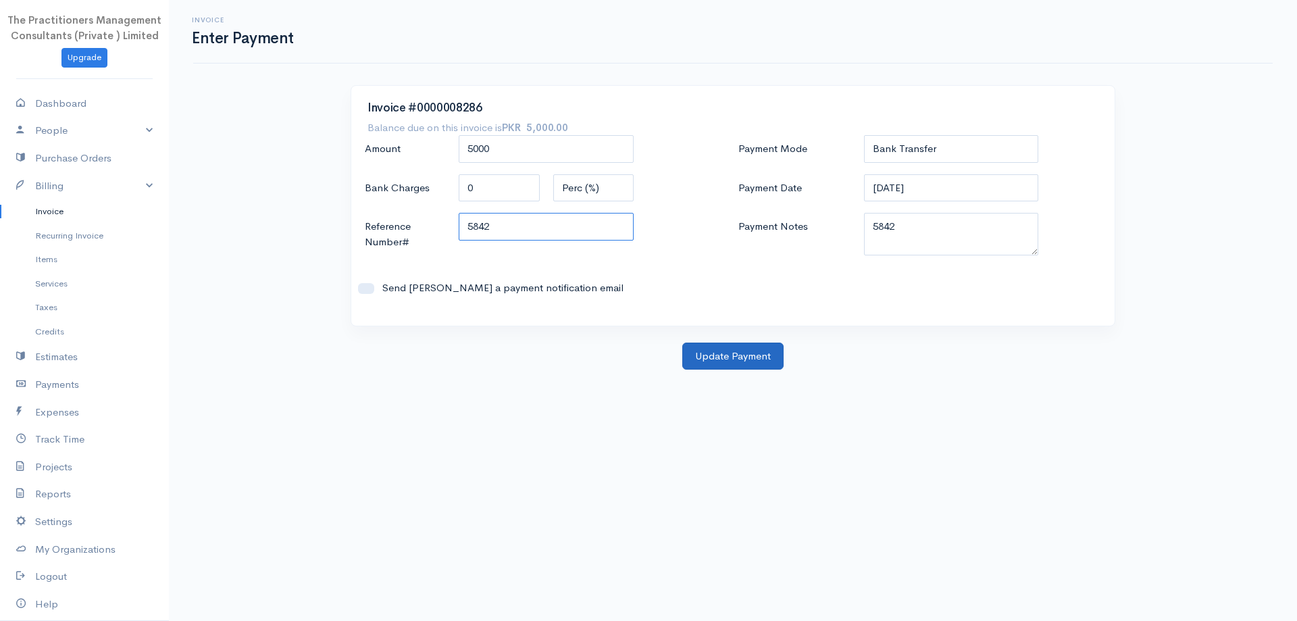
type input "5842"
click at [720, 354] on button "Update Payment" at bounding box center [732, 356] width 101 height 28
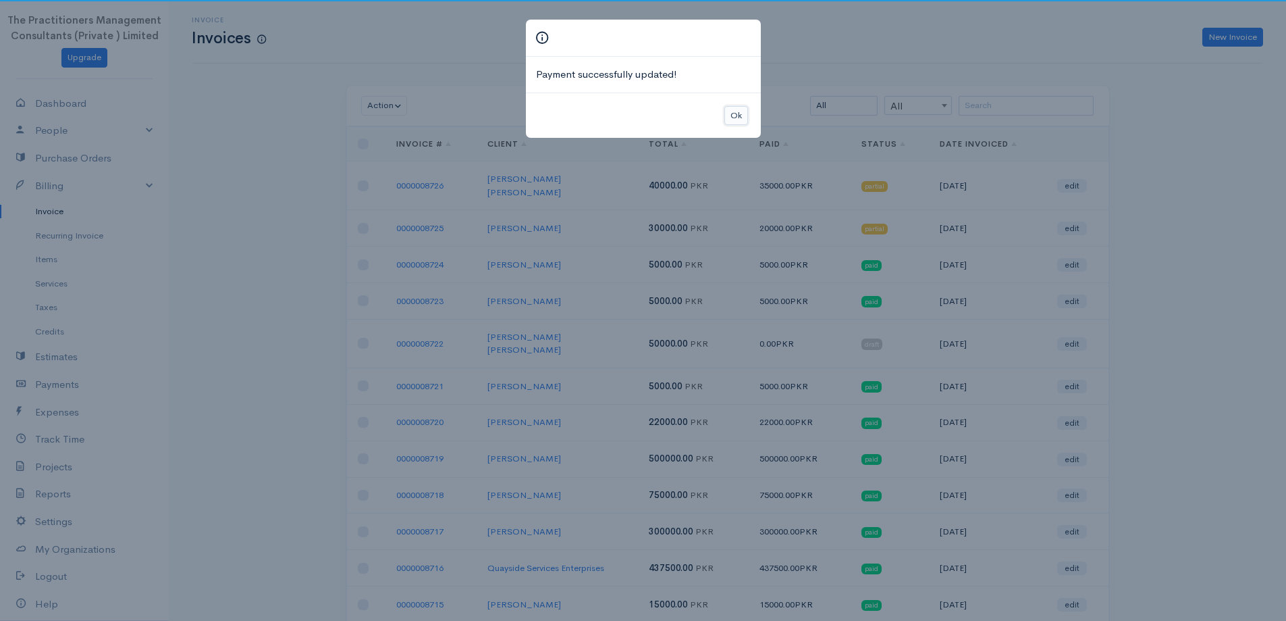
click at [737, 122] on button "Ok" at bounding box center [737, 116] width 24 height 20
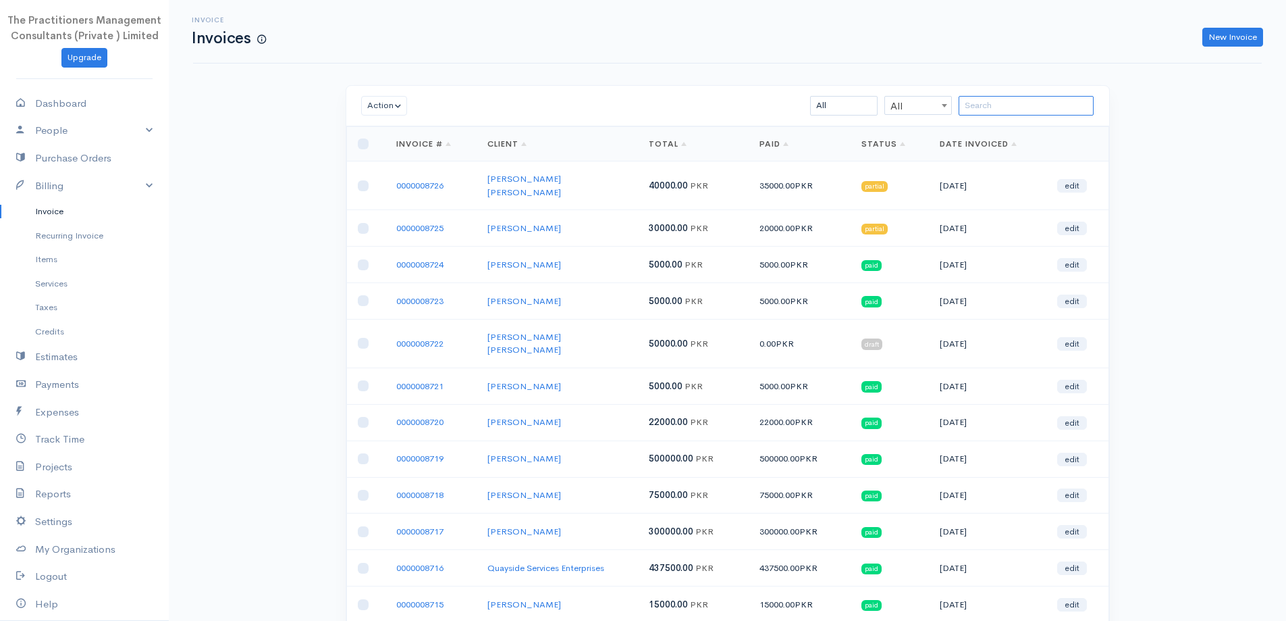
click at [1012, 106] on input "search" at bounding box center [1026, 106] width 135 height 20
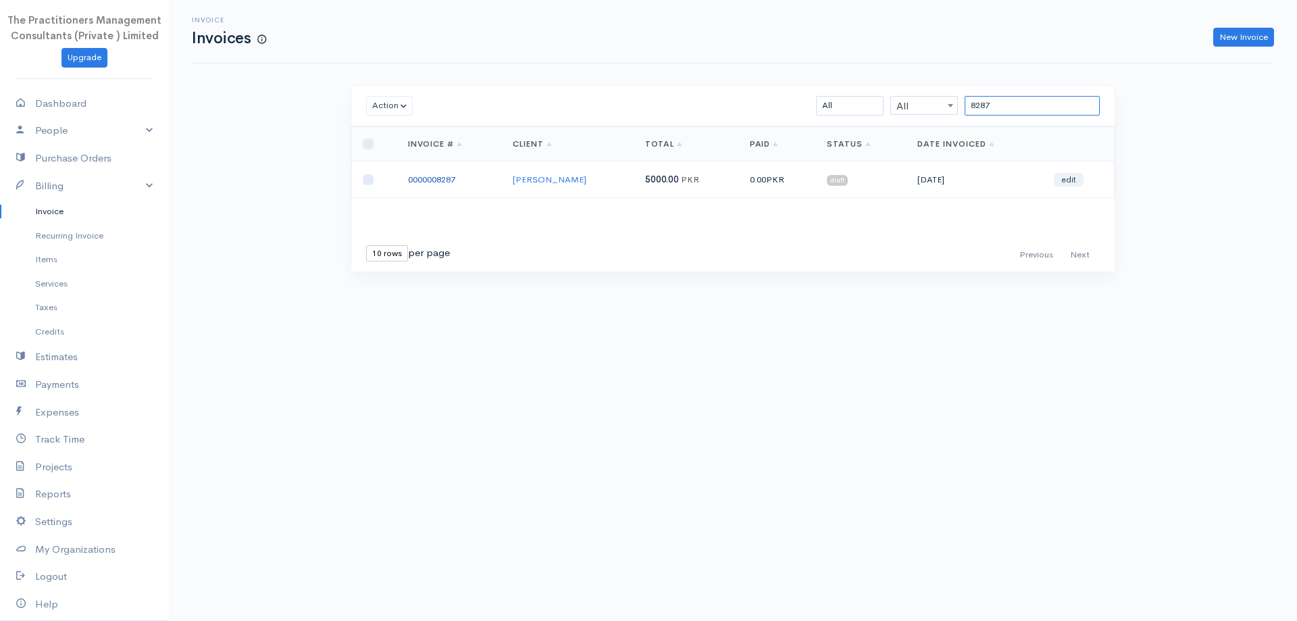
type input "8287"
click at [440, 174] on link "0000008287" at bounding box center [431, 179] width 47 height 11
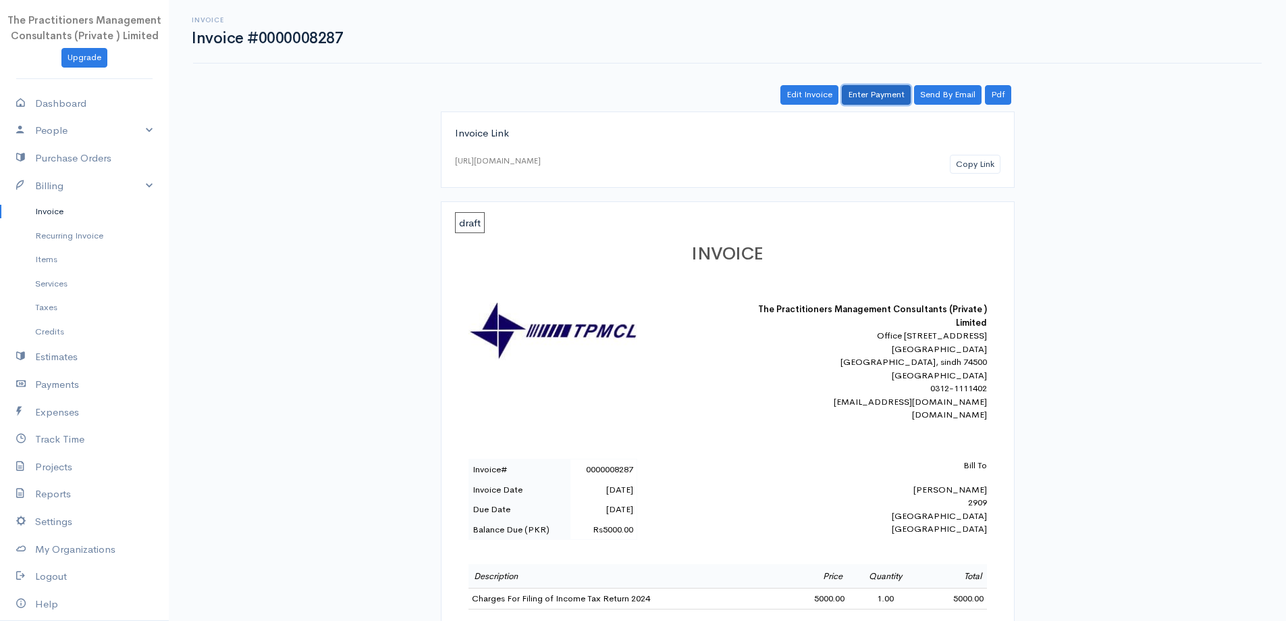
click at [876, 90] on link "Enter Payment" at bounding box center [876, 95] width 69 height 20
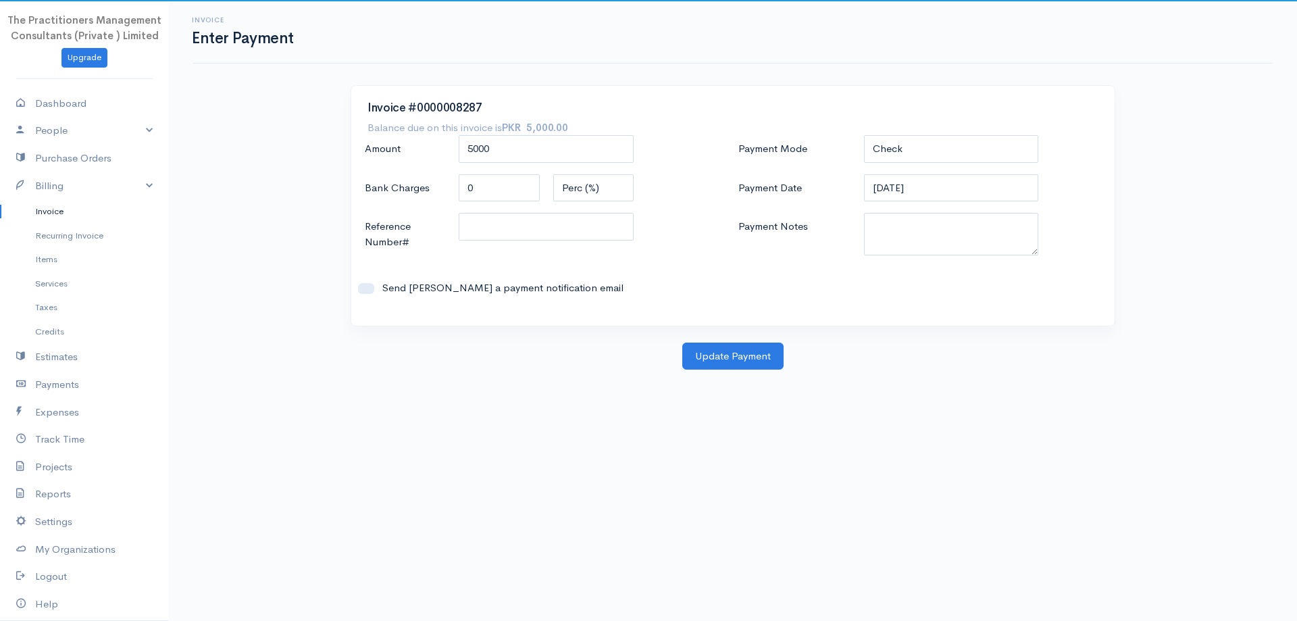
click at [901, 132] on div "Invoice #0000008287 Balance due on this invoice is PKR 5,000.00 Amount 5000 Ban…" at bounding box center [732, 206] width 763 height 240
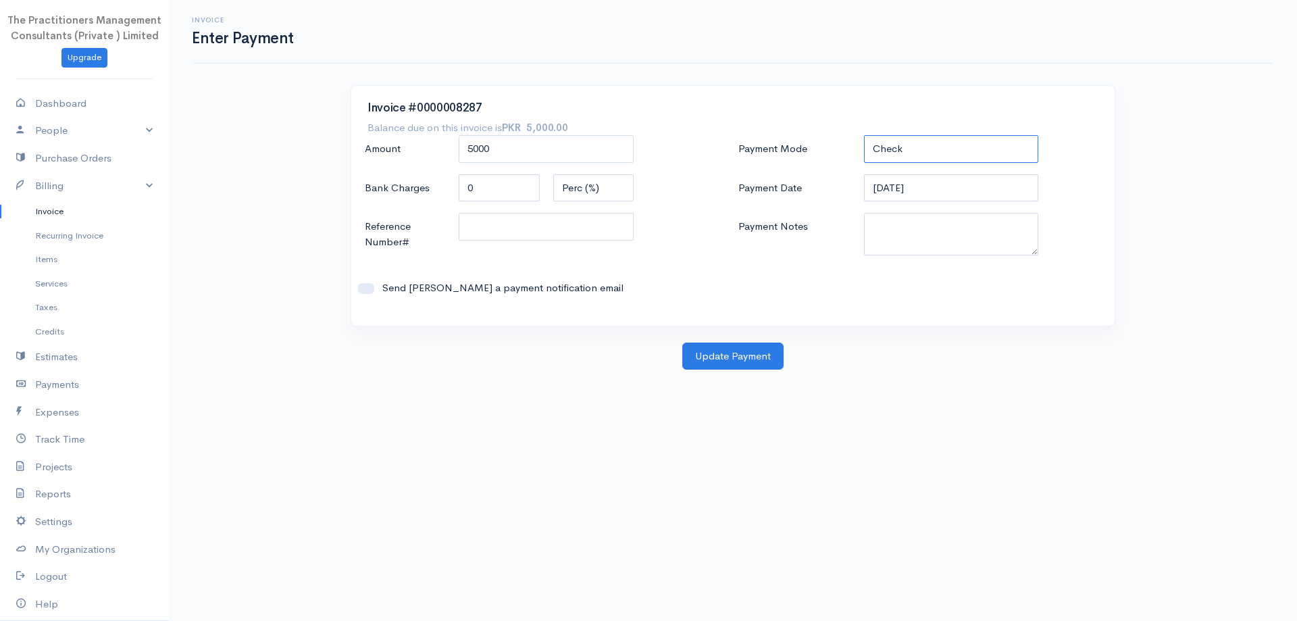
drag, startPoint x: 898, startPoint y: 147, endPoint x: 898, endPoint y: 155, distance: 8.8
click at [897, 147] on select "Check Bank Transfer Credit Cash Debit ACH VISA MASTERCARD AMEX DISCOVER DINERS …" at bounding box center [951, 149] width 175 height 28
select select "Bank Transfer"
click at [864, 135] on select "Check Bank Transfer Credit Cash Debit ACH VISA MASTERCARD AMEX DISCOVER DINERS …" at bounding box center [951, 149] width 175 height 28
click at [899, 202] on div "[DATE]" at bounding box center [951, 188] width 188 height 29
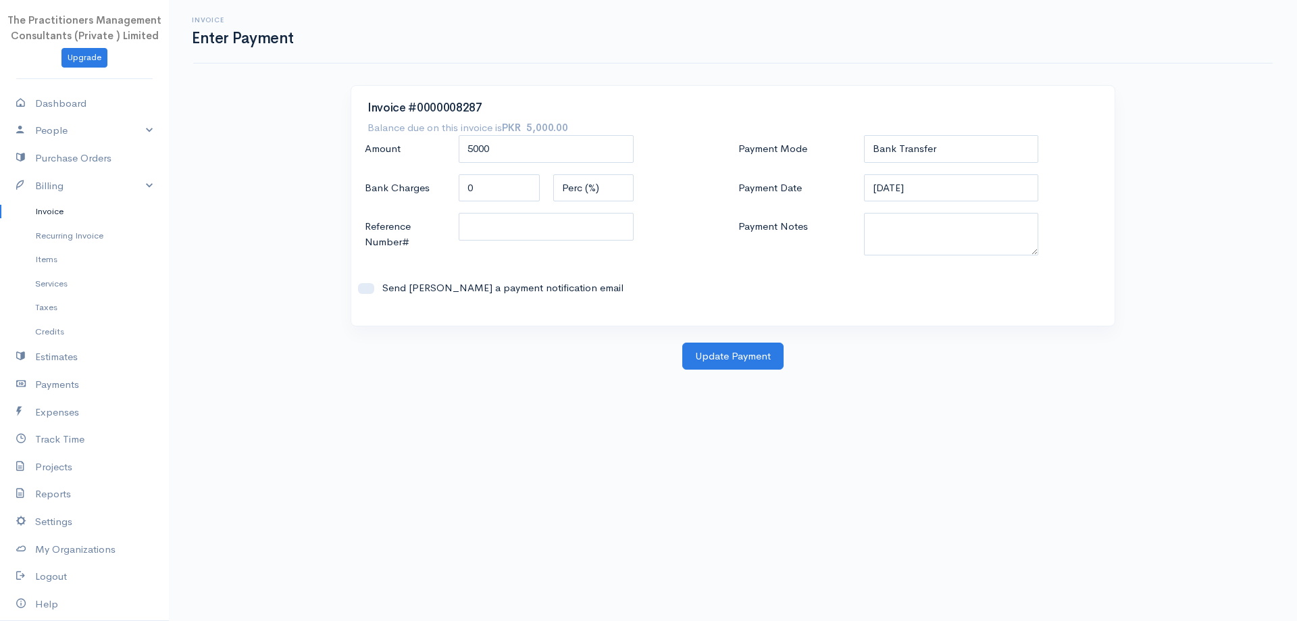
click at [901, 207] on div "Payment Mode Check Bank Transfer Credit Cash Debit ACH VISA MASTERCARD AMEX DIS…" at bounding box center [919, 222] width 373 height 174
click at [900, 213] on textarea "Payment Notes" at bounding box center [951, 234] width 175 height 43
type textarea "5842"
click at [600, 236] on input "Reference Number#" at bounding box center [546, 227] width 175 height 28
type input "5842"
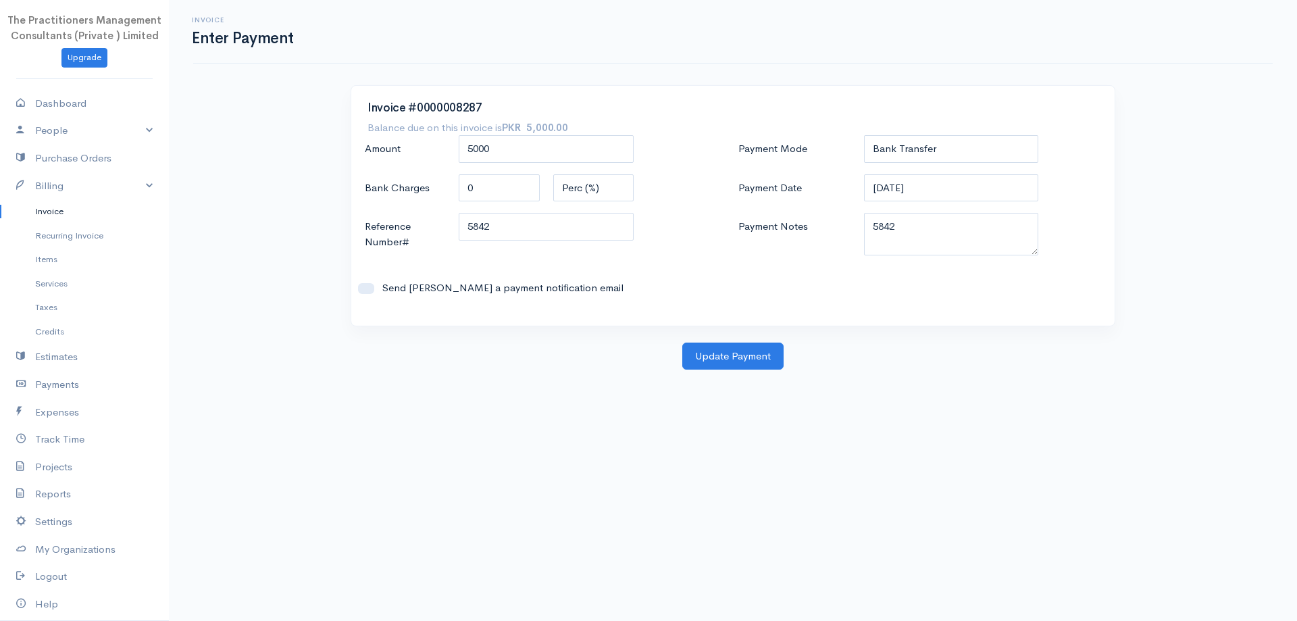
click at [41, 209] on link "Invoice" at bounding box center [84, 211] width 169 height 24
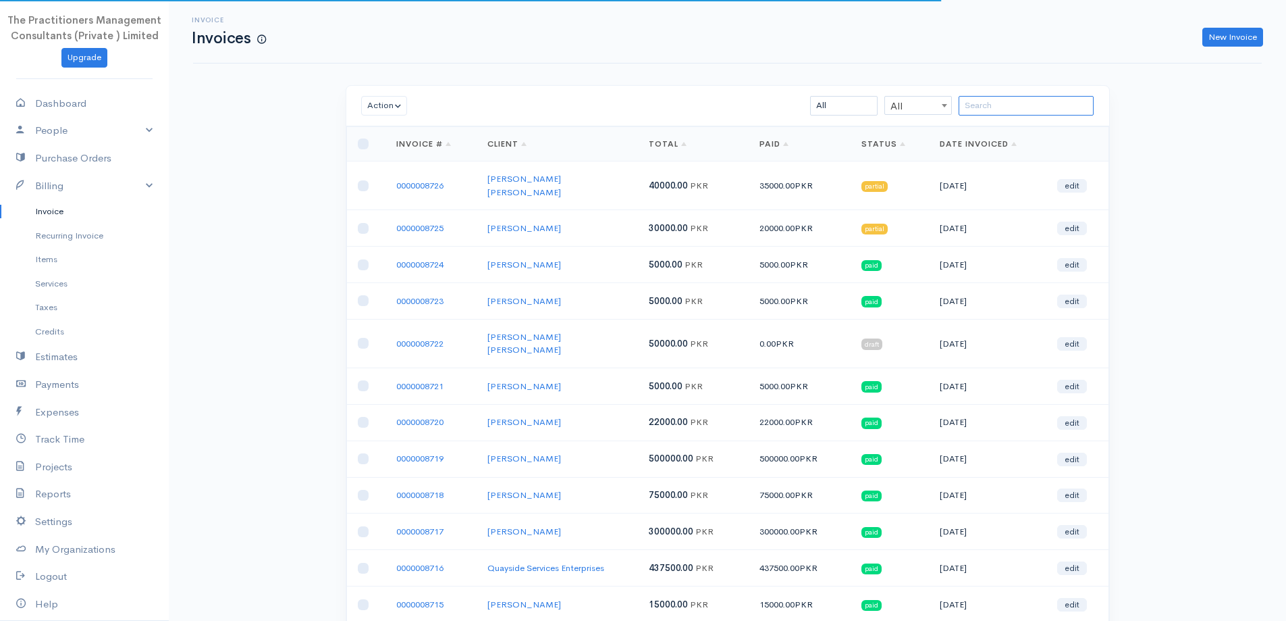
click at [987, 101] on input "search" at bounding box center [1026, 106] width 135 height 20
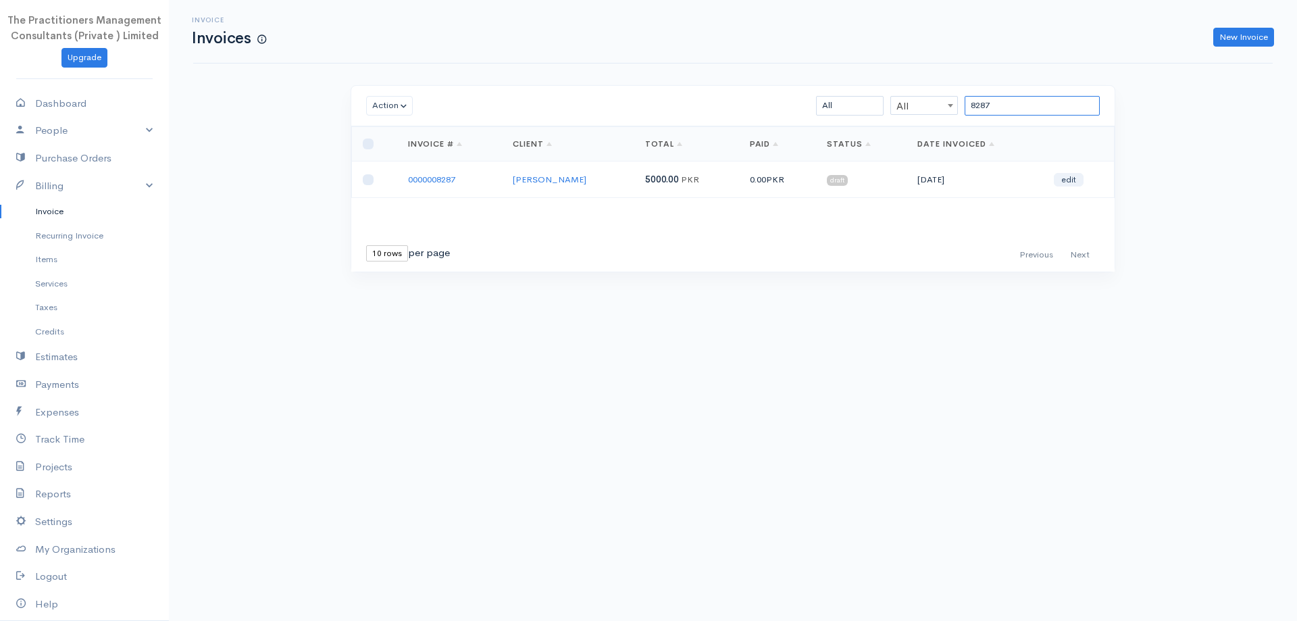
type input "8287"
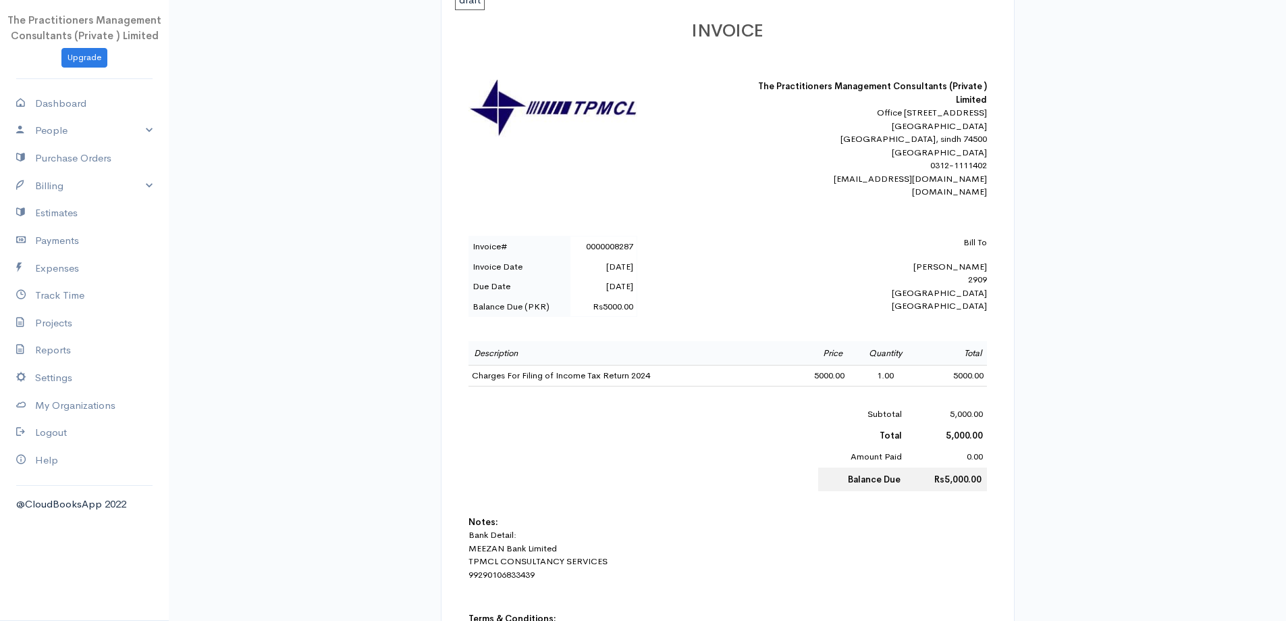
scroll to position [135, 0]
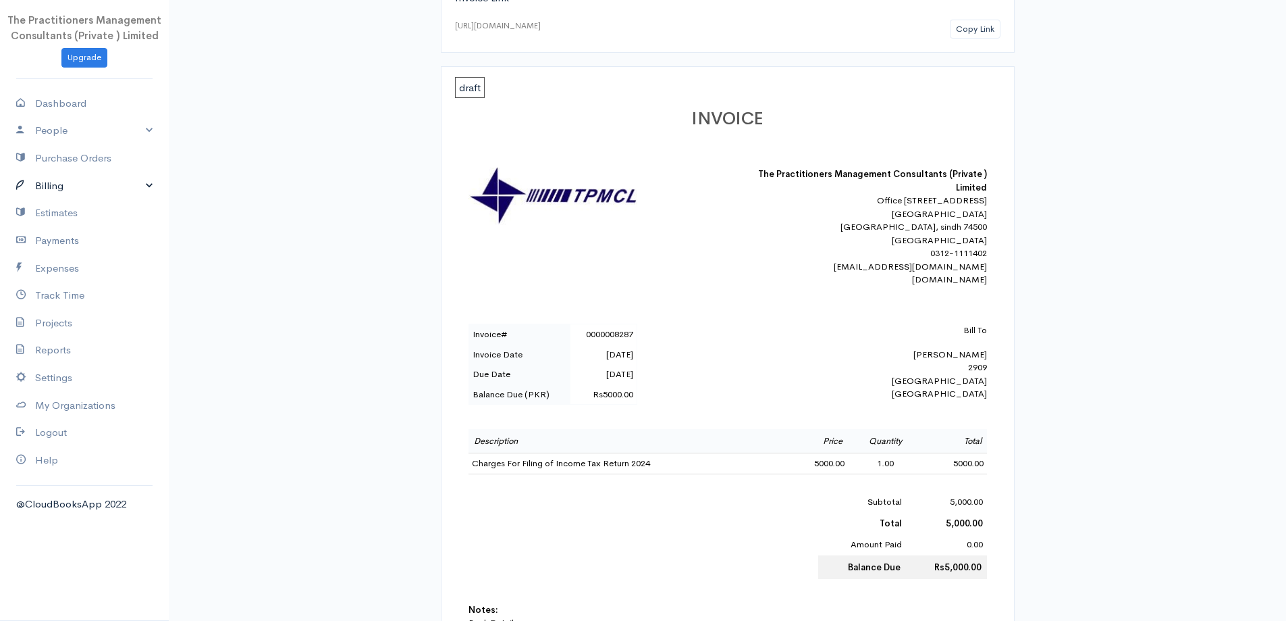
click at [68, 191] on link "Billing" at bounding box center [84, 186] width 169 height 28
click at [59, 216] on link "Invoice" at bounding box center [84, 211] width 169 height 24
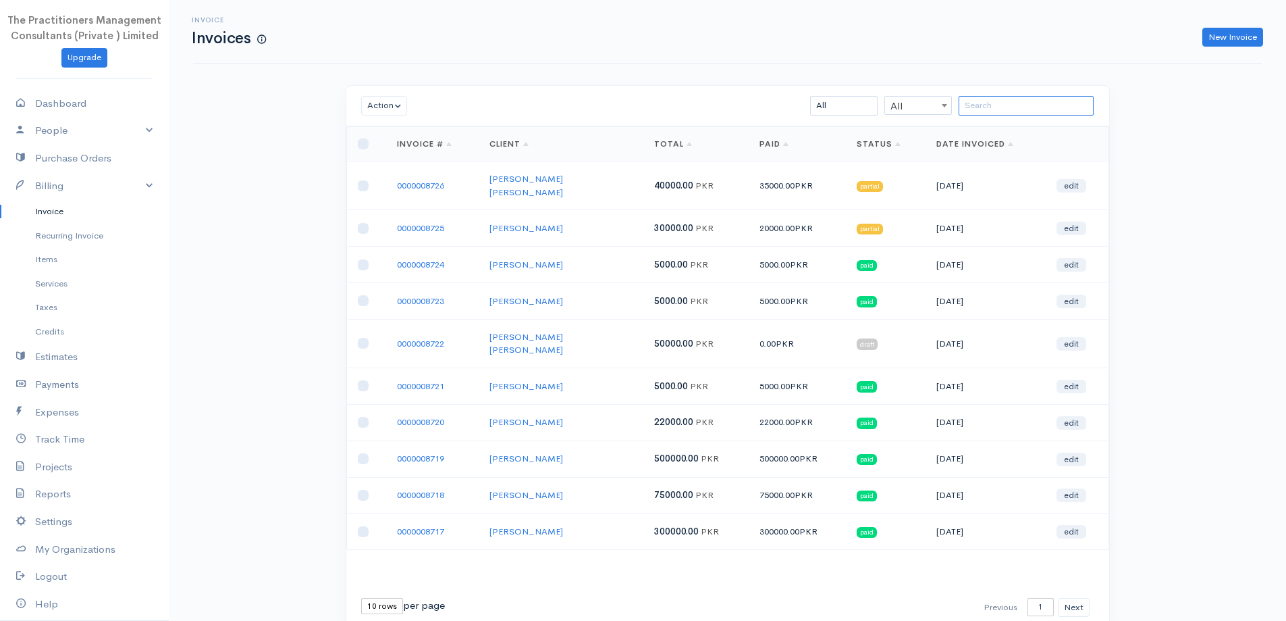
click at [1030, 115] on input "search" at bounding box center [1026, 106] width 135 height 20
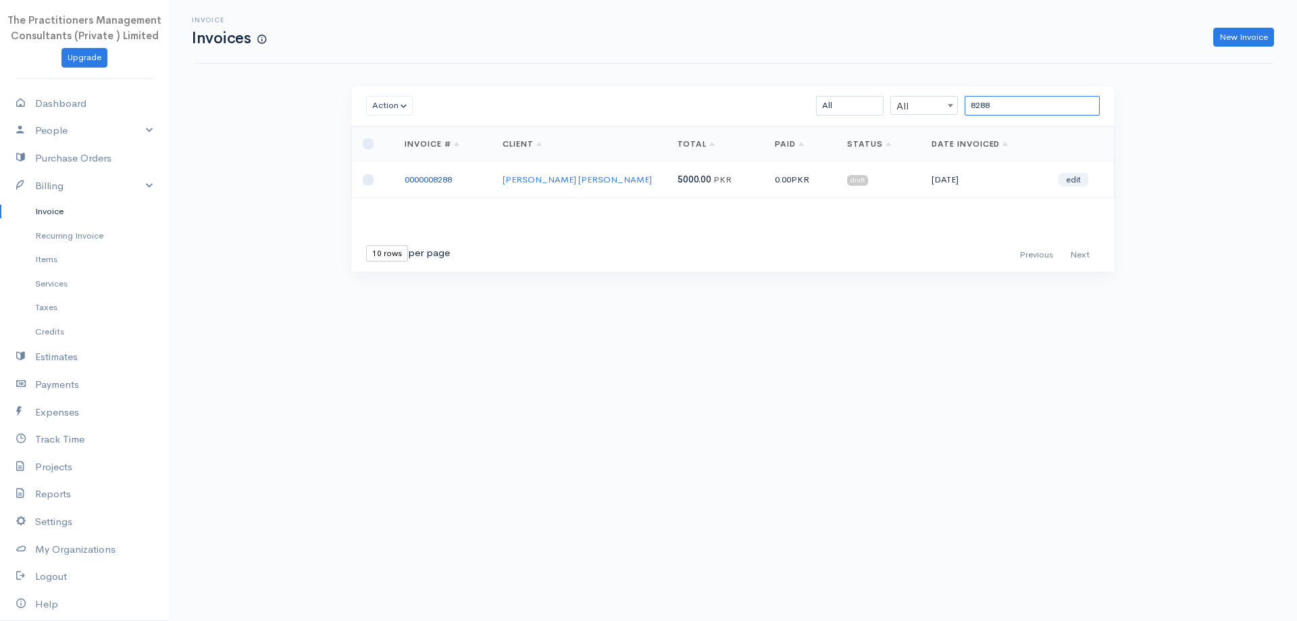
type input "8288"
click at [448, 174] on link "0000008288" at bounding box center [427, 179] width 47 height 11
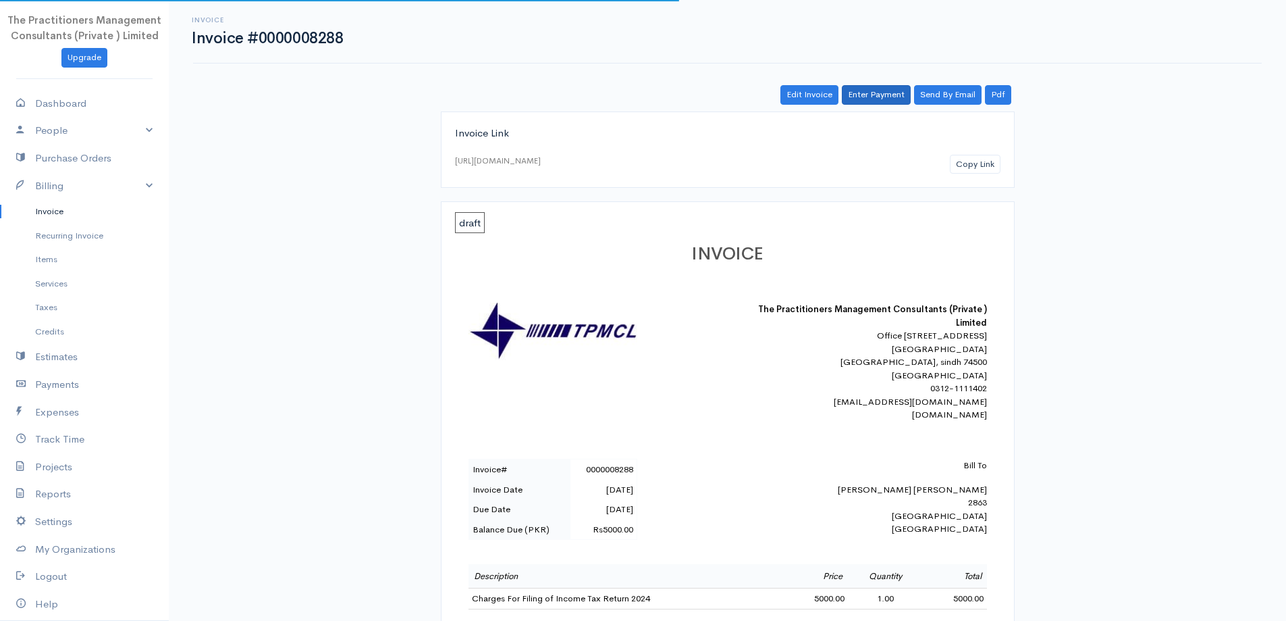
drag, startPoint x: 891, startPoint y: 82, endPoint x: 887, endPoint y: 88, distance: 8.2
click at [889, 84] on div "Invoice Invoice #0000008288 Actions Edit Invoice Enter Payment Print Send By Em…" at bounding box center [728, 506] width 1118 height 1013
click at [882, 97] on link "Enter Payment" at bounding box center [876, 95] width 69 height 20
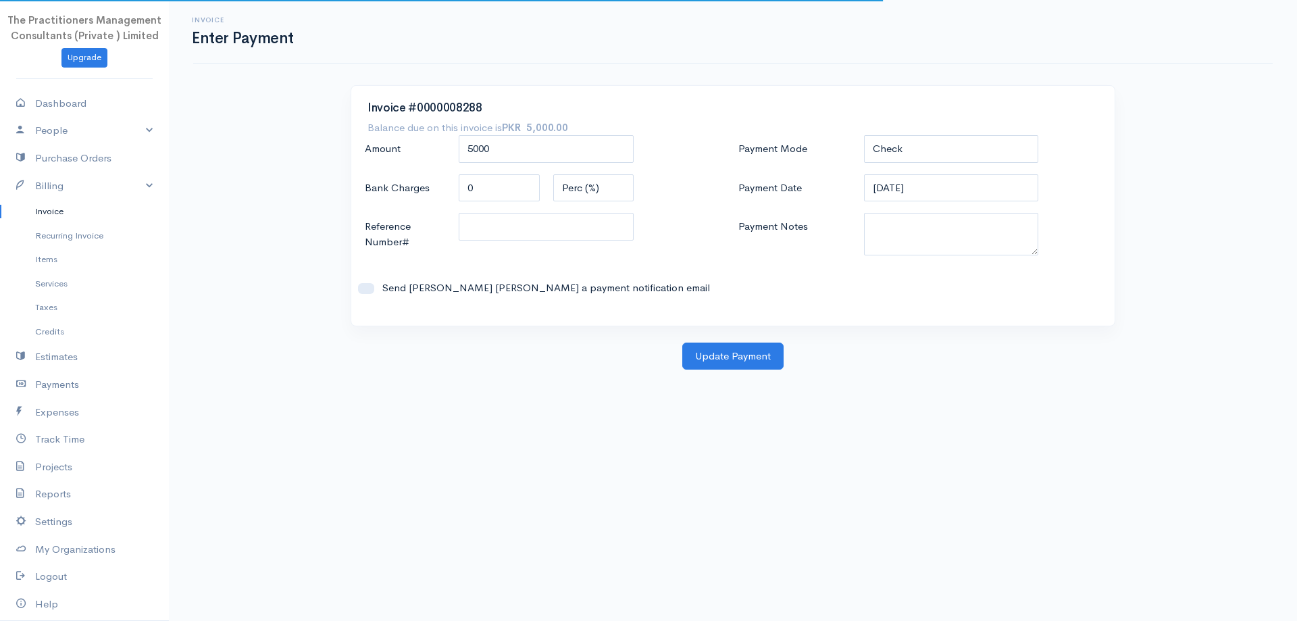
click at [864, 164] on div "Payment Mode Check Bank Transfer Credit Cash Debit ACH VISA MASTERCARD AMEX DIS…" at bounding box center [919, 222] width 373 height 174
click at [891, 143] on select "Check Bank Transfer Credit Cash Debit ACH VISA MASTERCARD AMEX DISCOVER DINERS …" at bounding box center [951, 149] width 175 height 28
select select "Bank Transfer"
click at [864, 135] on select "Check Bank Transfer Credit Cash Debit ACH VISA MASTERCARD AMEX DISCOVER DINERS …" at bounding box center [951, 149] width 175 height 28
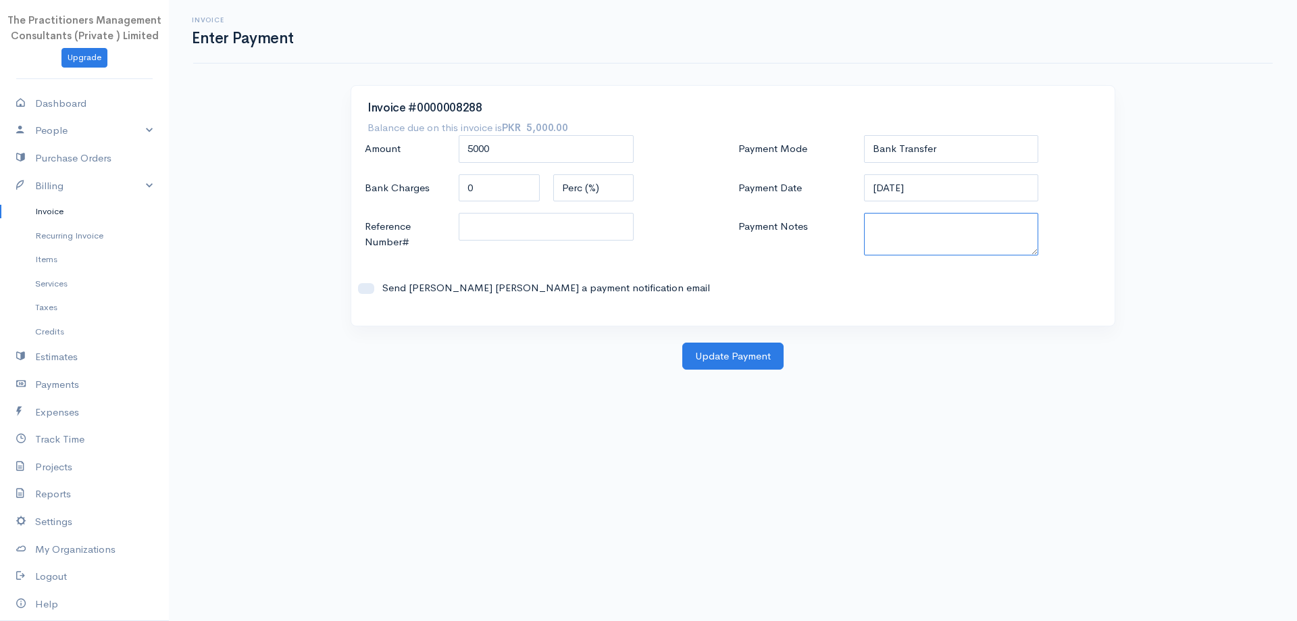
click at [912, 229] on textarea "Payment Notes" at bounding box center [951, 234] width 175 height 43
type textarea "5842"
click at [618, 228] on input "Reference Number#" at bounding box center [546, 227] width 175 height 28
type input "5842"
click at [709, 352] on button "Update Payment" at bounding box center [732, 356] width 101 height 28
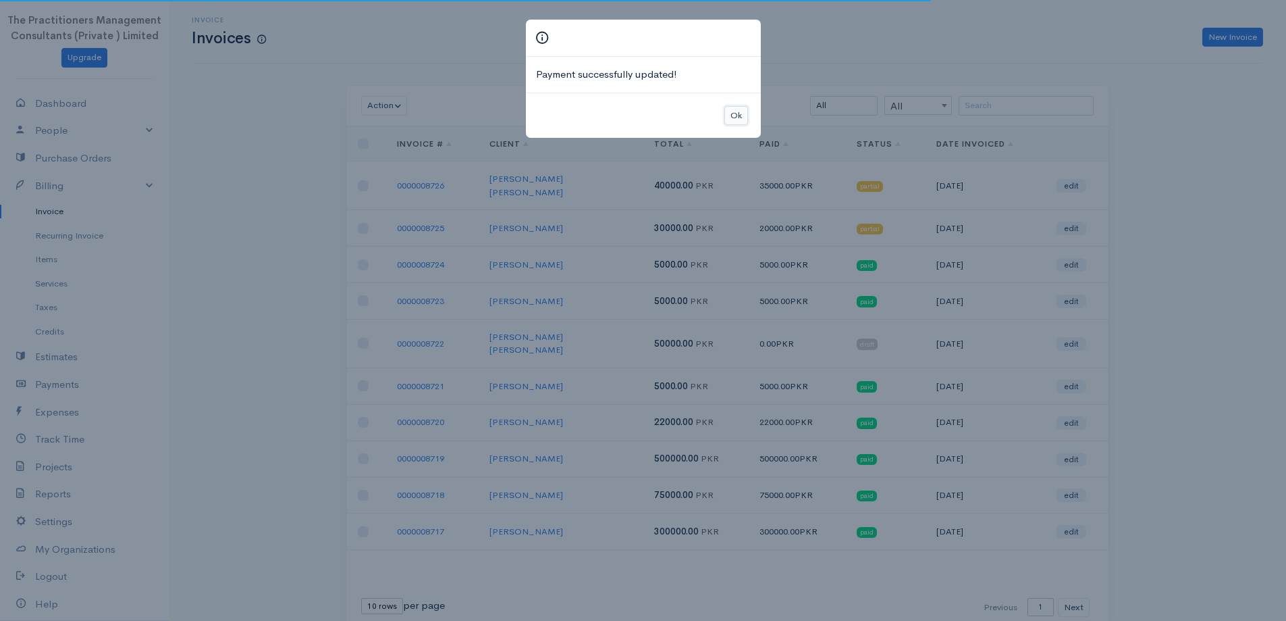
click at [729, 121] on button "Ok" at bounding box center [737, 116] width 24 height 20
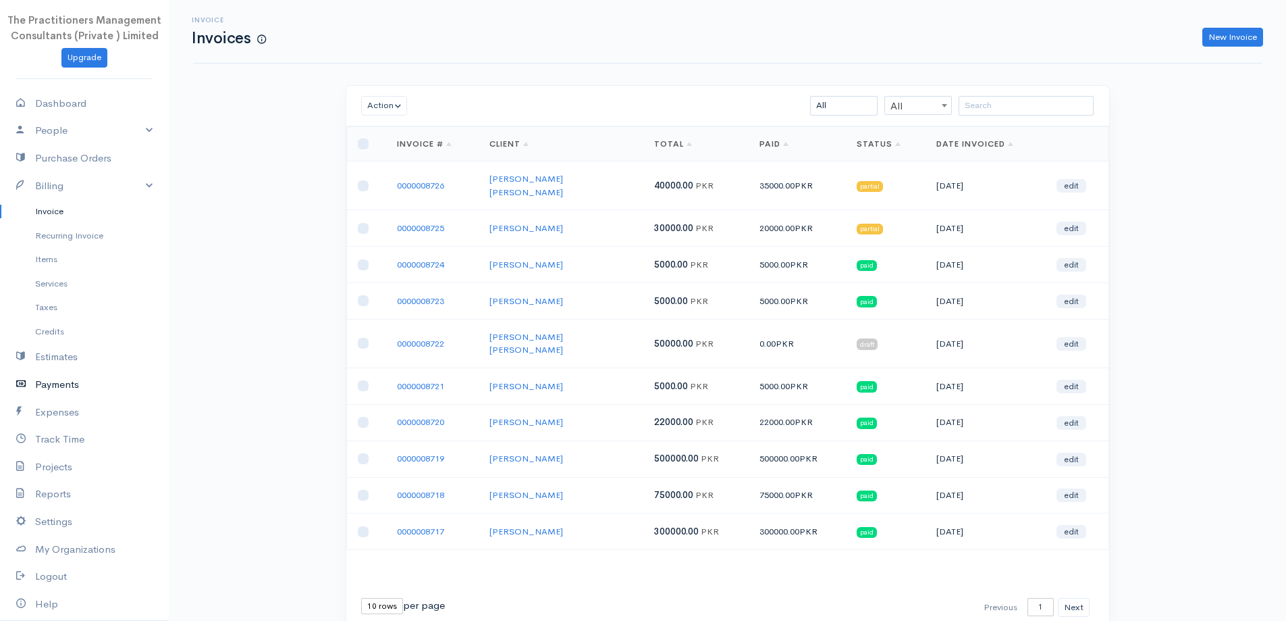
click at [61, 382] on link "Payments" at bounding box center [84, 385] width 169 height 28
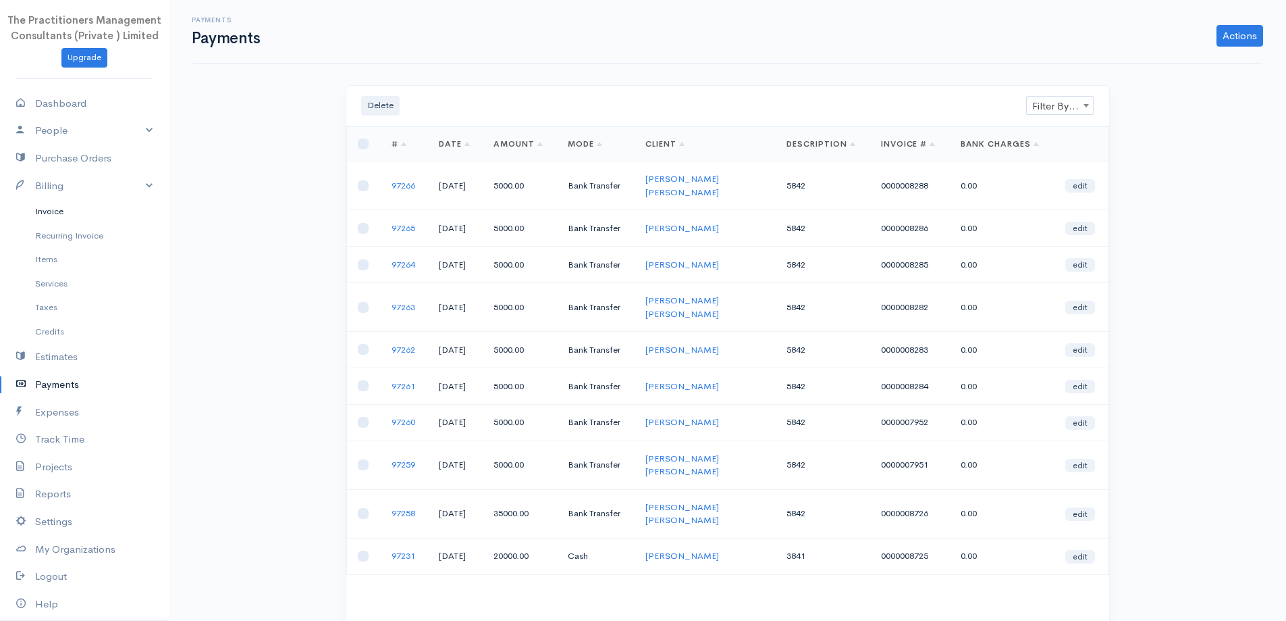
click at [60, 218] on link "Invoice" at bounding box center [84, 211] width 169 height 24
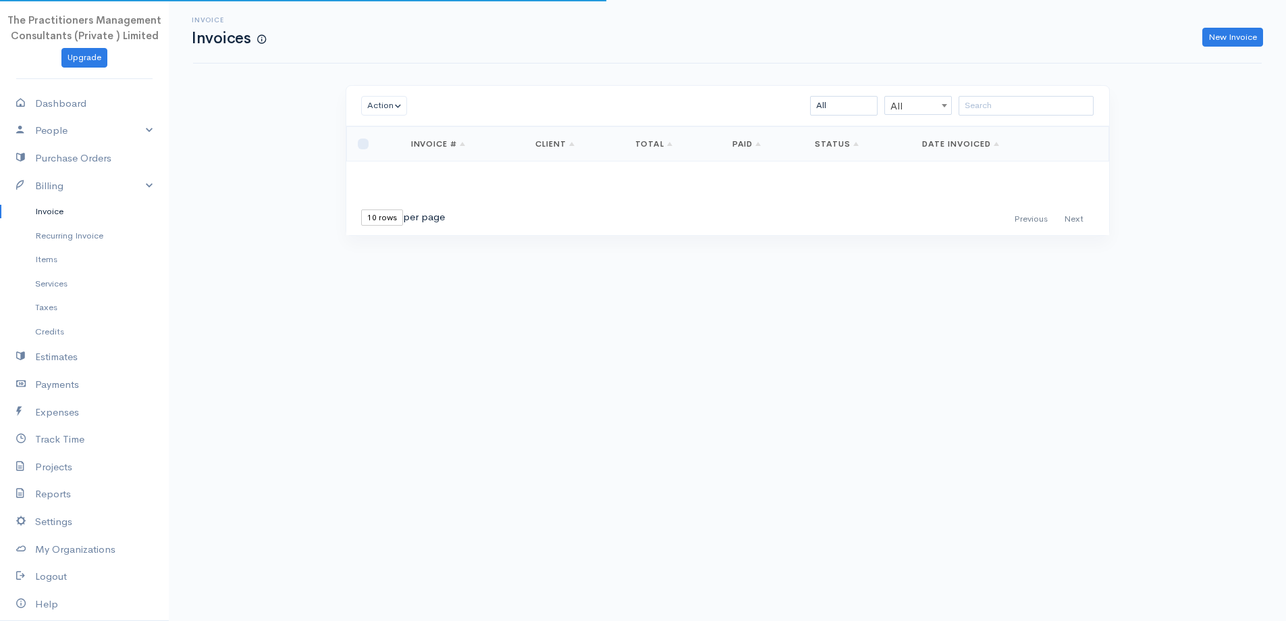
click at [1035, 90] on div "Action Archive Delete Download PDF Send Mark as Sent Mark Un-Sent Enter Payment…" at bounding box center [727, 106] width 763 height 41
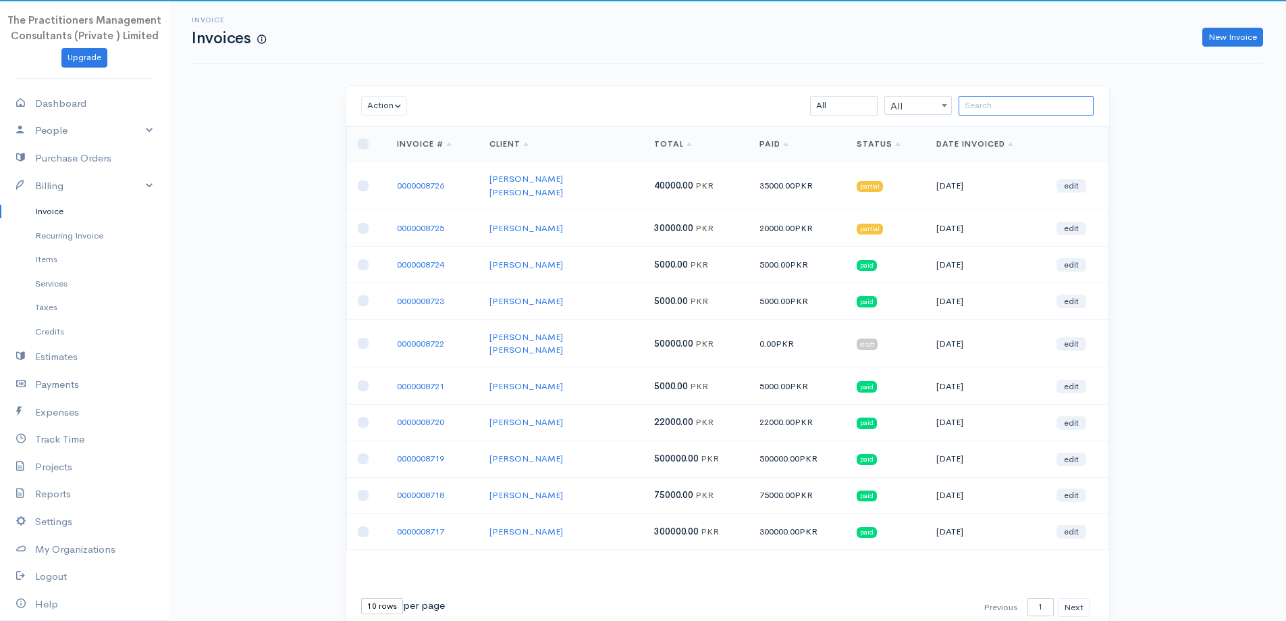
click at [1036, 97] on input "search" at bounding box center [1026, 106] width 135 height 20
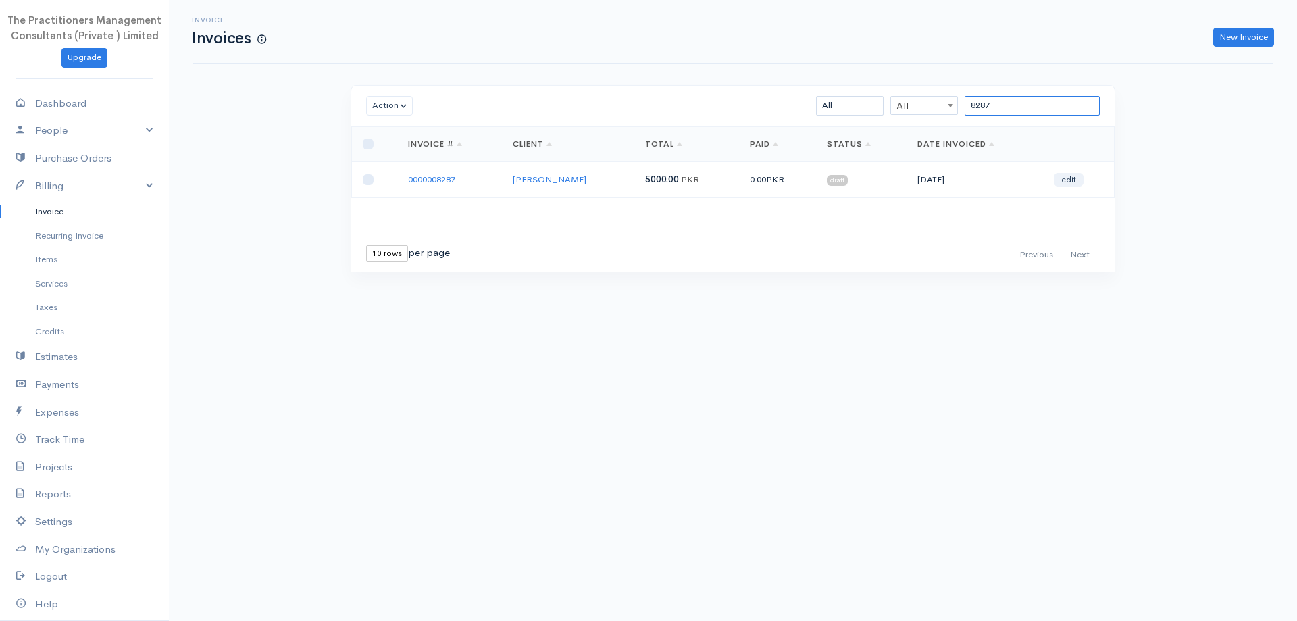
type input "8287"
click at [411, 189] on td "0000008287" at bounding box center [449, 179] width 105 height 36
drag, startPoint x: 422, startPoint y: 180, endPoint x: 499, endPoint y: 174, distance: 77.2
click at [423, 181] on link "0000008287" at bounding box center [431, 179] width 47 height 11
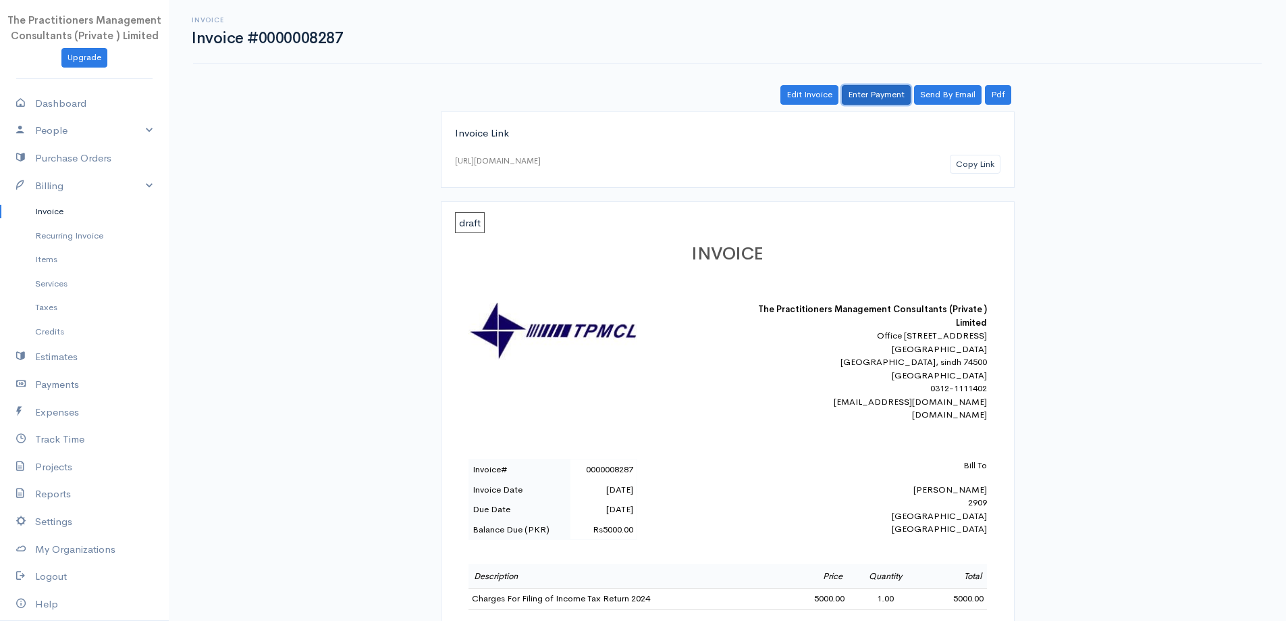
click at [884, 93] on link "Enter Payment" at bounding box center [876, 95] width 69 height 20
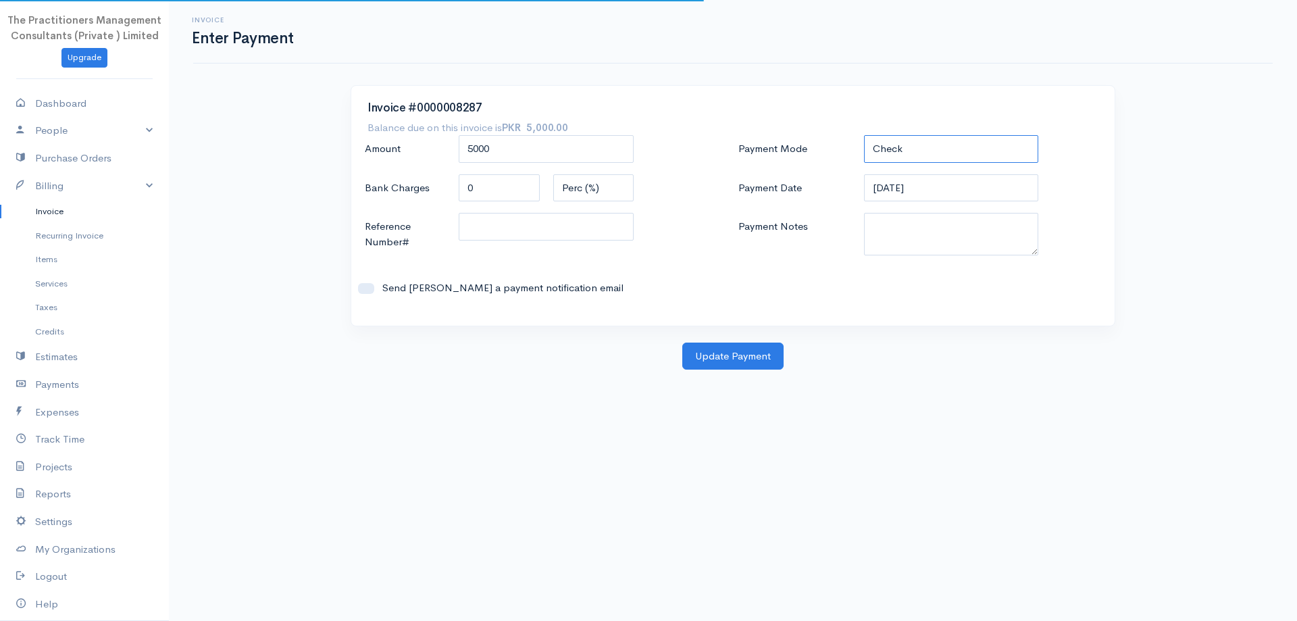
drag, startPoint x: 890, startPoint y: 142, endPoint x: 892, endPoint y: 155, distance: 13.7
click at [890, 142] on select "Check Bank Transfer Credit Cash Debit ACH VISA MASTERCARD AMEX DISCOVER DINERS …" at bounding box center [951, 149] width 175 height 28
select select "Bank Transfer"
click at [864, 135] on select "Check Bank Transfer Credit Cash Debit ACH VISA MASTERCARD AMEX DISCOVER DINERS …" at bounding box center [951, 149] width 175 height 28
click at [885, 237] on textarea "Payment Notes" at bounding box center [951, 234] width 175 height 43
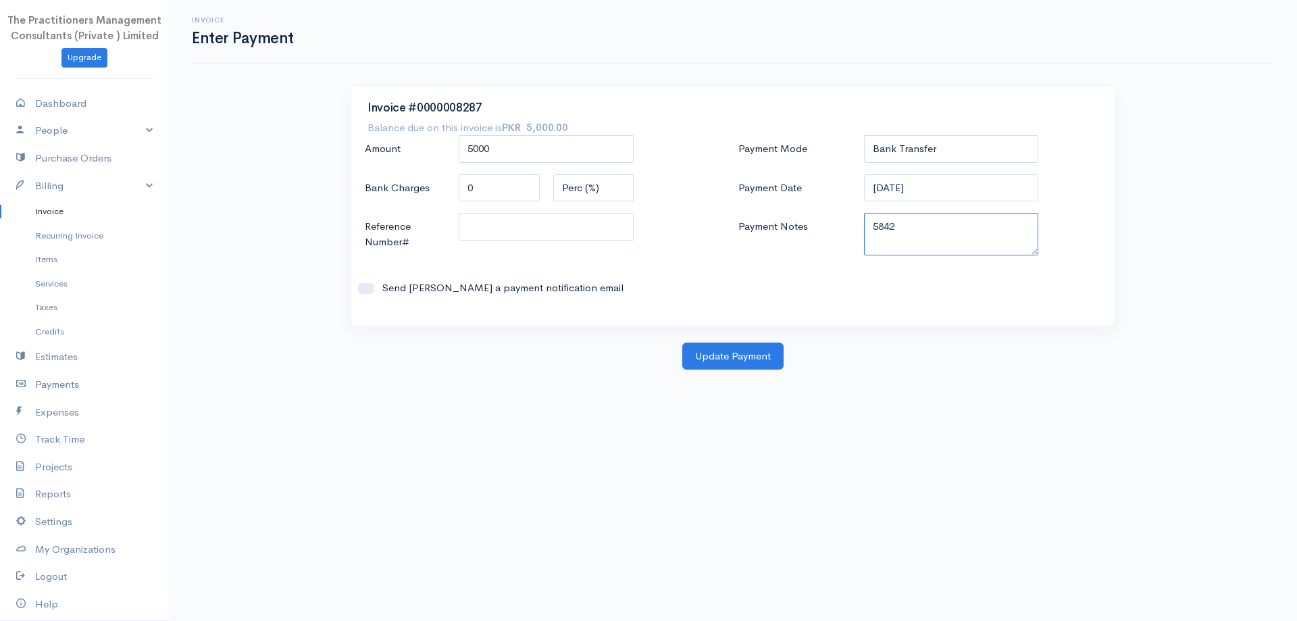
type textarea "5842"
click at [575, 233] on input "Reference Number#" at bounding box center [546, 227] width 175 height 28
type input "5842"
click at [701, 351] on button "Update Payment" at bounding box center [732, 356] width 101 height 28
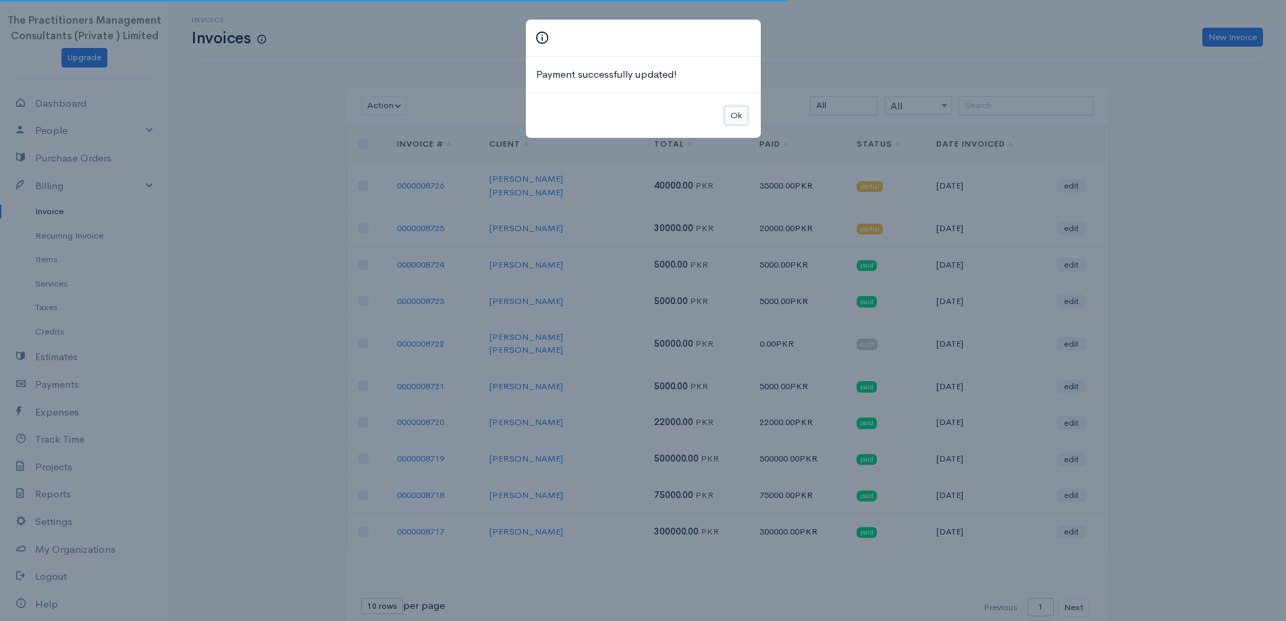
click at [737, 114] on button "Ok" at bounding box center [737, 116] width 24 height 20
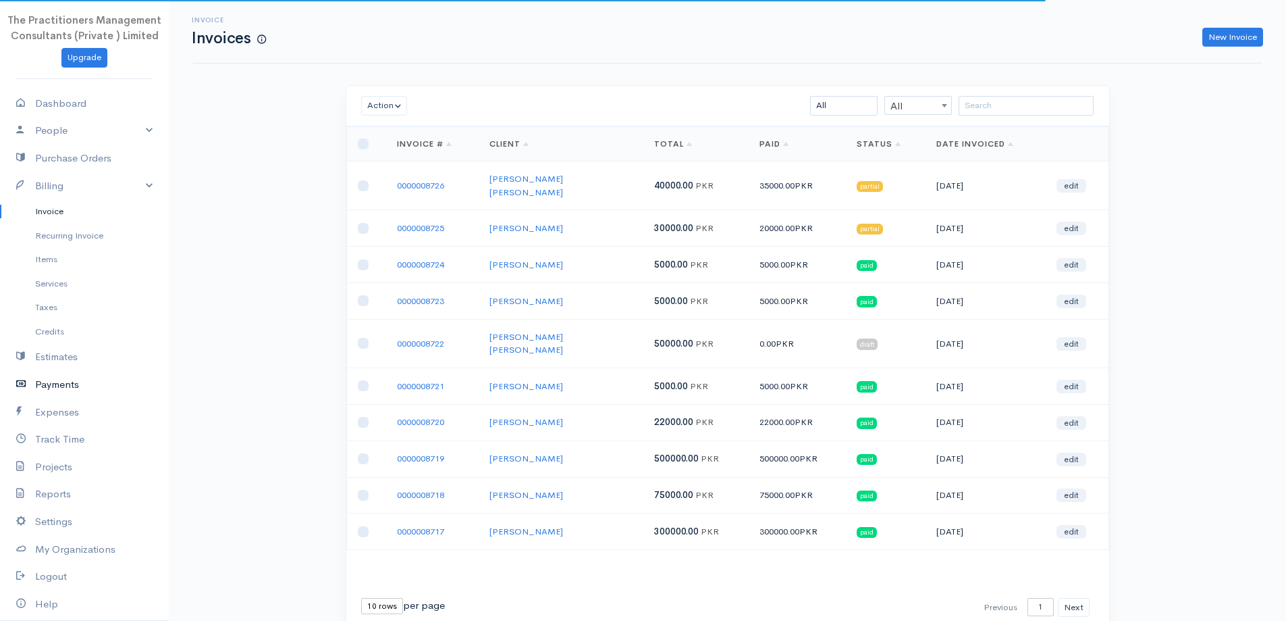
click at [64, 386] on link "Payments" at bounding box center [84, 385] width 169 height 28
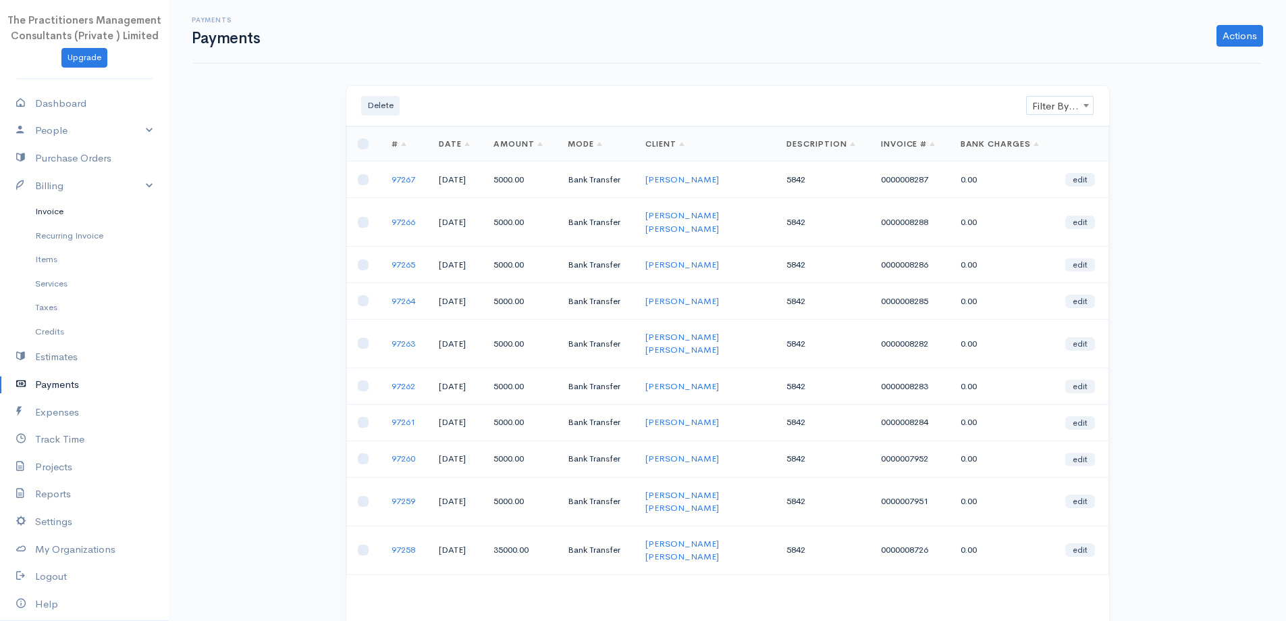
click at [97, 209] on link "Invoice" at bounding box center [84, 211] width 169 height 24
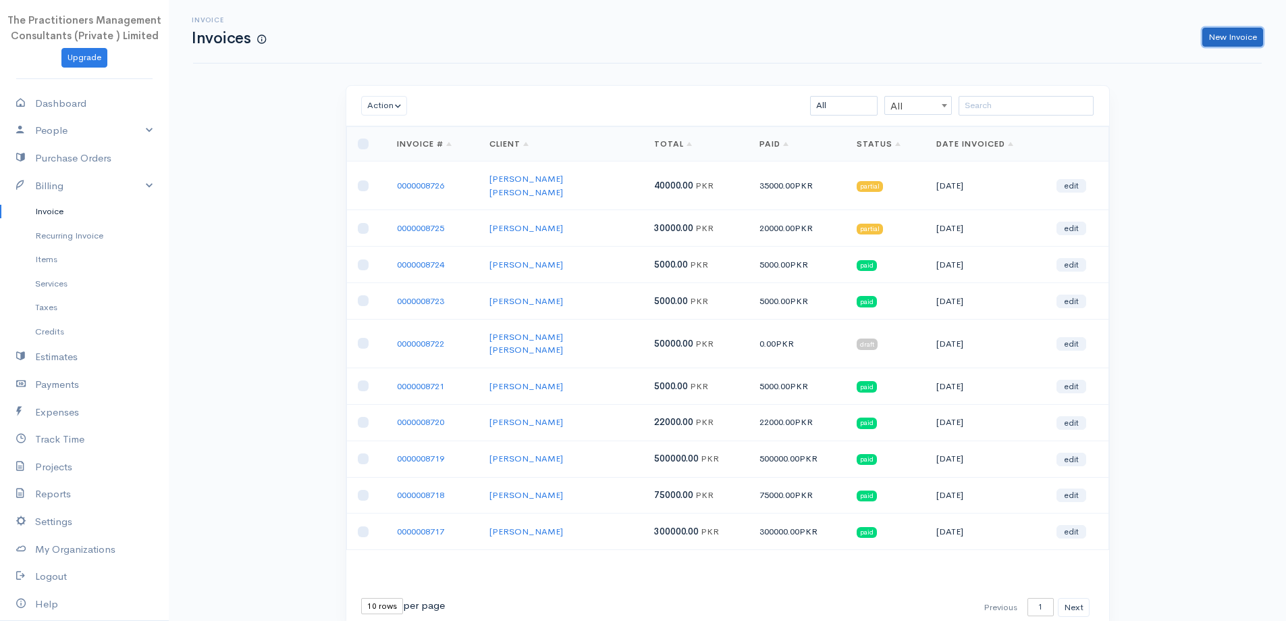
click at [1211, 30] on link "New Invoice" at bounding box center [1233, 38] width 61 height 20
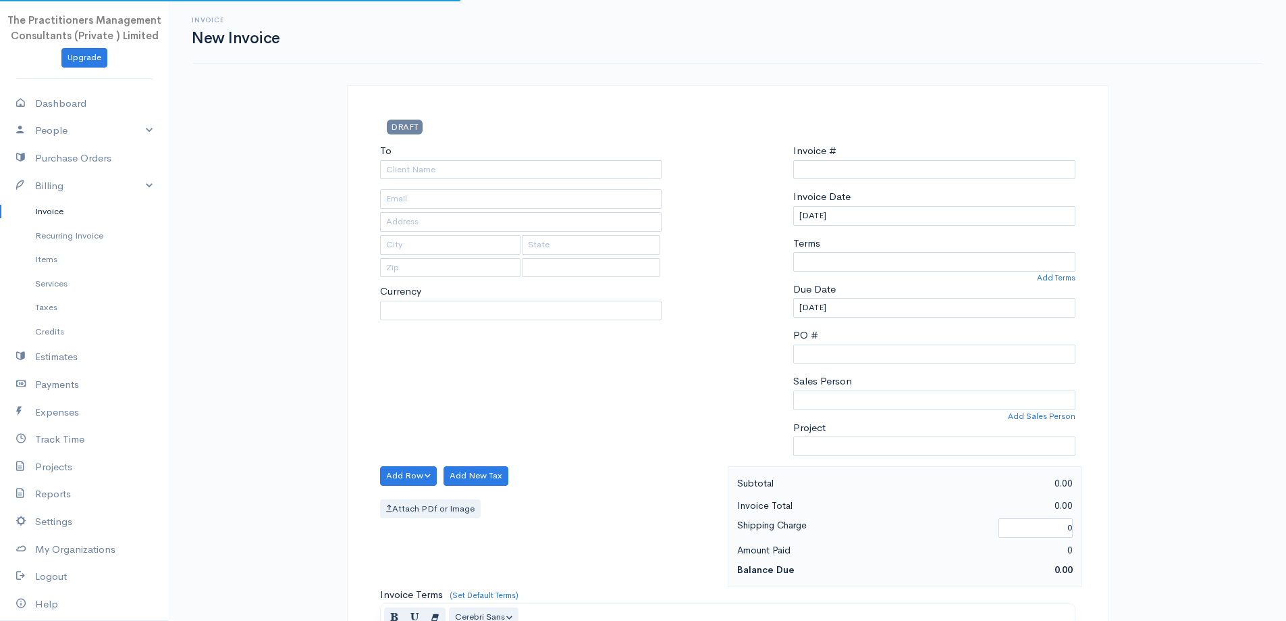
type input "0000008727"
select select "[GEOGRAPHIC_DATA]"
select select "PKR"
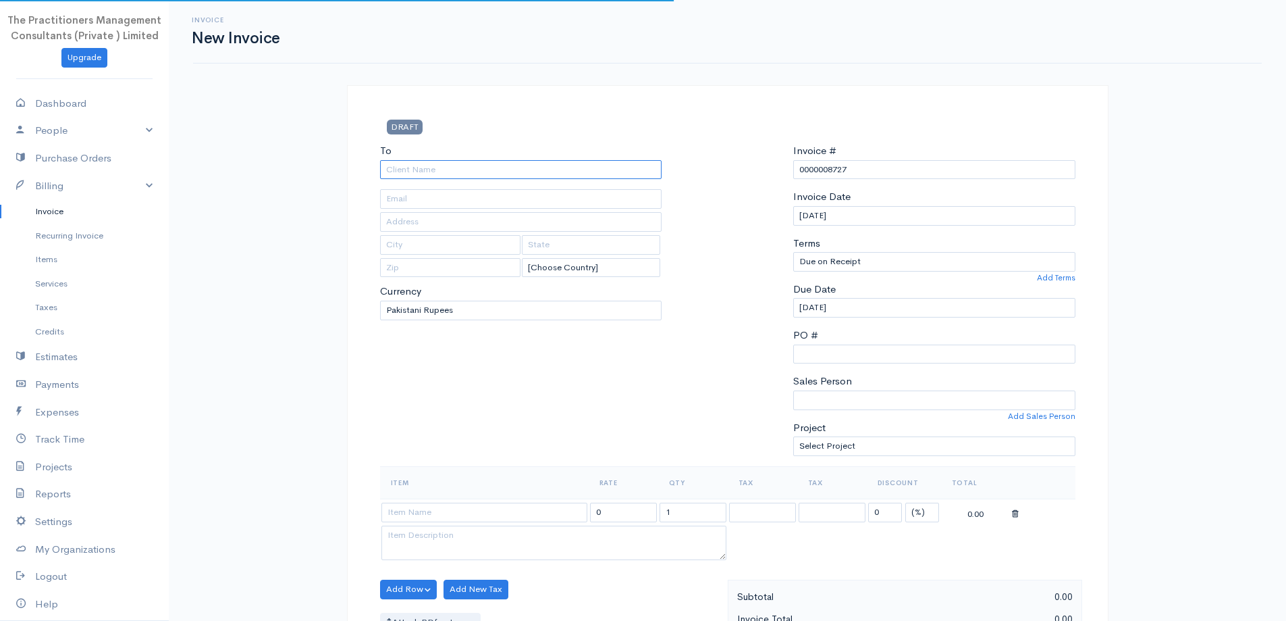
click at [523, 163] on input "To" at bounding box center [521, 170] width 282 height 20
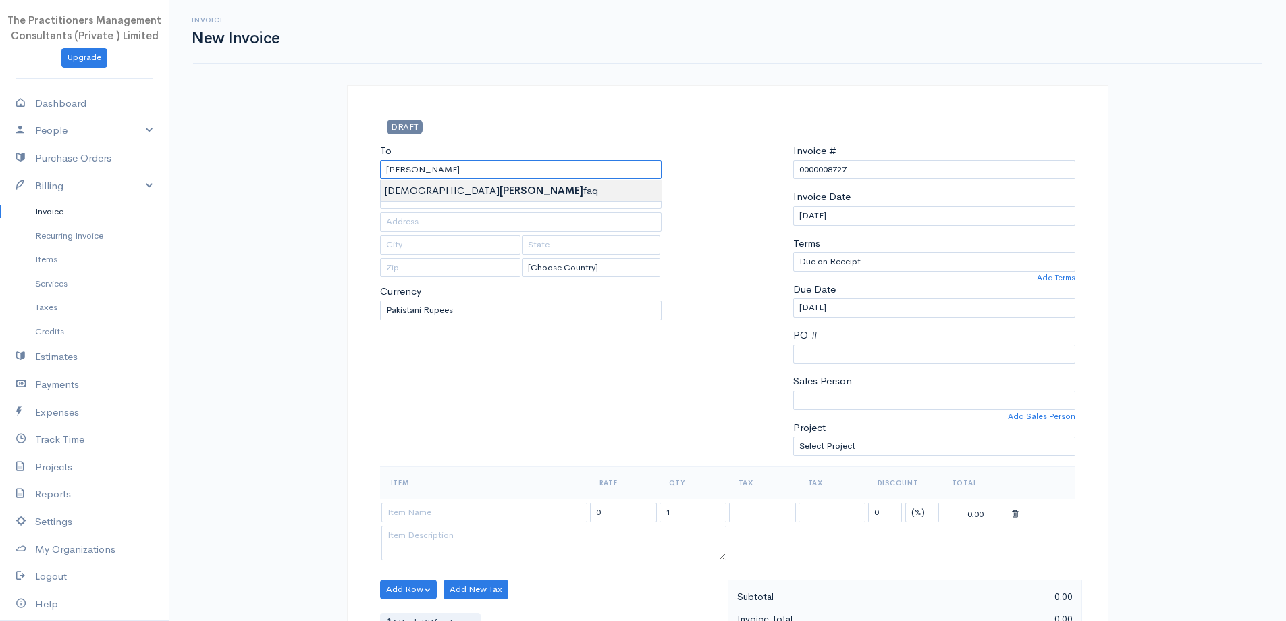
type input "Muhammad Saqib Ashfaq"
click at [500, 186] on body "The Practitioners Management Consultants (Private ) Limited Upgrade Dashboard P…" at bounding box center [643, 592] width 1286 height 1185
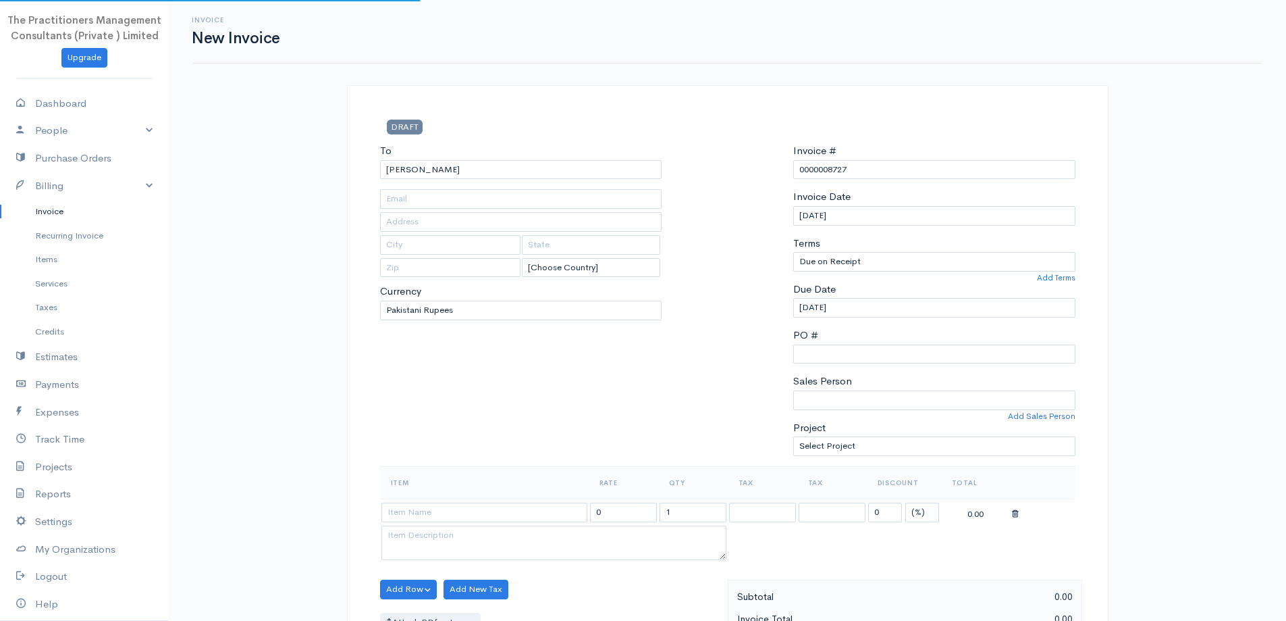
type input "2915"
type input "[GEOGRAPHIC_DATA]"
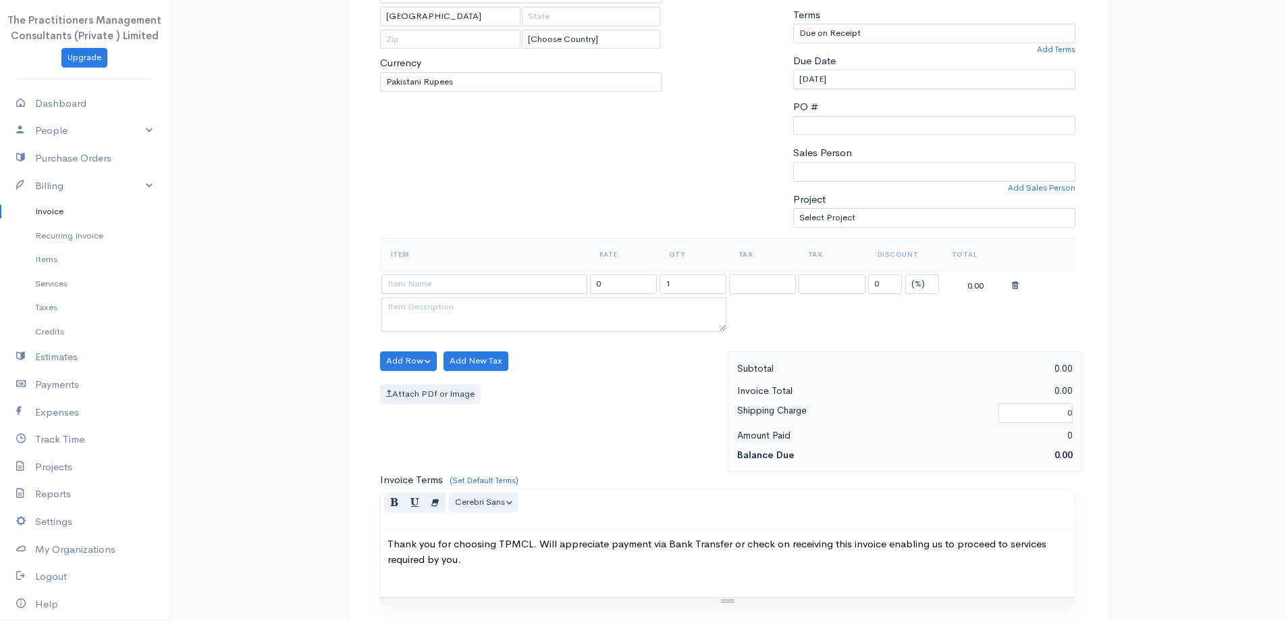
scroll to position [270, 0]
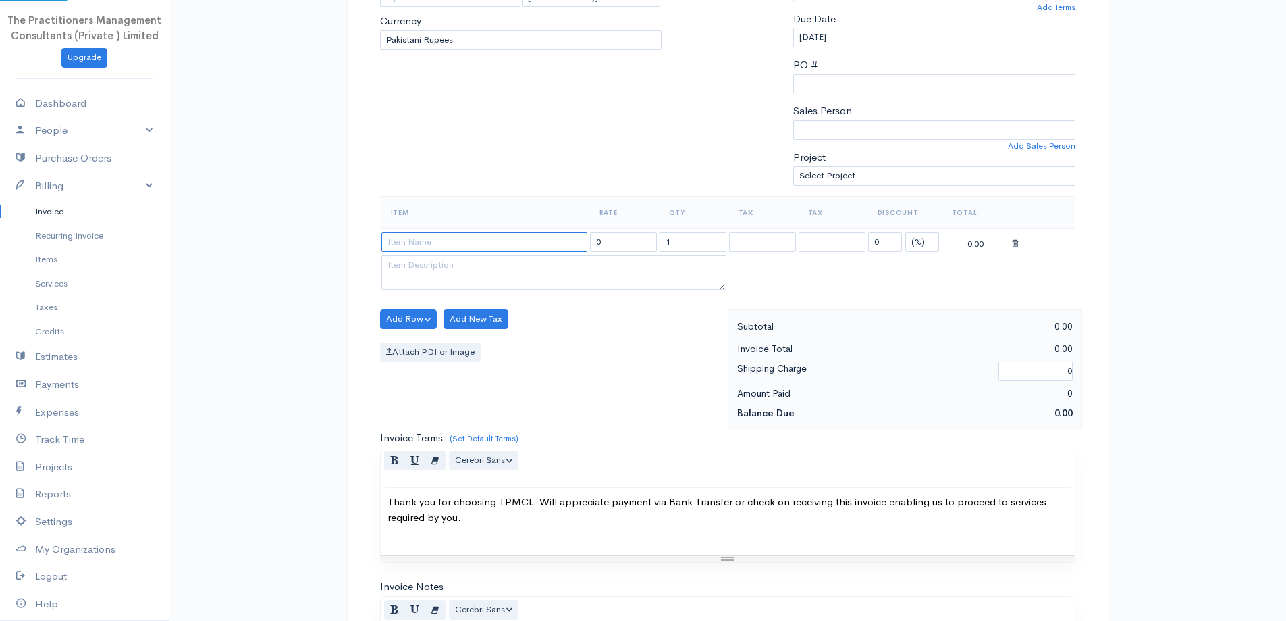
click at [485, 232] on input at bounding box center [485, 242] width 206 height 20
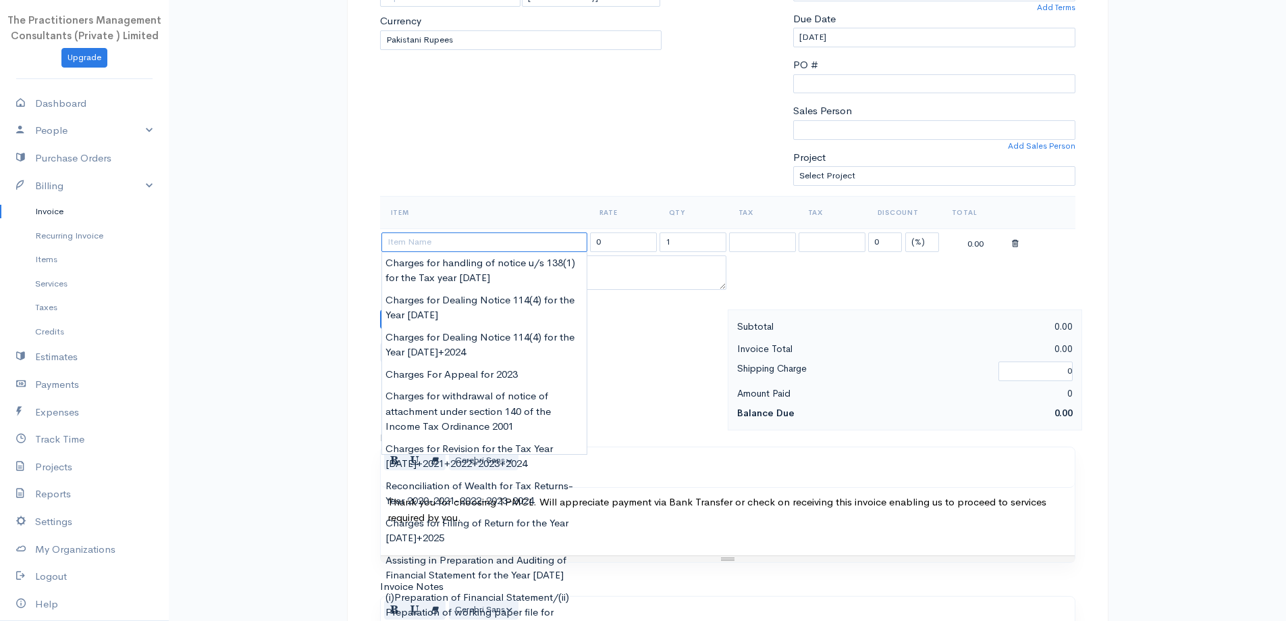
type input "c"
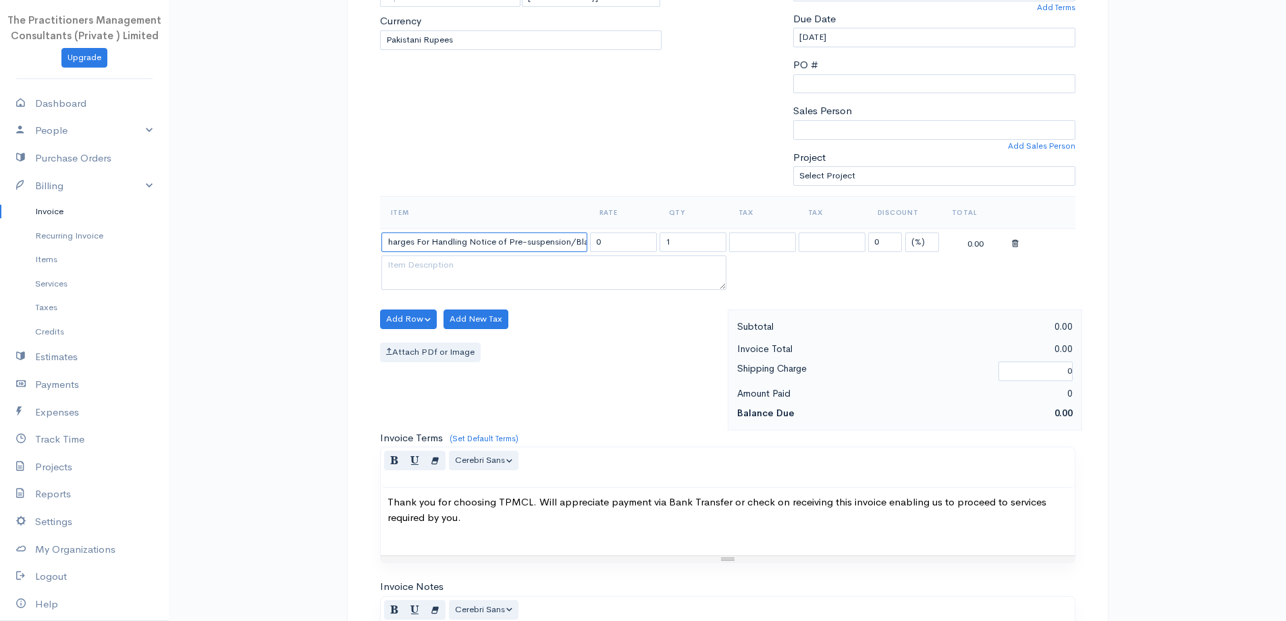
scroll to position [0, 0]
click at [442, 238] on input "Charges For Handling Notice of Pre-suspension/Blacklisting proceeding under sec…" at bounding box center [485, 242] width 206 height 20
click at [479, 241] on input "Charges For handling Notice of Pre-suspension/Blacklisting proceeding under sec…" at bounding box center [485, 242] width 206 height 20
click at [515, 246] on input "Charges For handling notice of Pre-suspension/Blacklisting proceeding under sec…" at bounding box center [485, 242] width 206 height 20
type input "Charges For handling notice of Pre-suspension/Blacklisting proceeding under sec…"
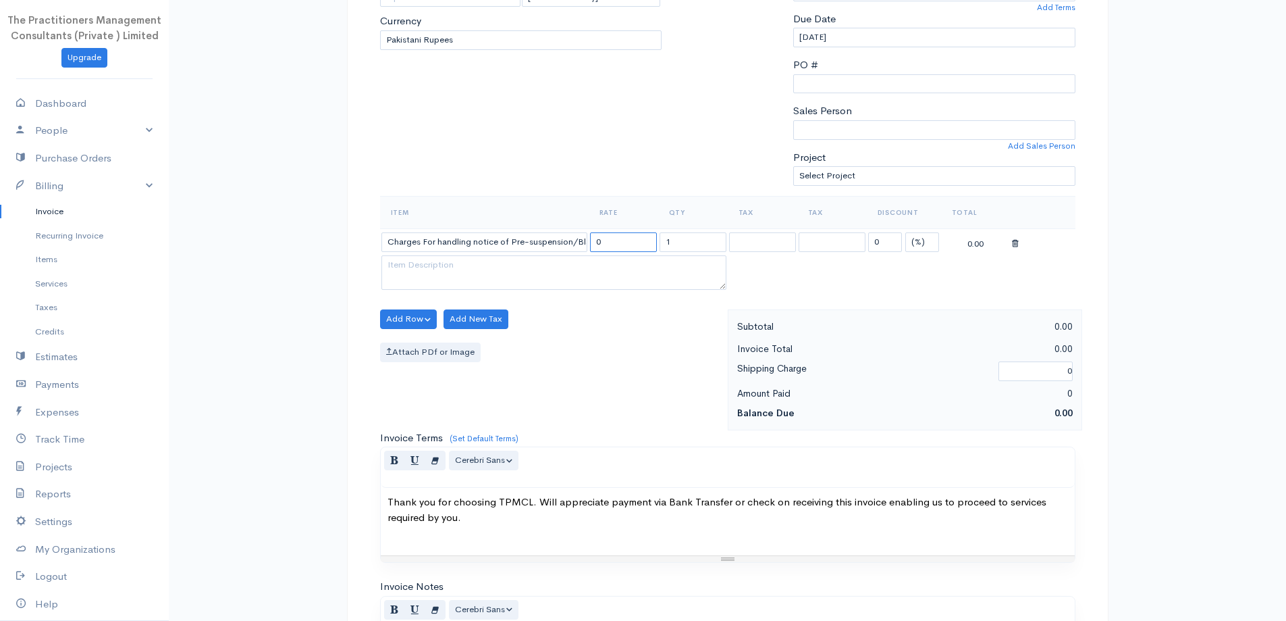
click at [598, 240] on input "0" at bounding box center [623, 242] width 67 height 20
type input "250000"
click at [652, 173] on div "To Muhammad Saqib Ashfaq 2915 Karachi [Choose Country] United States Canada Uni…" at bounding box center [521, 34] width 296 height 323
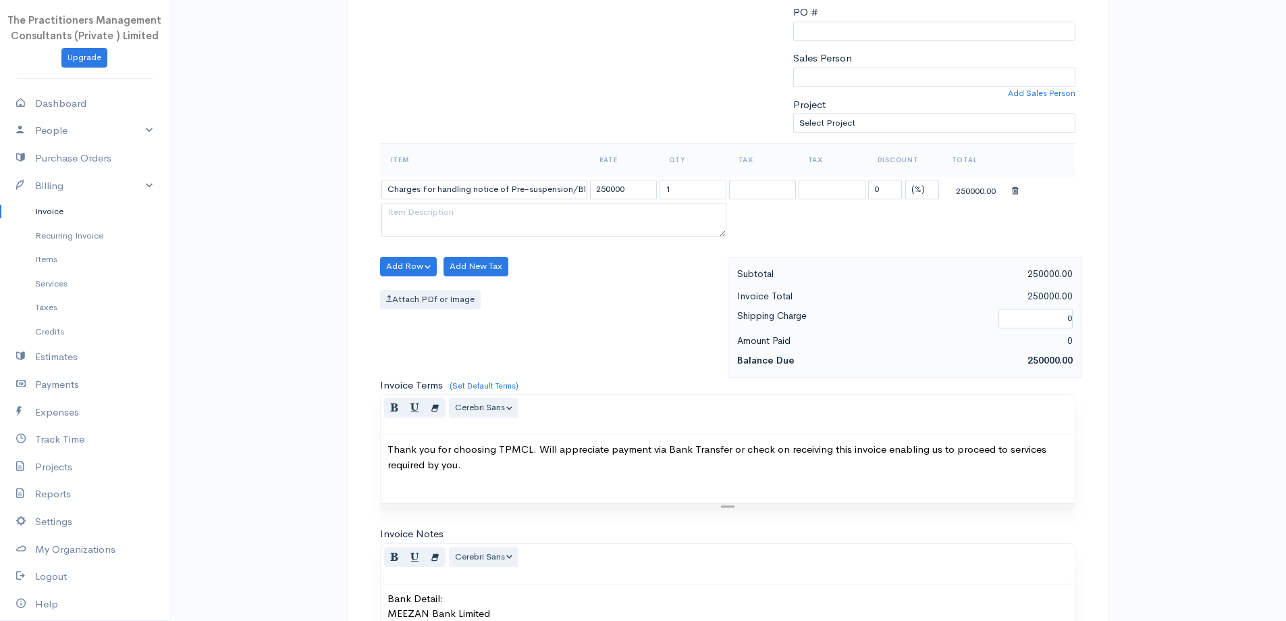
scroll to position [565, 0]
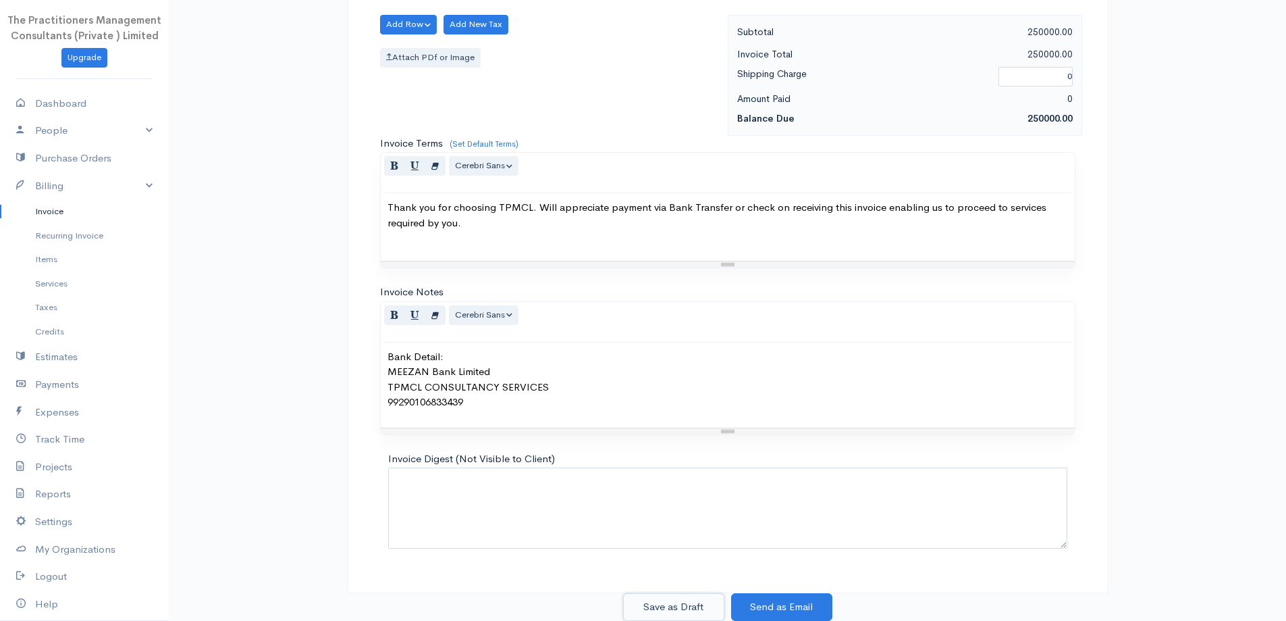
click at [638, 594] on button "Save as Draft" at bounding box center [673, 607] width 101 height 28
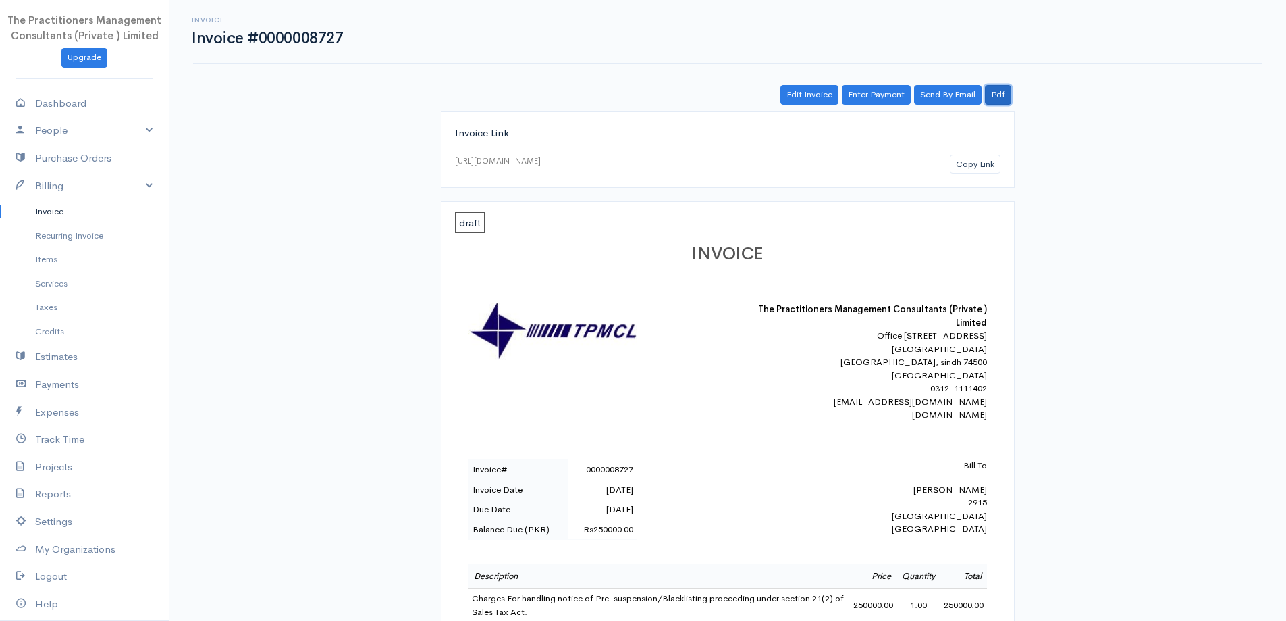
click at [1003, 92] on link "Pdf" at bounding box center [998, 95] width 26 height 20
click at [22, 219] on link "Invoice" at bounding box center [84, 211] width 169 height 24
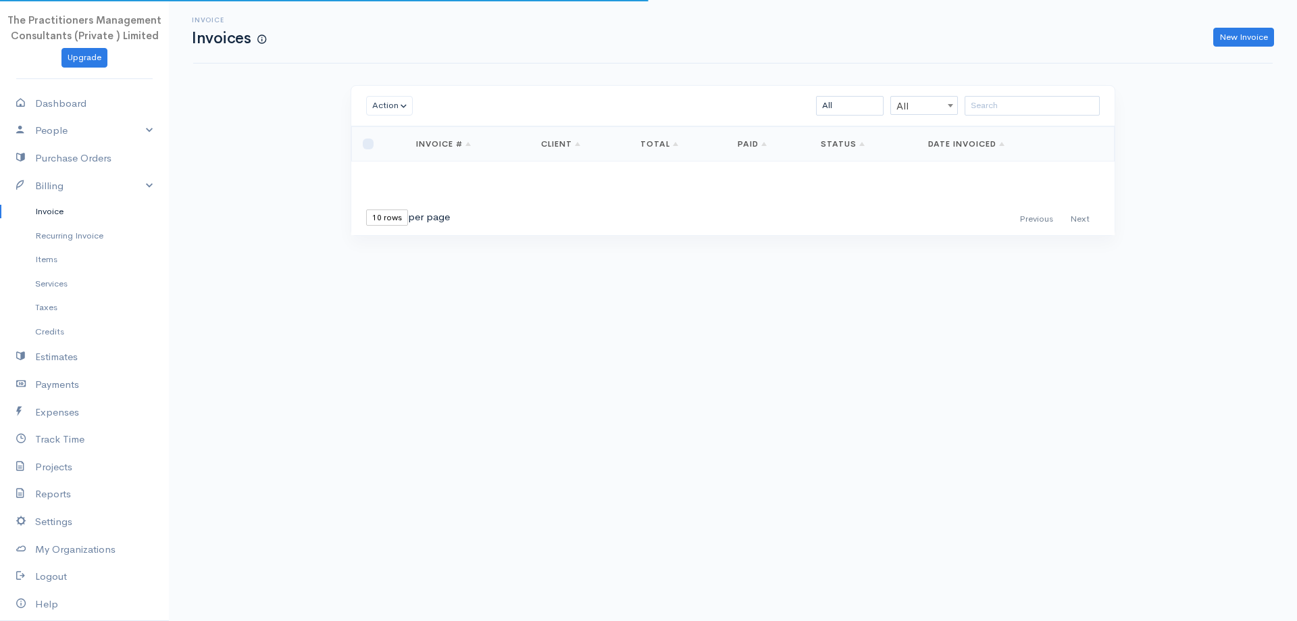
click at [1010, 93] on div "Action Archive Delete Download PDF Send Mark as Sent Mark Un-Sent Enter Payment…" at bounding box center [732, 106] width 763 height 41
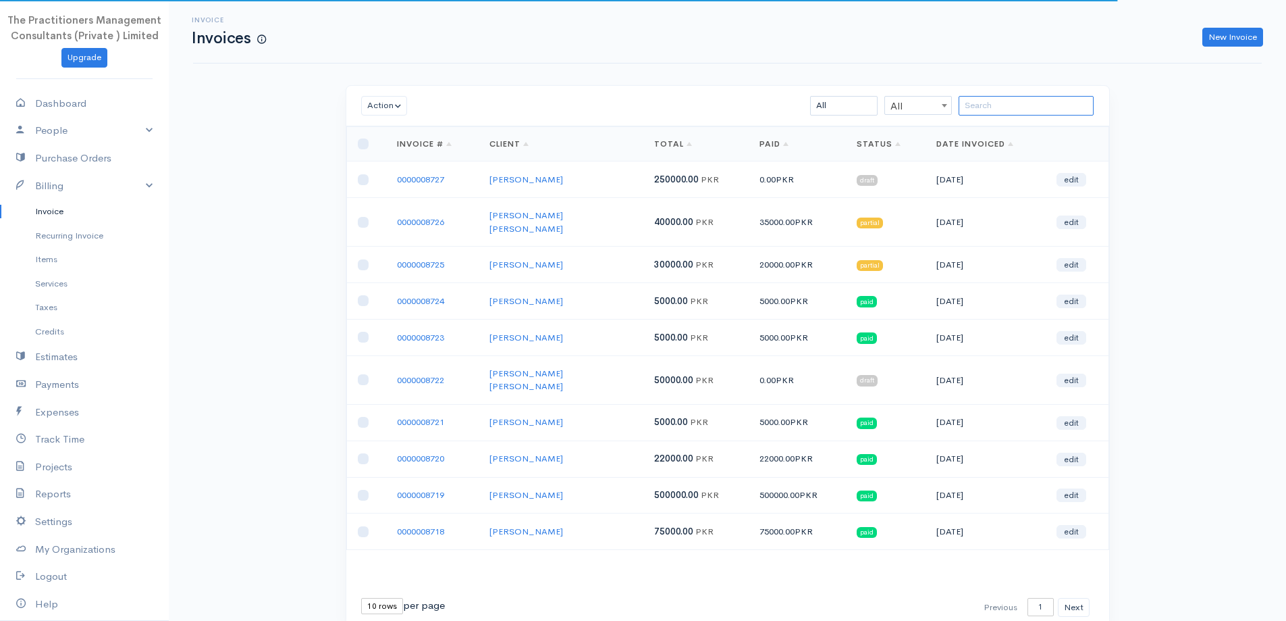
click at [1010, 99] on input "search" at bounding box center [1026, 106] width 135 height 20
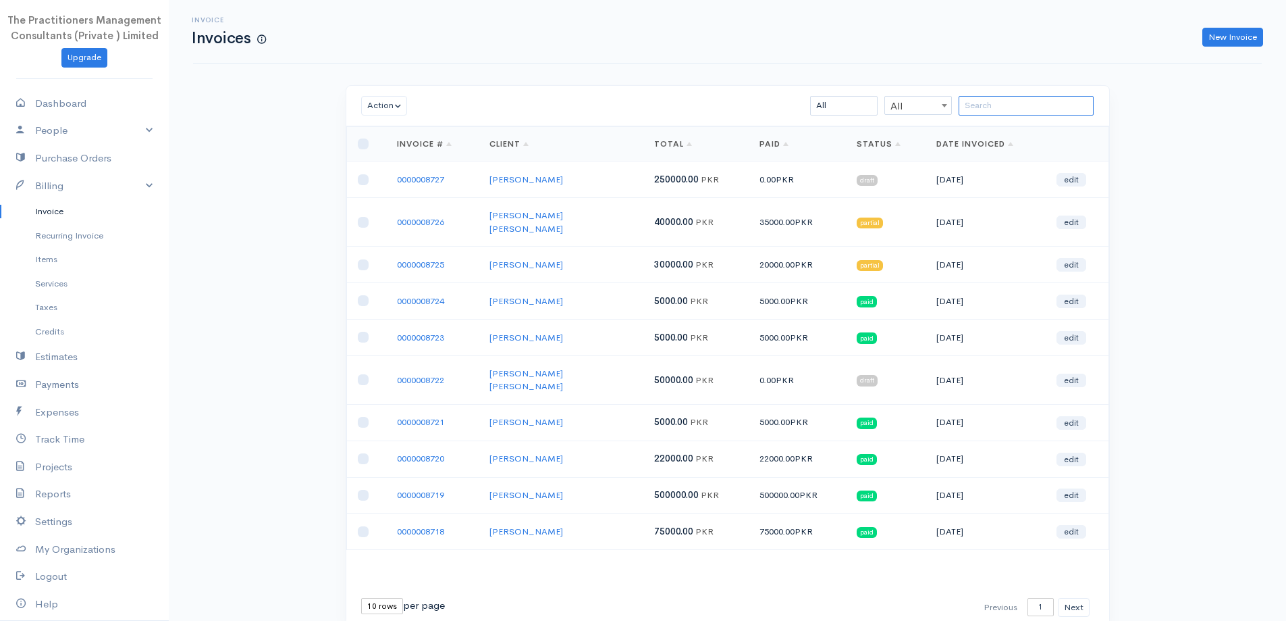
paste input "Muhammad Naimat Ullah Siddiqi"
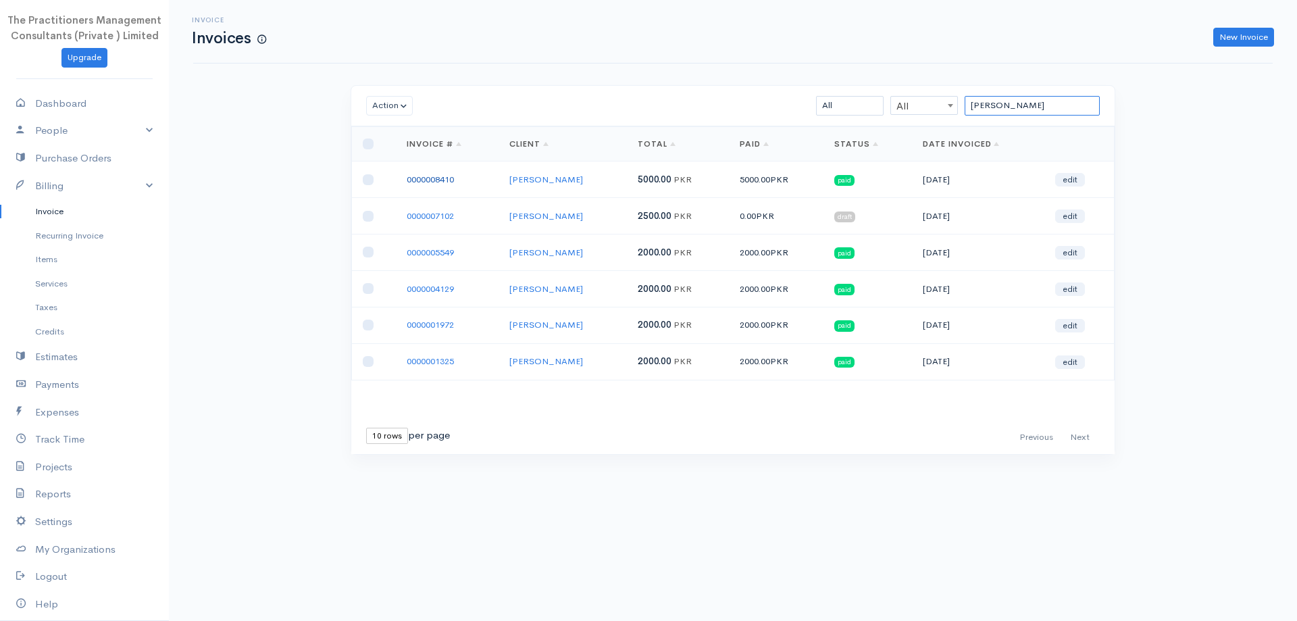
type input "Muhammad Naimat Ullah Siddiqi"
click at [432, 184] on link "0000008410" at bounding box center [430, 179] width 47 height 11
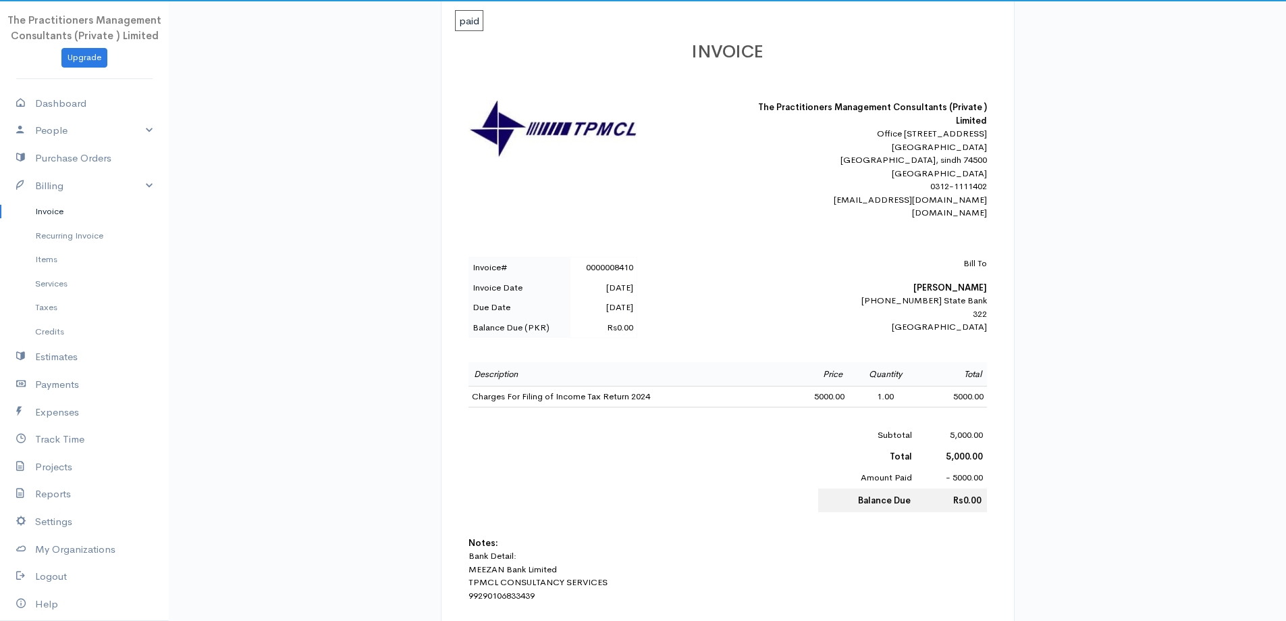
scroll to position [203, 0]
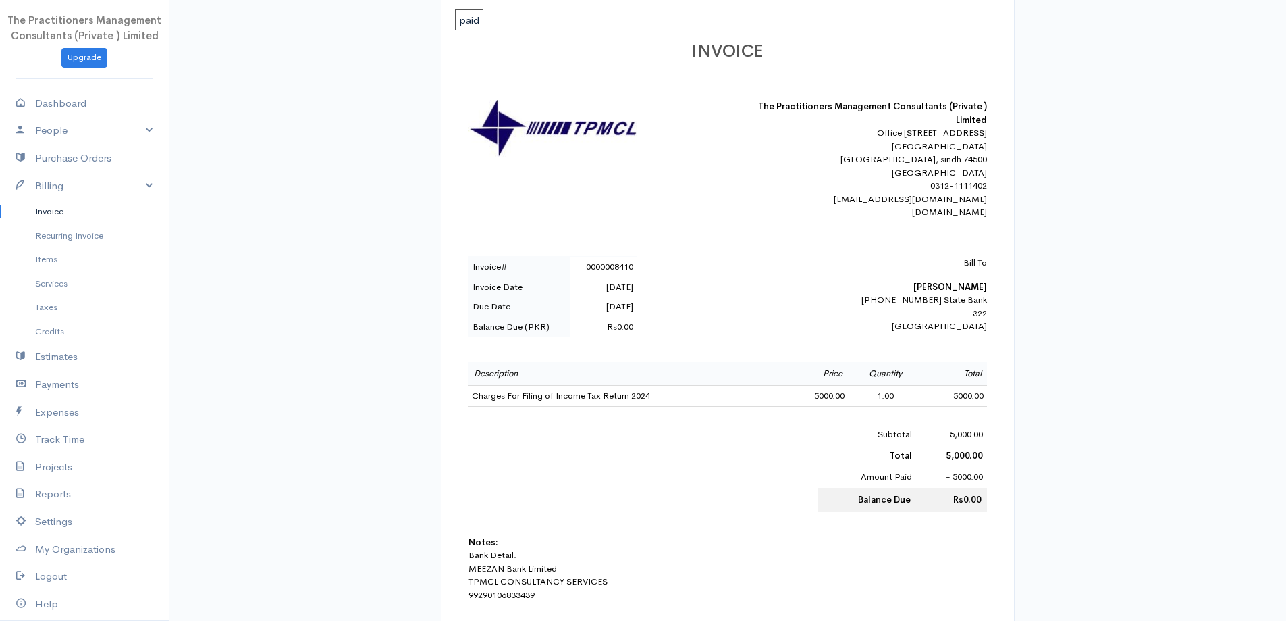
click at [105, 210] on link "Invoice" at bounding box center [84, 211] width 169 height 24
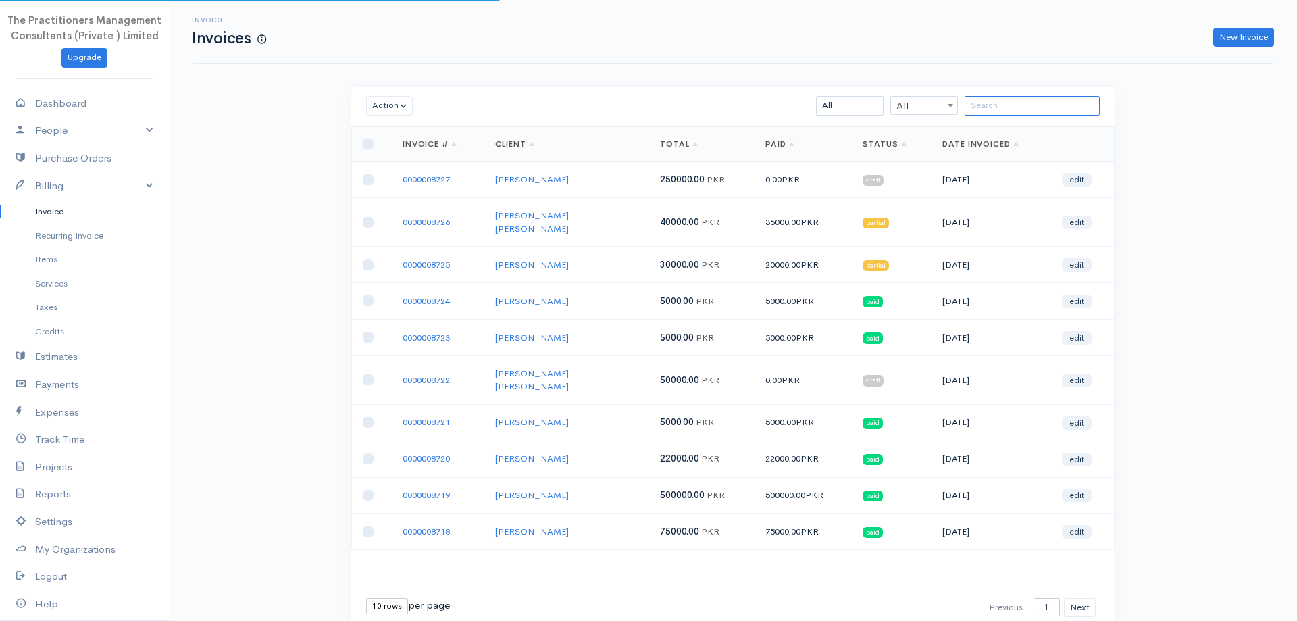
click at [992, 113] on input "search" at bounding box center [1031, 106] width 135 height 20
paste input "Muhammad Asghar"
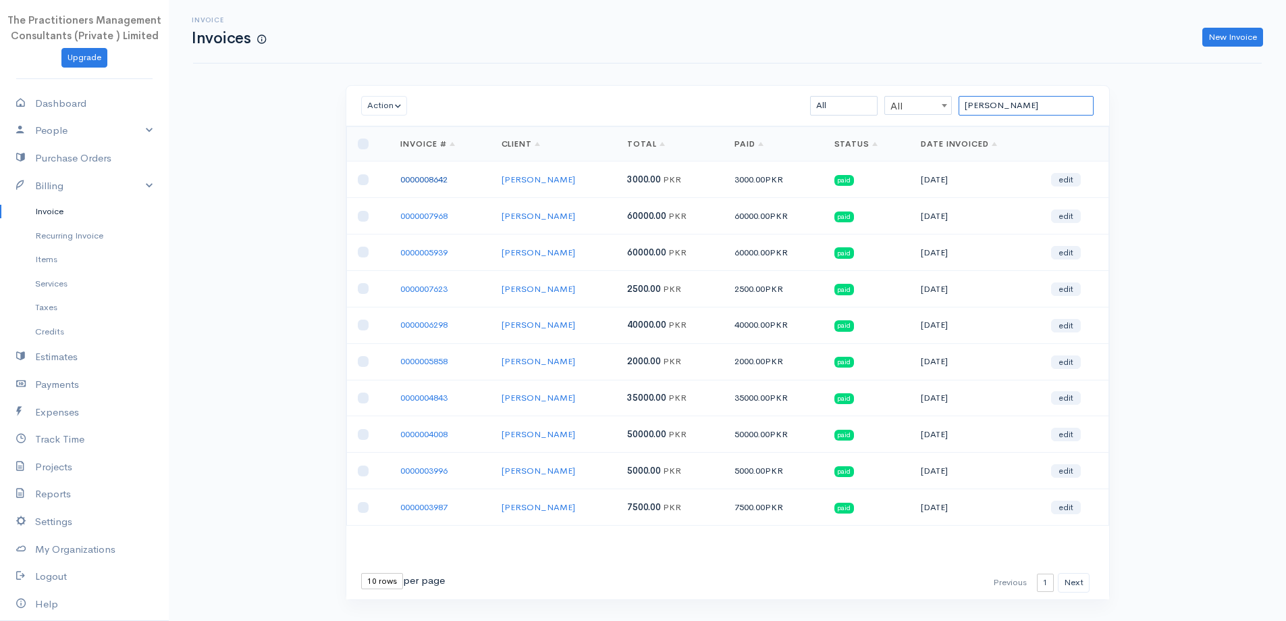
type input "Muhammad Asghar"
click at [441, 177] on link "0000008642" at bounding box center [423, 179] width 47 height 11
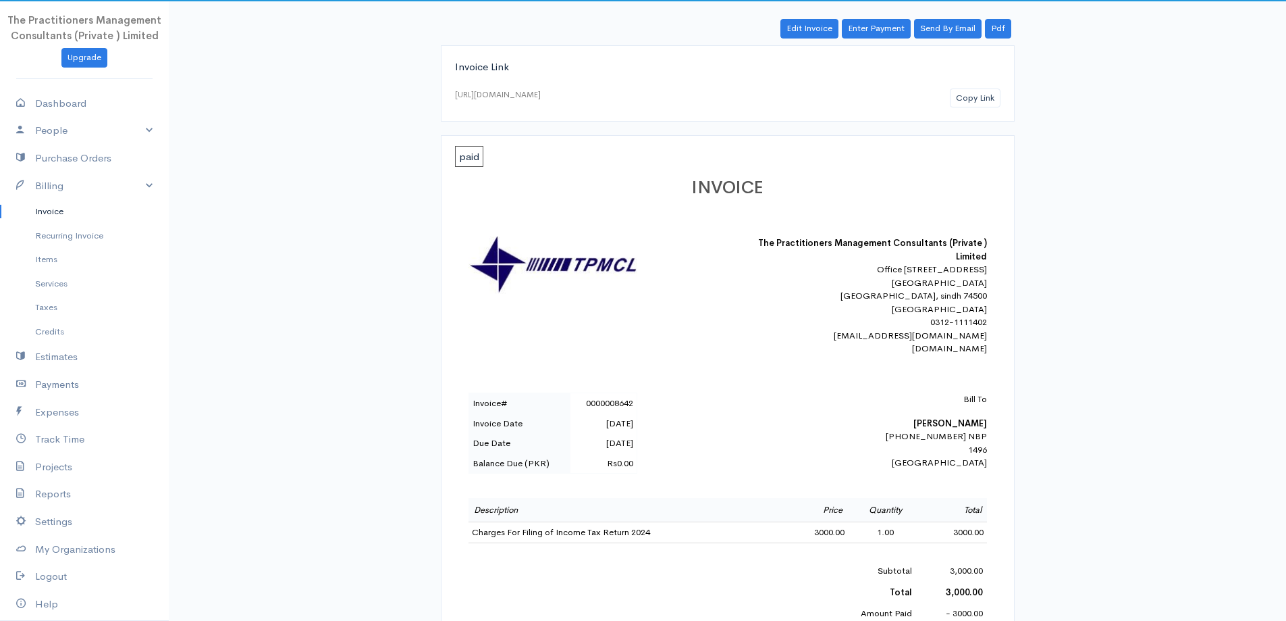
scroll to position [203, 0]
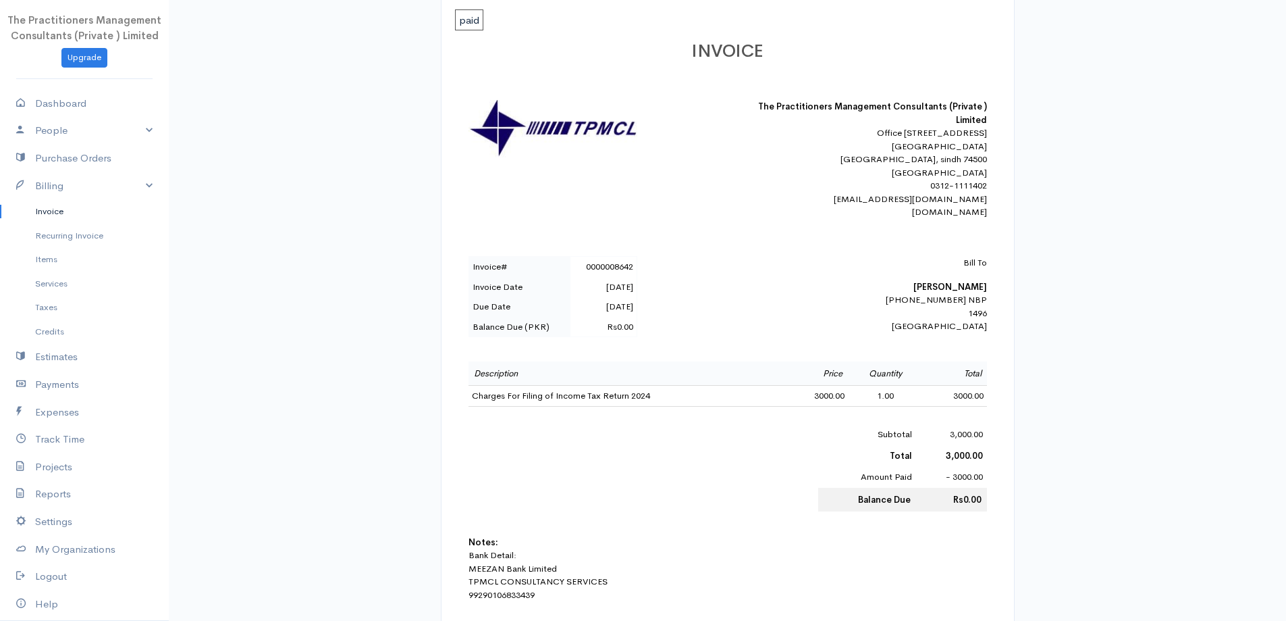
click at [49, 209] on link "Invoice" at bounding box center [84, 211] width 169 height 24
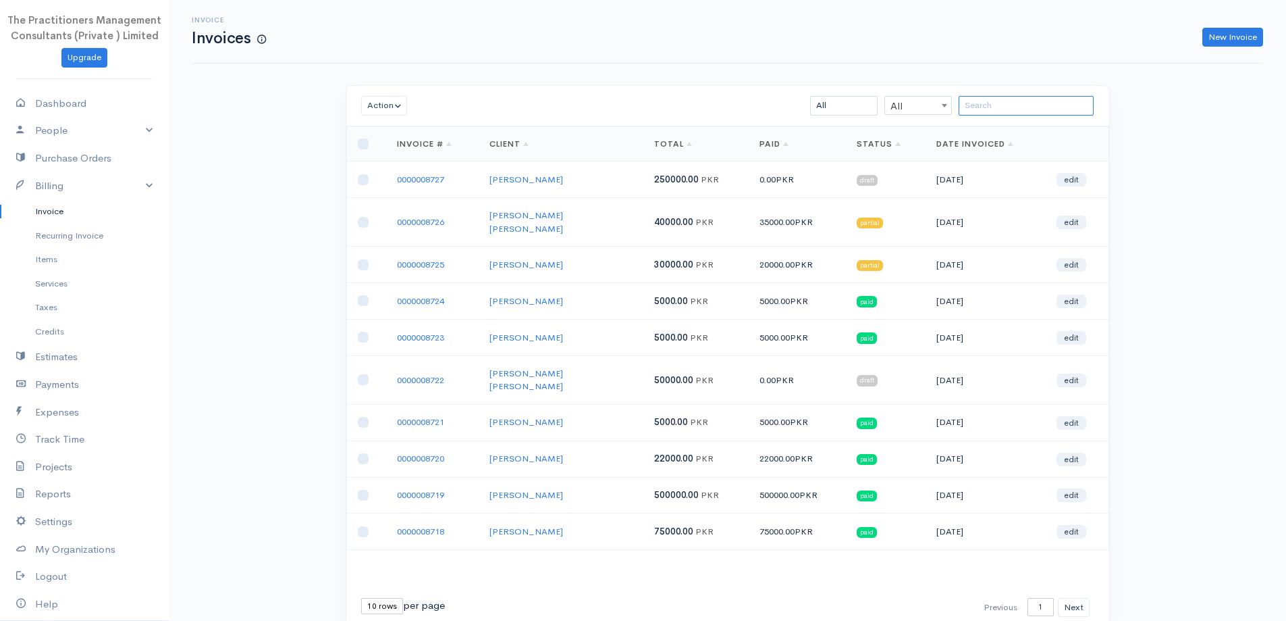
click at [983, 100] on input "search" at bounding box center [1026, 106] width 135 height 20
paste input "[PERSON_NAME]"
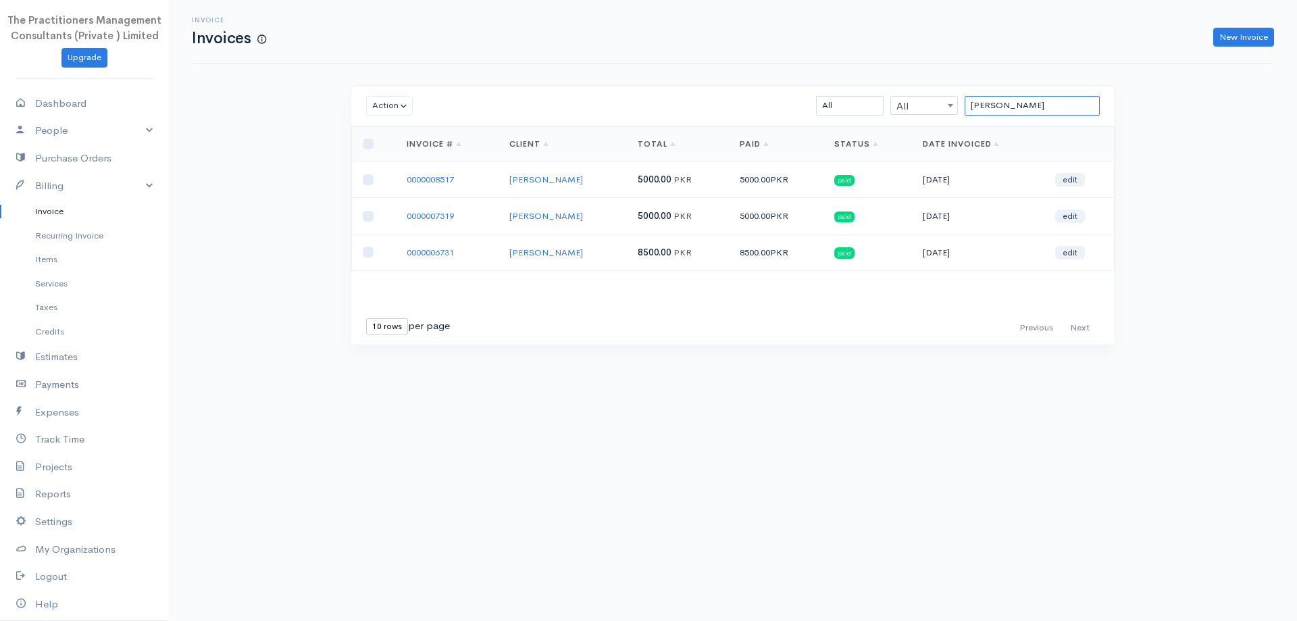
click at [1045, 106] on input "[PERSON_NAME]" at bounding box center [1031, 106] width 135 height 20
type input "N"
paste input "Hidiyat Khatoon"
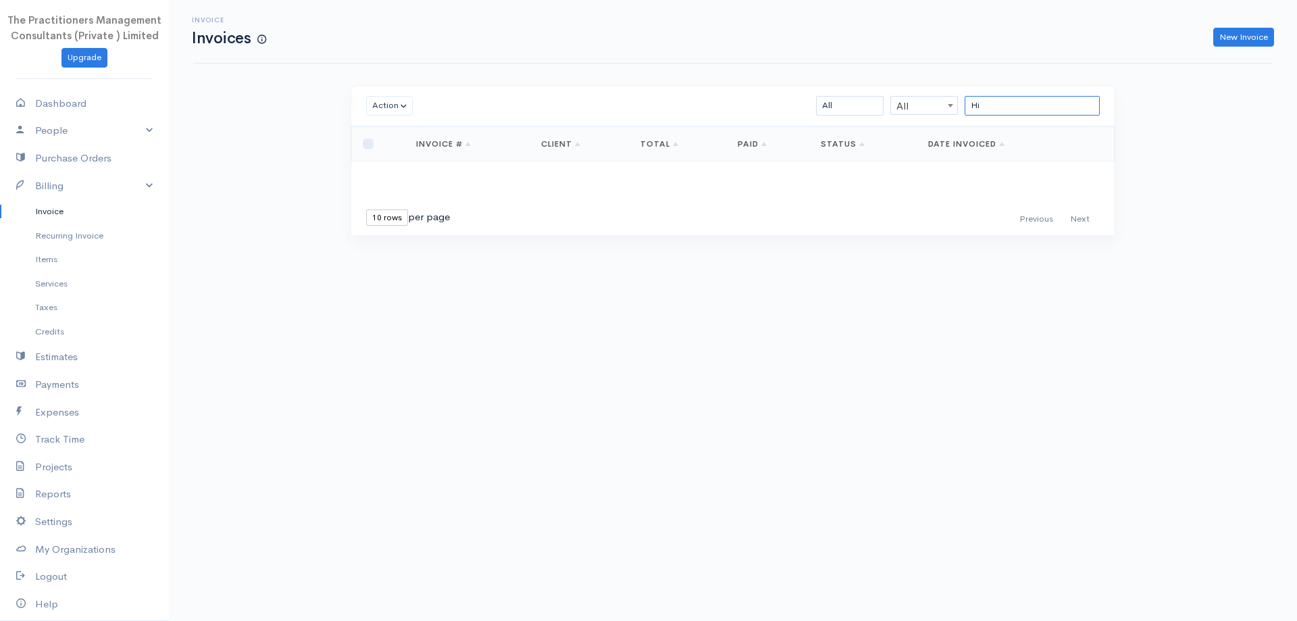
type input "H"
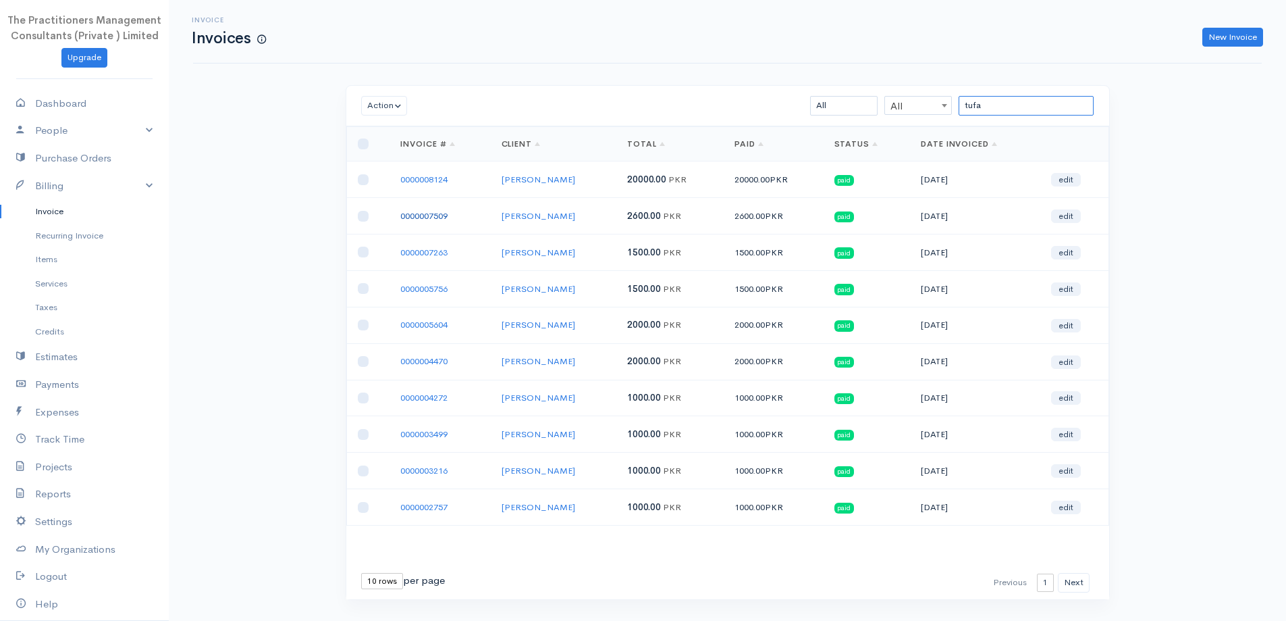
type input "tufa"
click at [437, 213] on link "0000007509" at bounding box center [423, 215] width 47 height 11
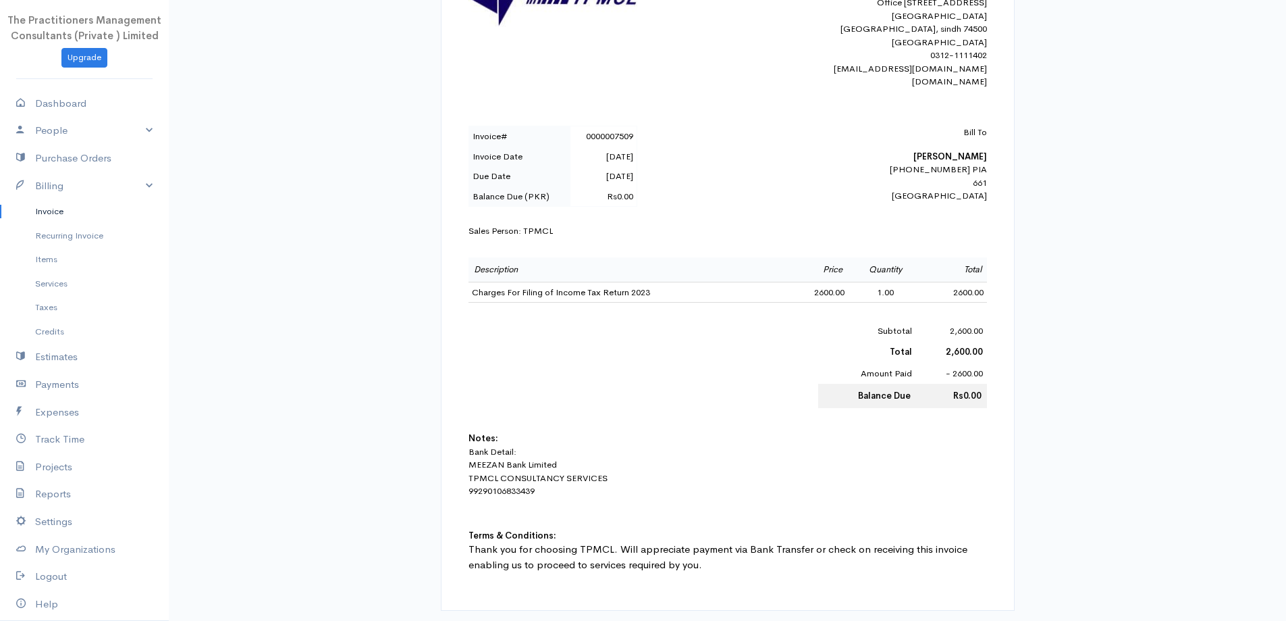
scroll to position [203, 0]
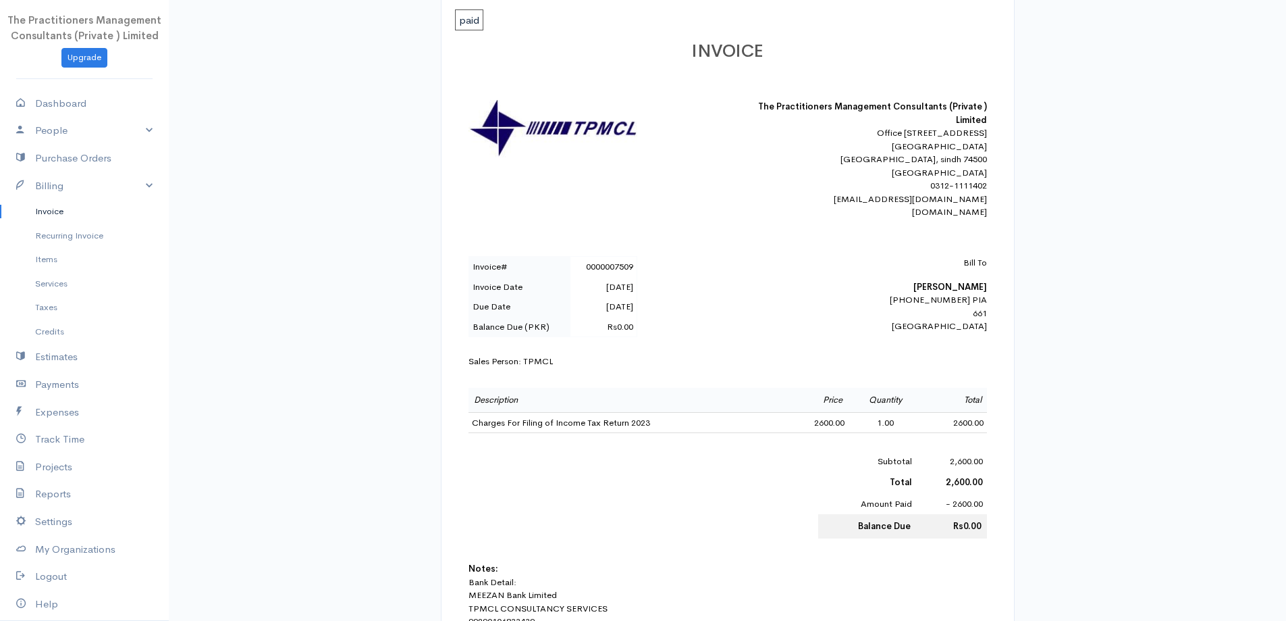
click at [23, 217] on link "Invoice" at bounding box center [84, 211] width 169 height 24
